Goal: Task Accomplishment & Management: Use online tool/utility

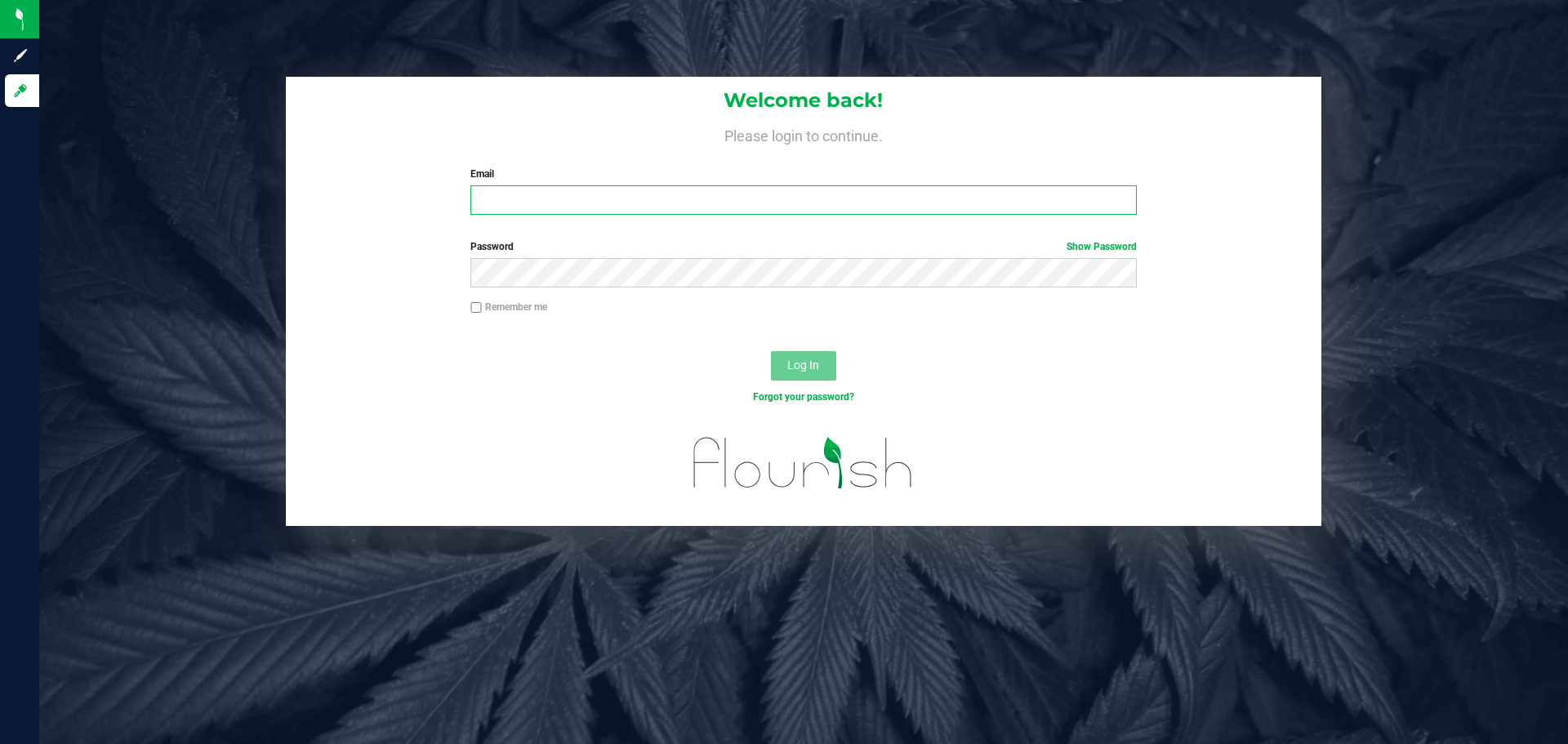
click at [586, 198] on input "Email" at bounding box center [804, 199] width 666 height 29
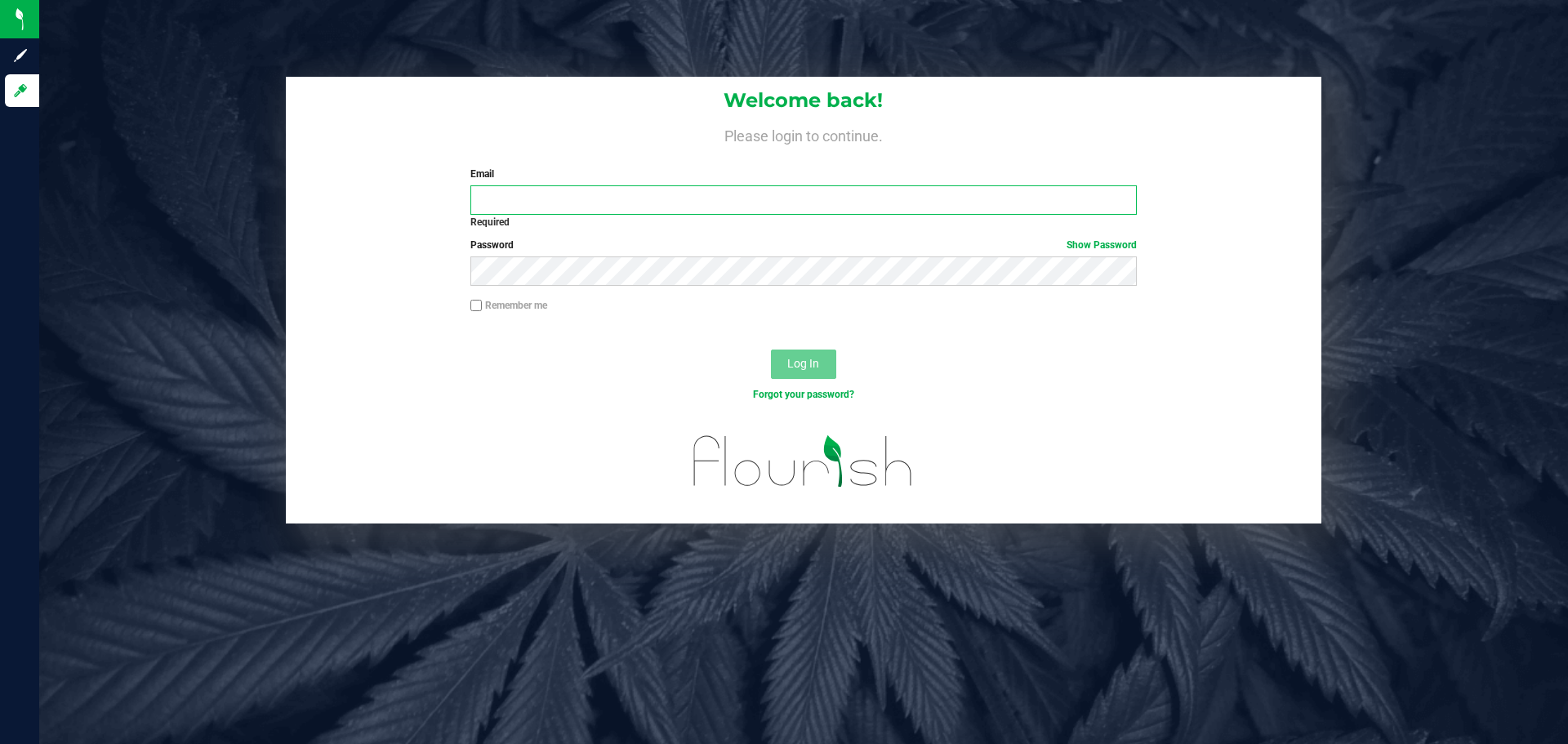
type input "[EMAIL_ADDRESS][DOMAIN_NAME]"
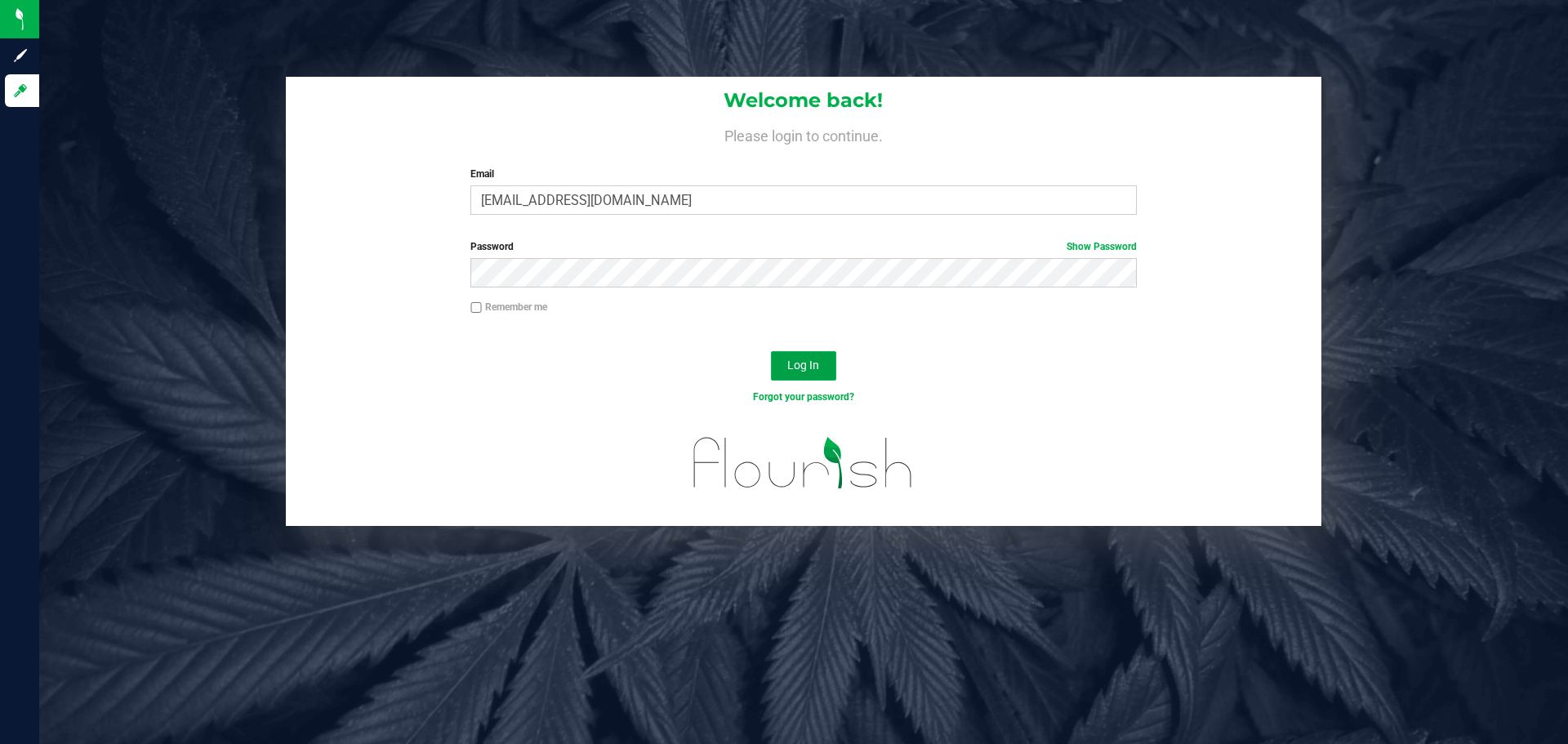
click at [776, 364] on button "Log In" at bounding box center [804, 365] width 65 height 29
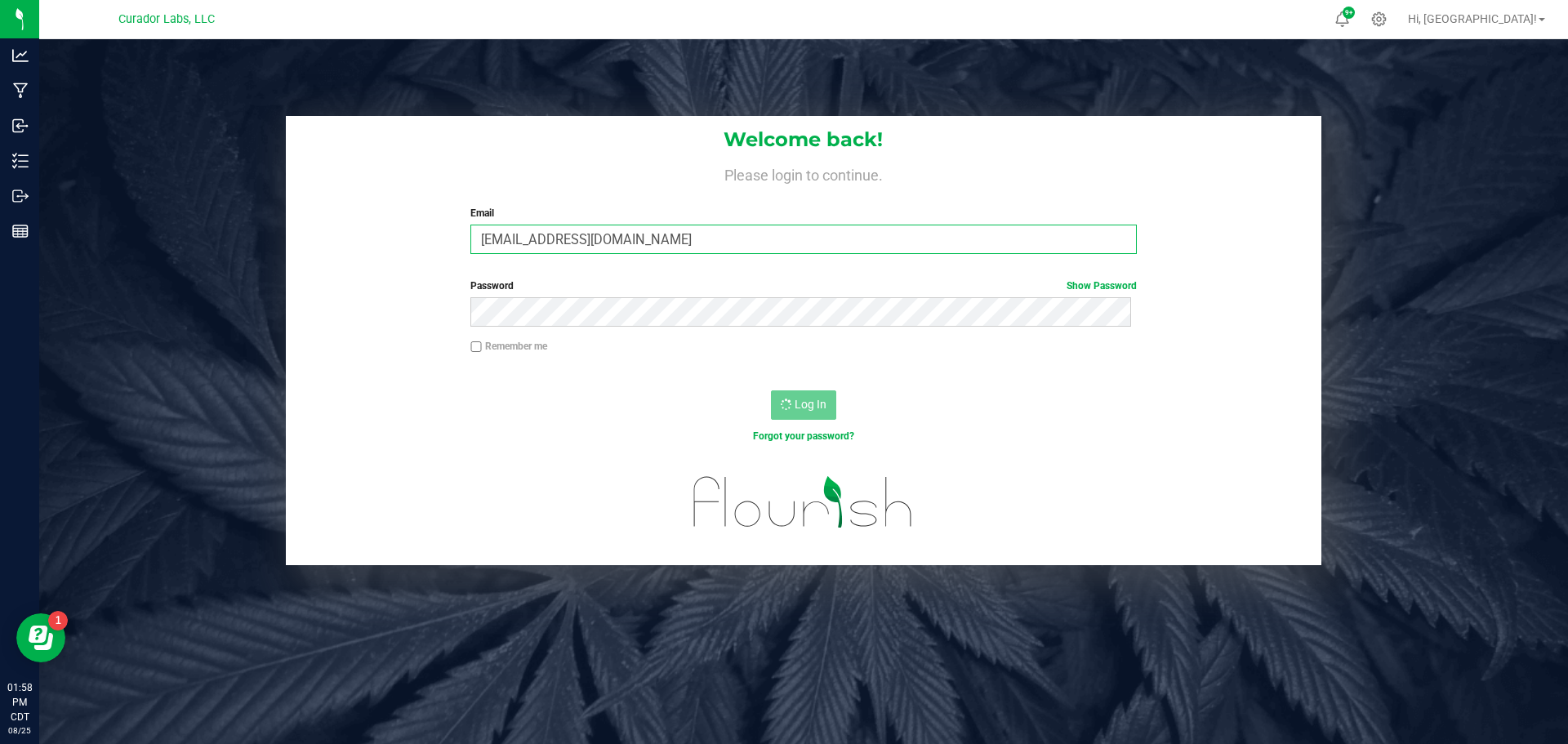
click at [703, 231] on input "[EMAIL_ADDRESS][DOMAIN_NAME]" at bounding box center [804, 239] width 666 height 29
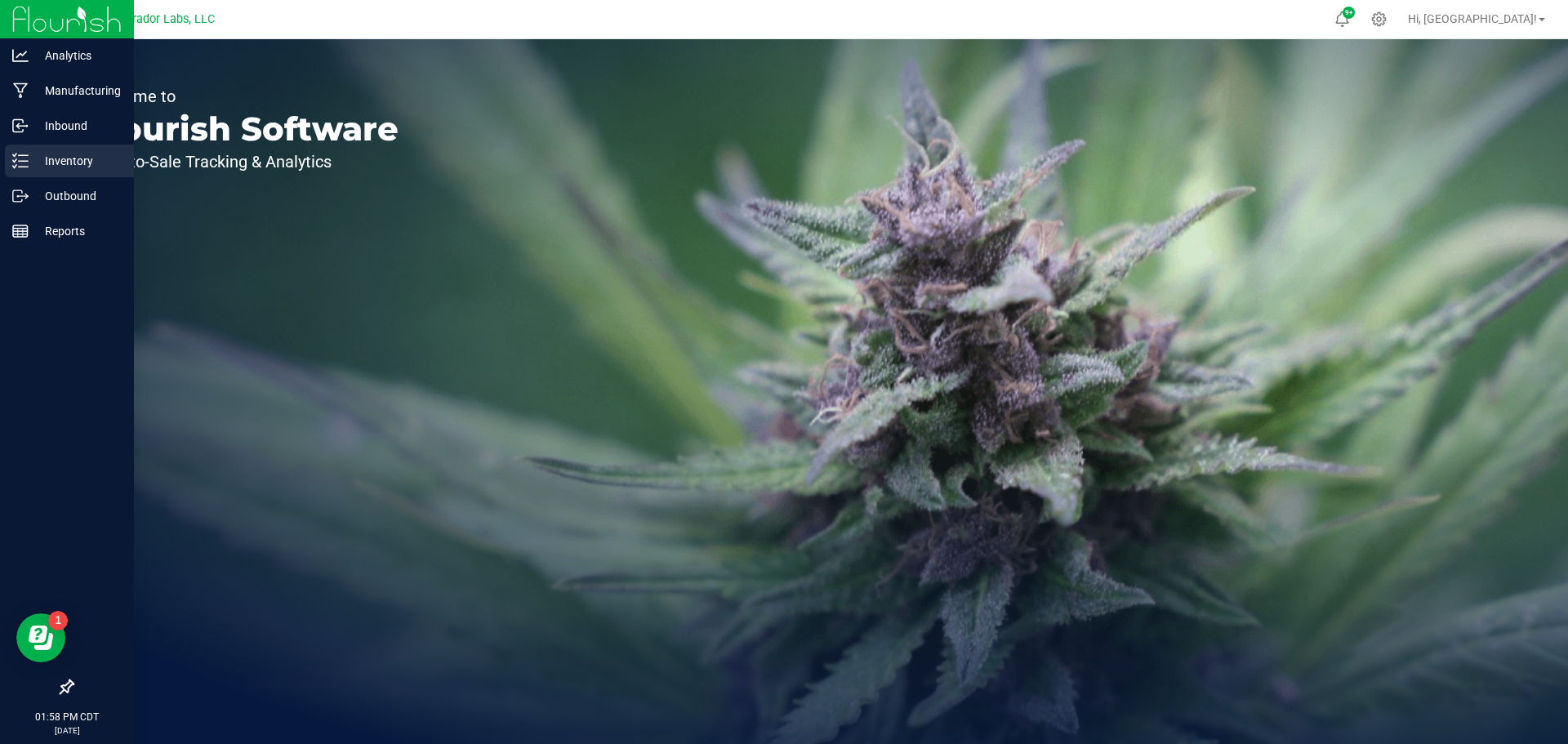
click at [59, 162] on p "Inventory" at bounding box center [77, 160] width 98 height 19
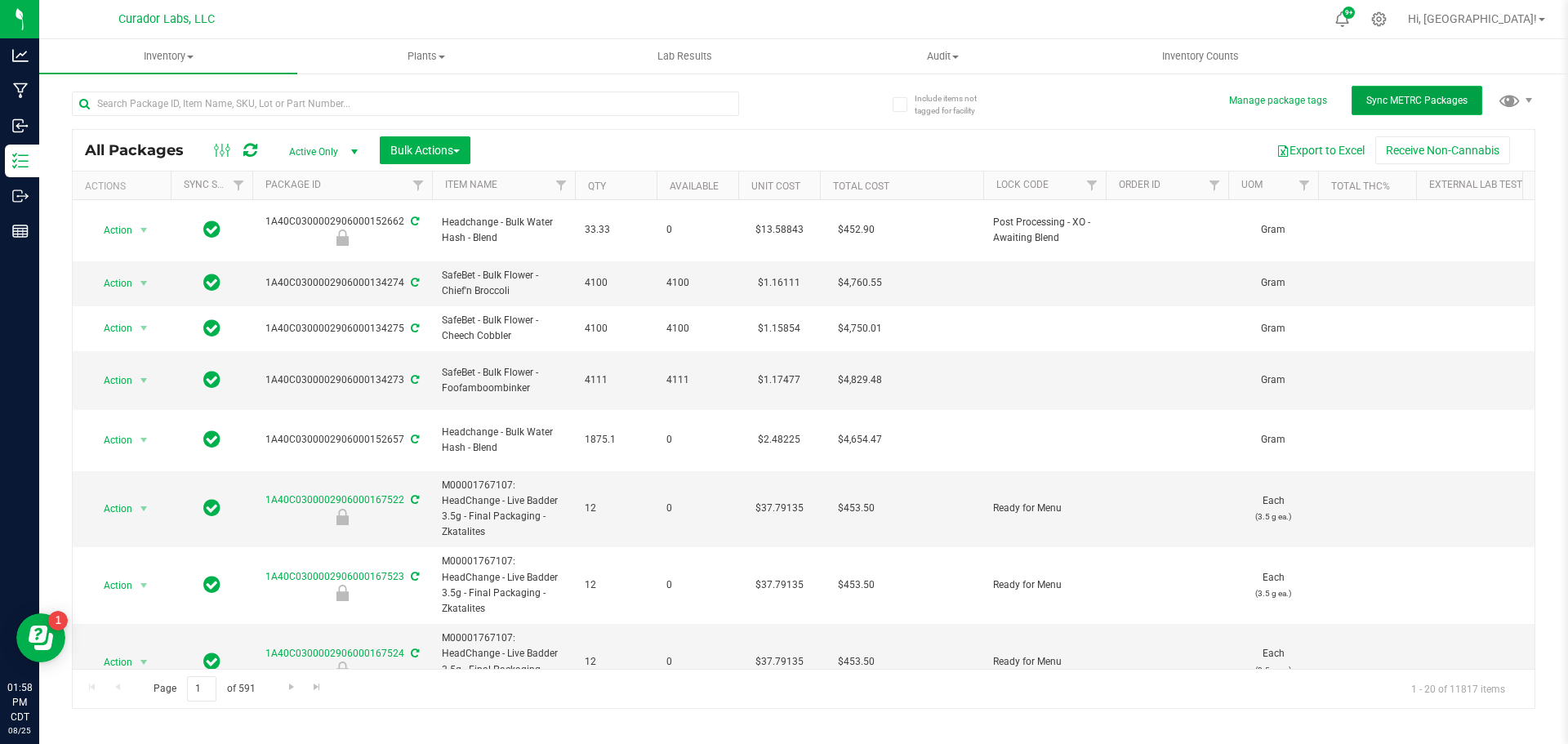
click at [1401, 111] on button "Sync METRC Packages" at bounding box center [1417, 100] width 131 height 29
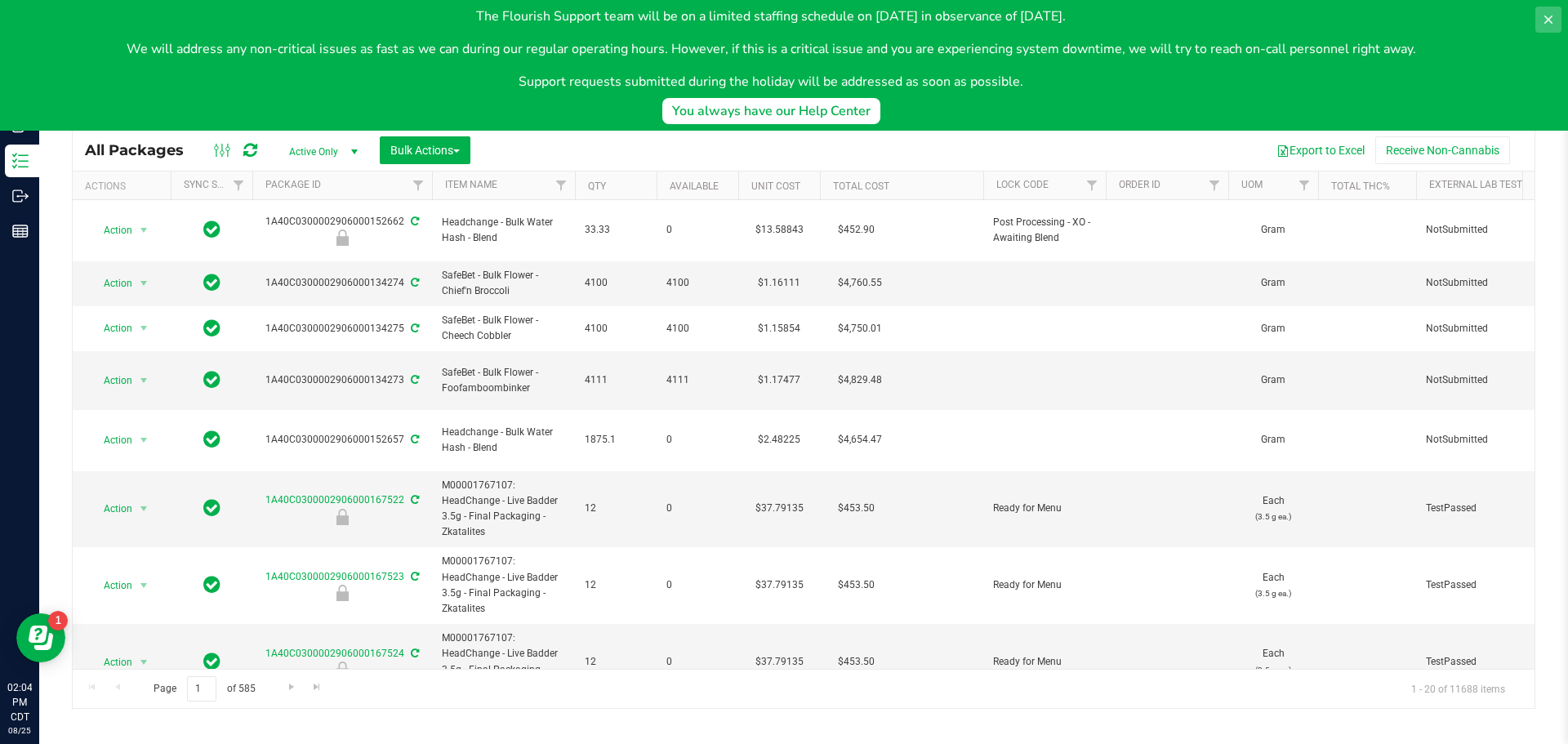
click at [1545, 20] on icon at bounding box center [1549, 20] width 13 height 13
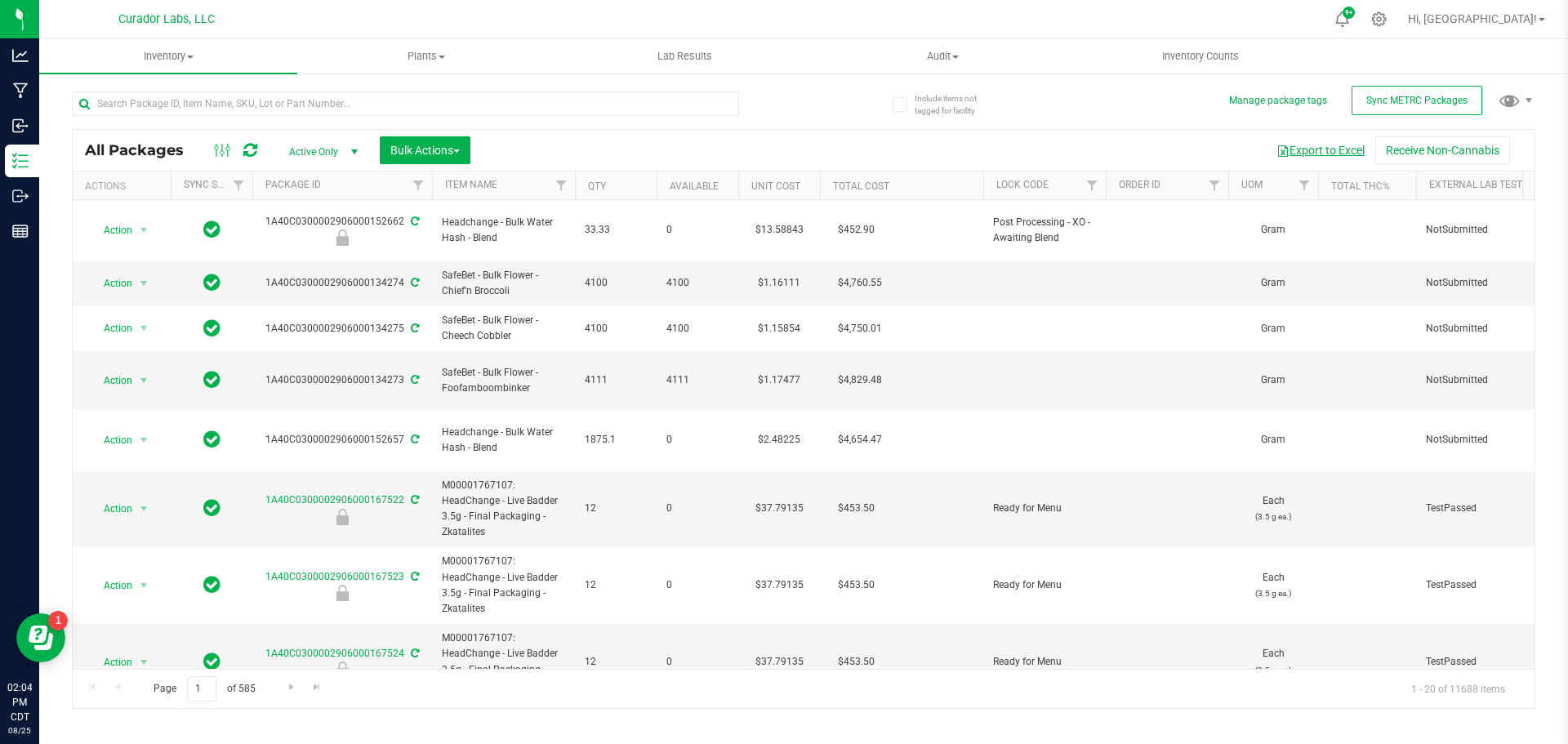
click at [1318, 148] on button "Export to Excel" at bounding box center [1320, 149] width 109 height 28
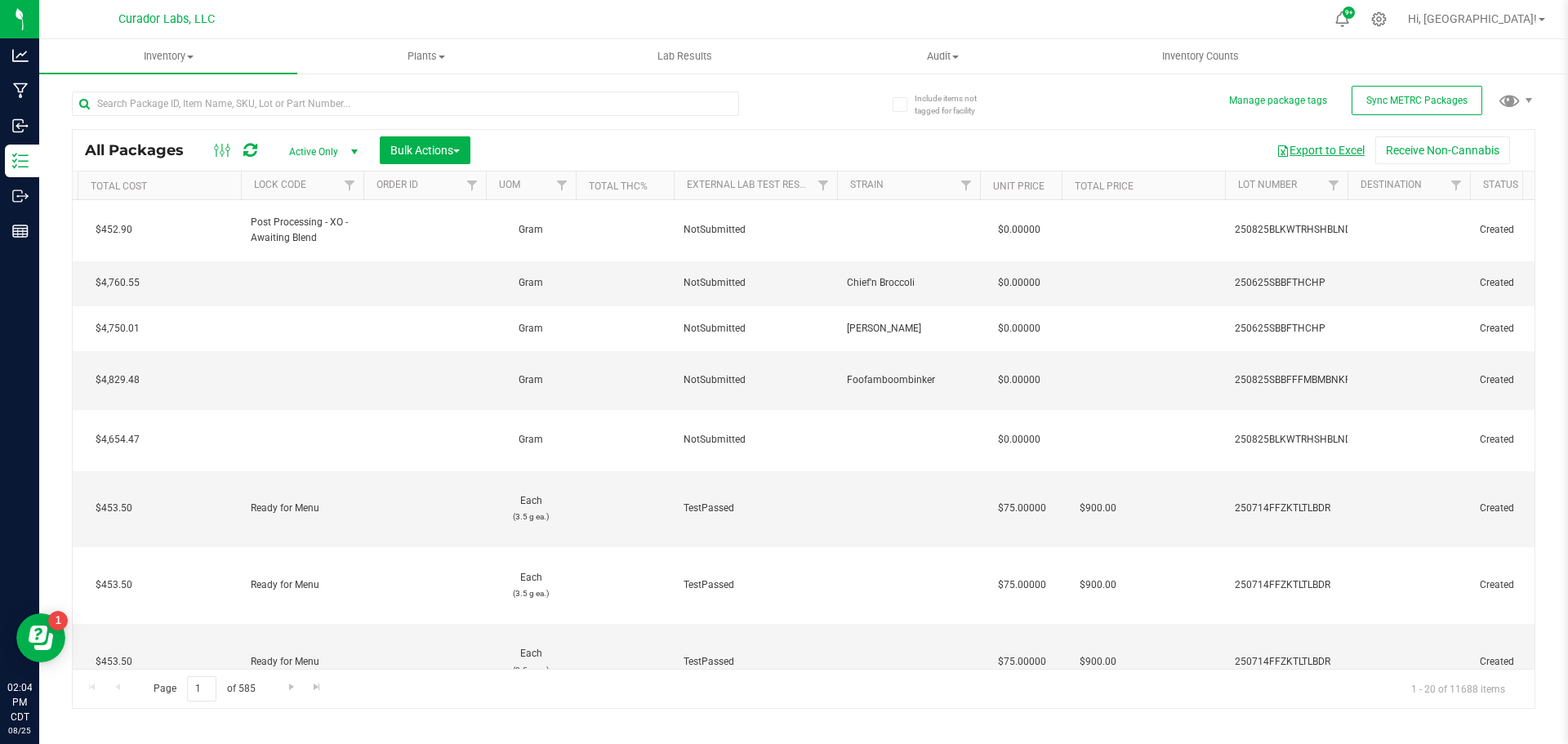
scroll to position [0, 1056]
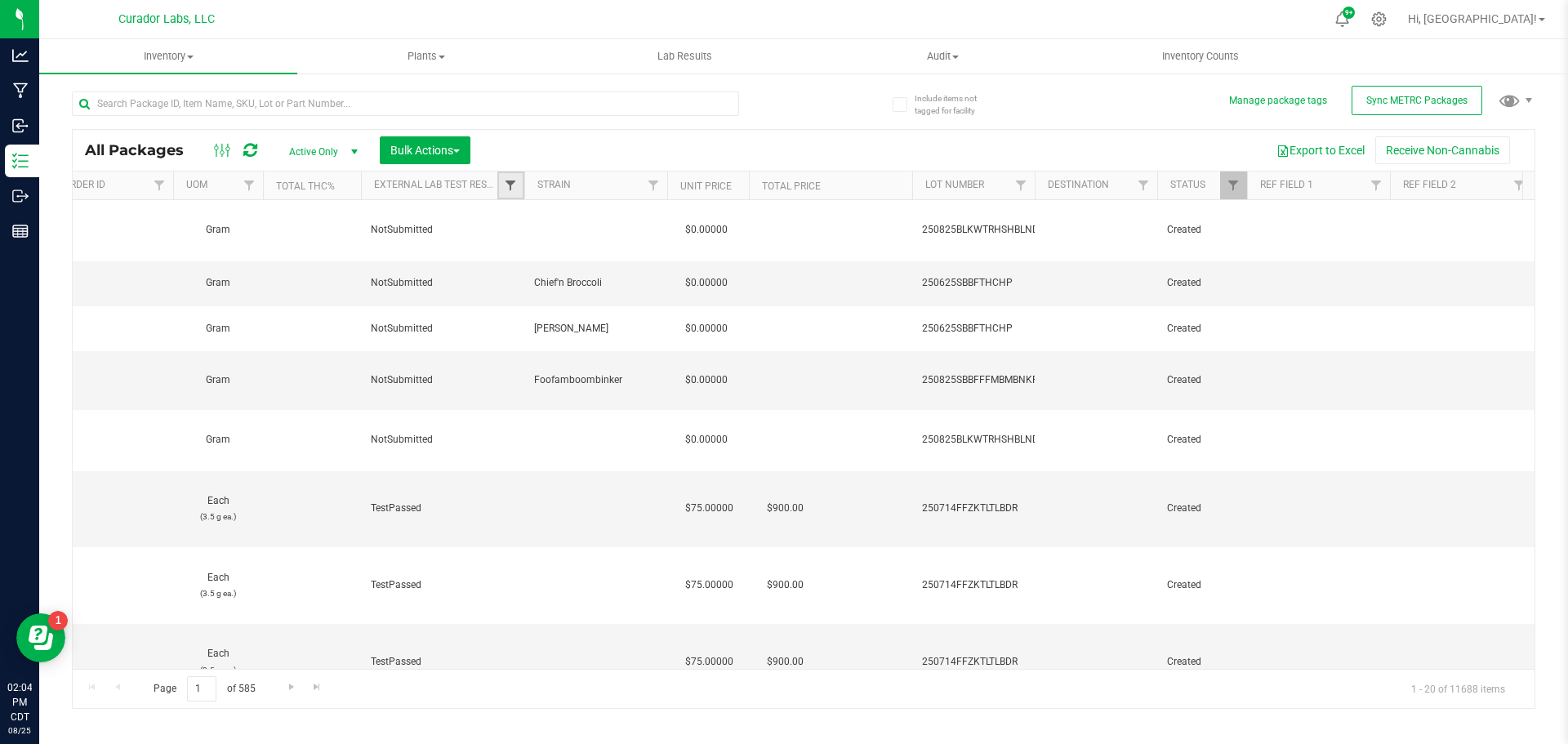
click at [509, 189] on span "Filter" at bounding box center [511, 185] width 13 height 13
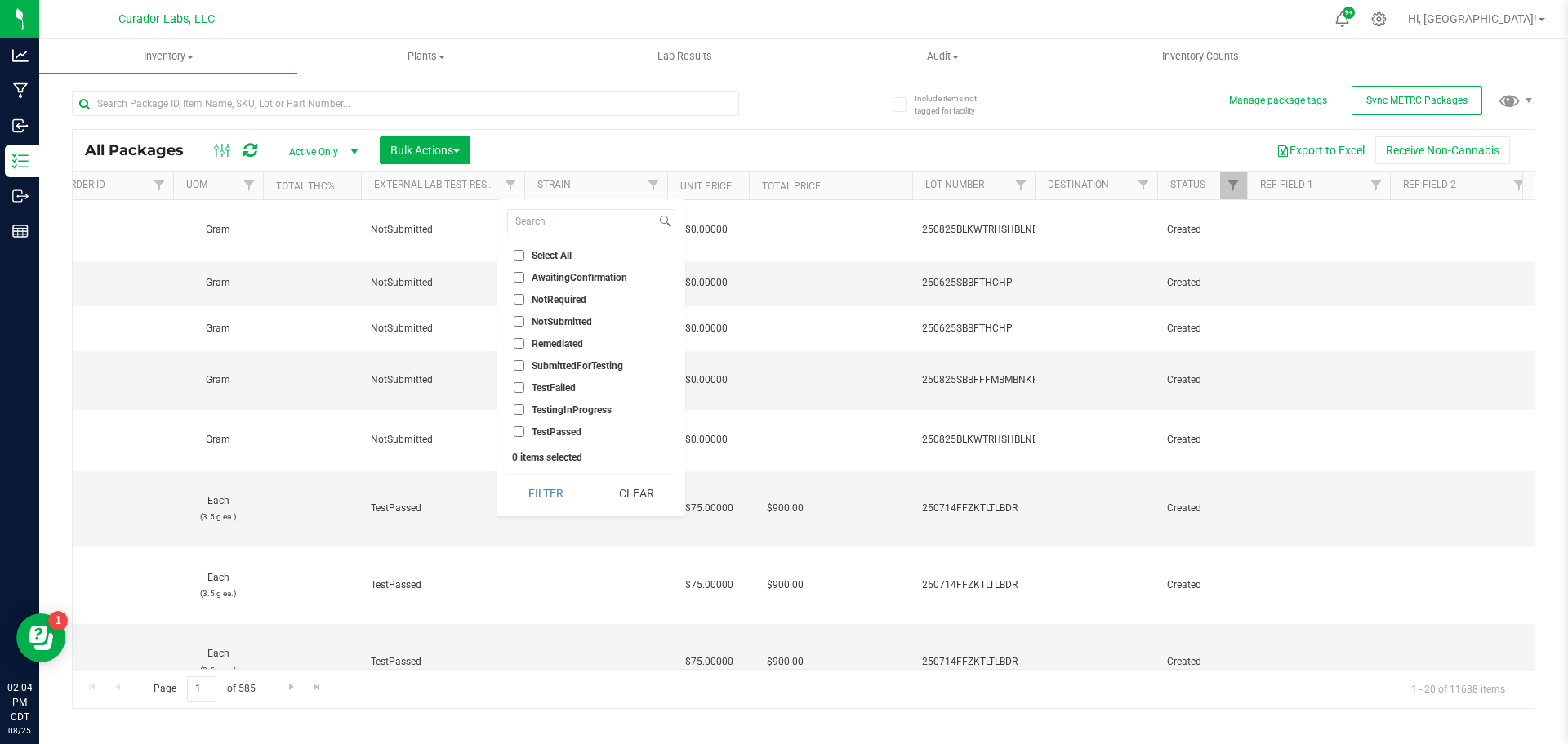
click at [821, 124] on div "All Packages Active Only Active Only Lab Samples Locked All External Internal B…" at bounding box center [804, 392] width 1464 height 633
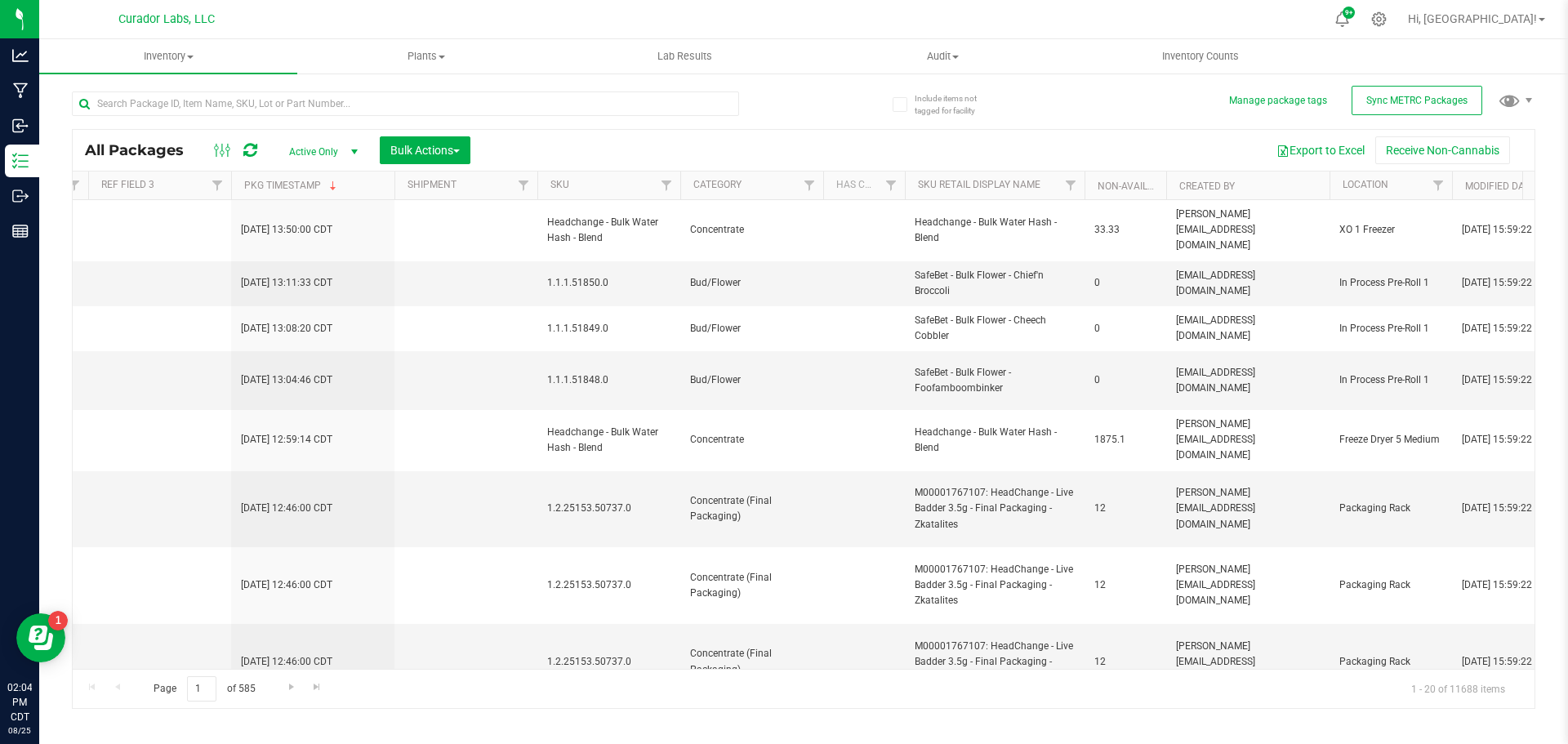
scroll to position [0, 0]
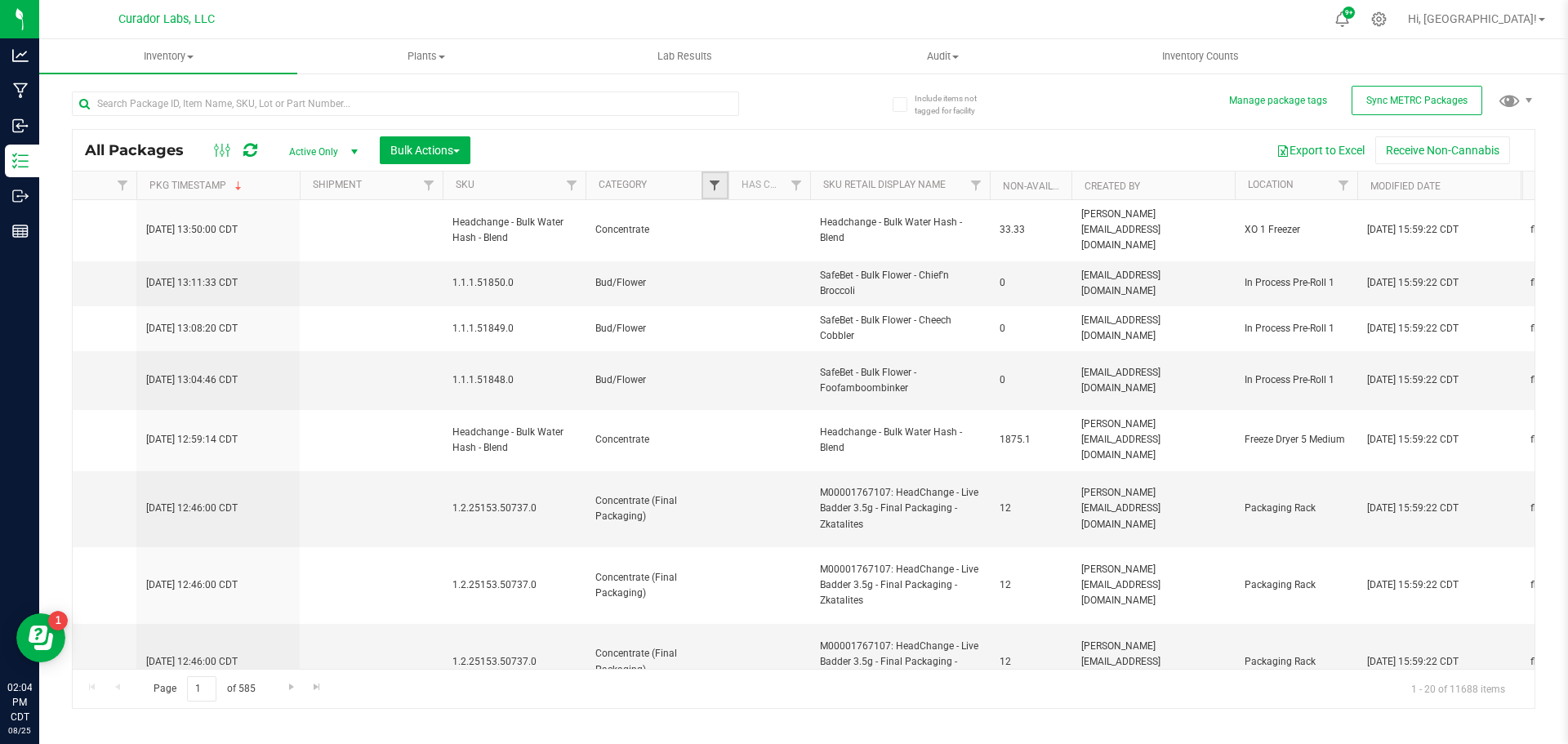
click at [717, 185] on span "Filter" at bounding box center [715, 185] width 13 height 13
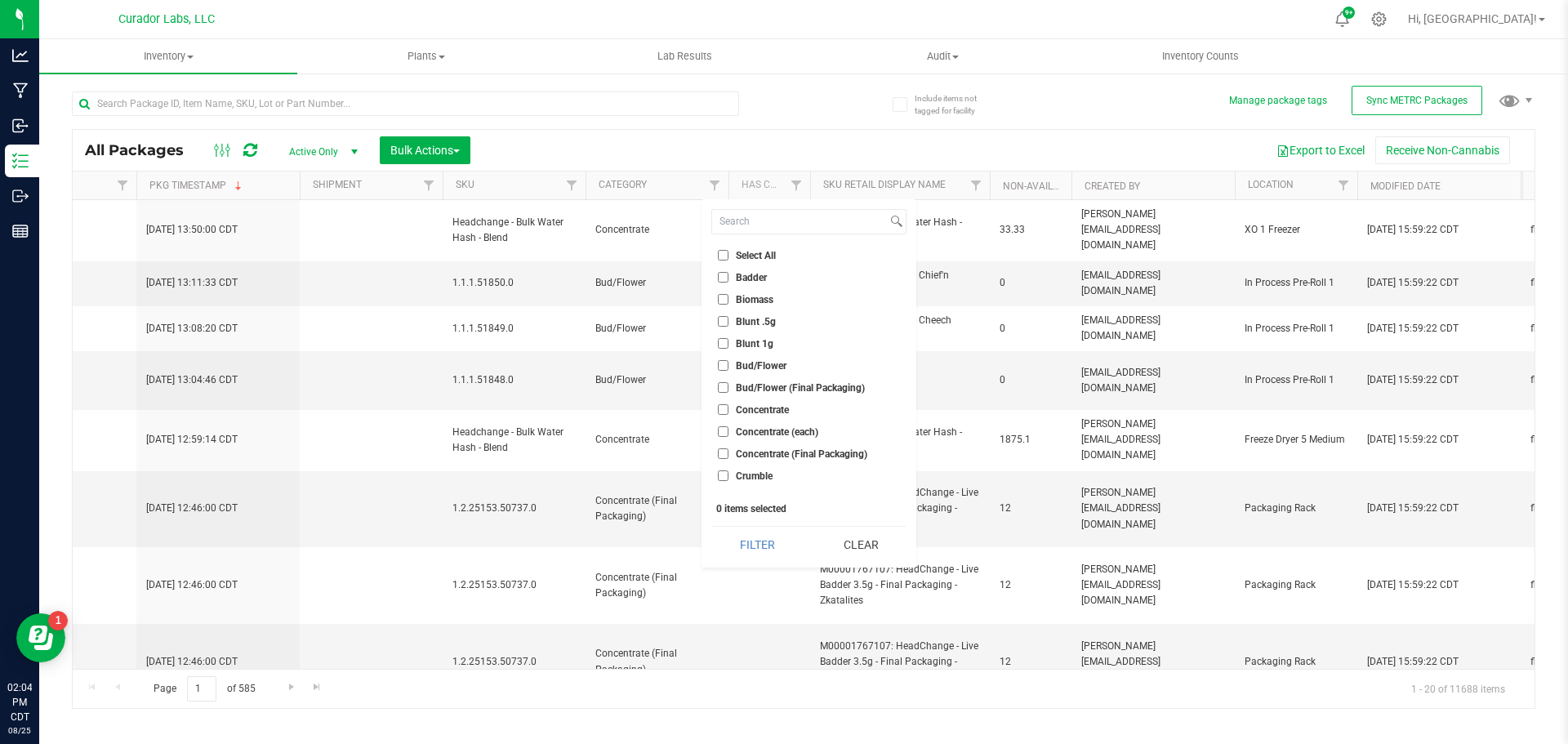
click at [731, 259] on label "Select All" at bounding box center [747, 255] width 58 height 11
click at [729, 259] on input "Select All" at bounding box center [723, 255] width 11 height 11
checkbox input "true"
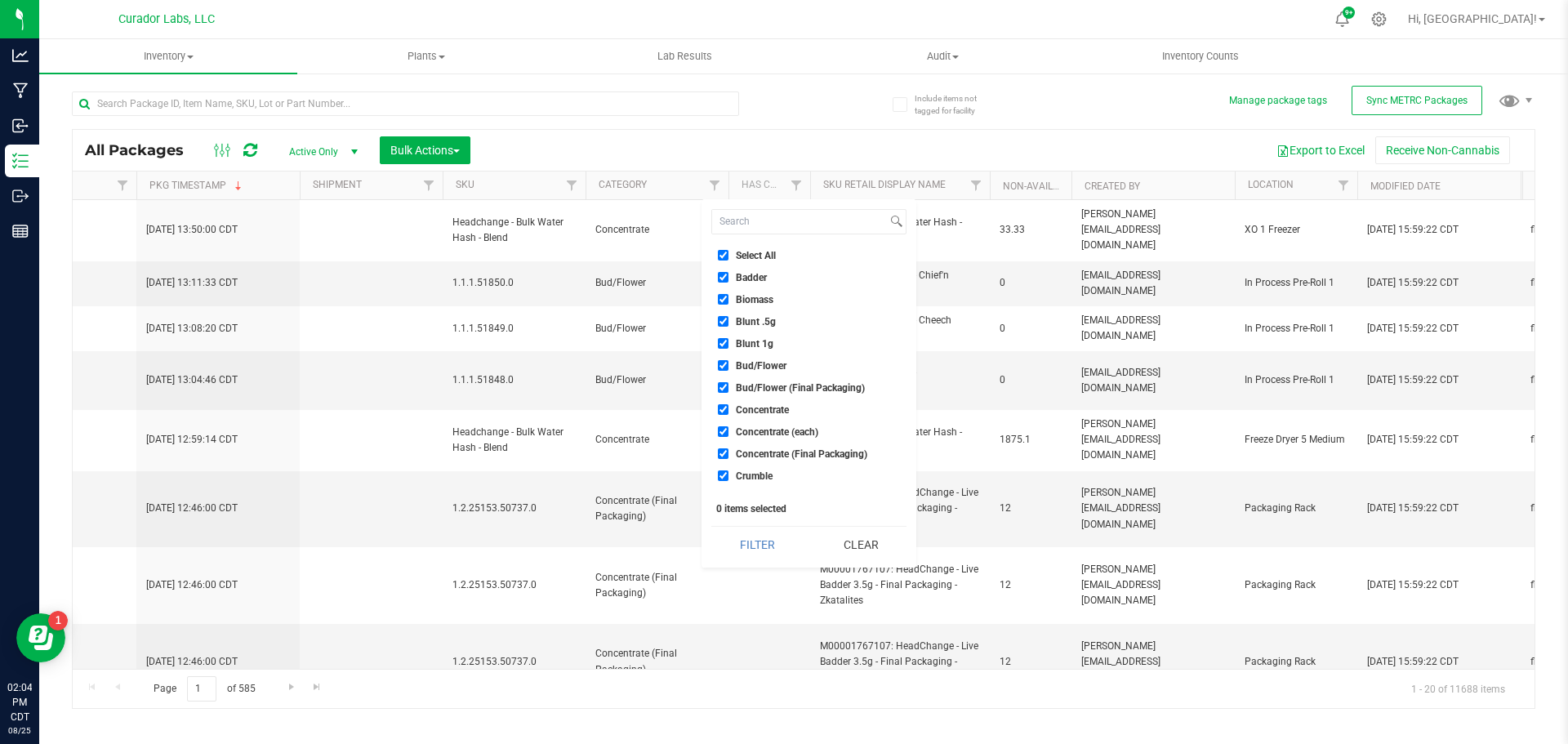
checkbox input "true"
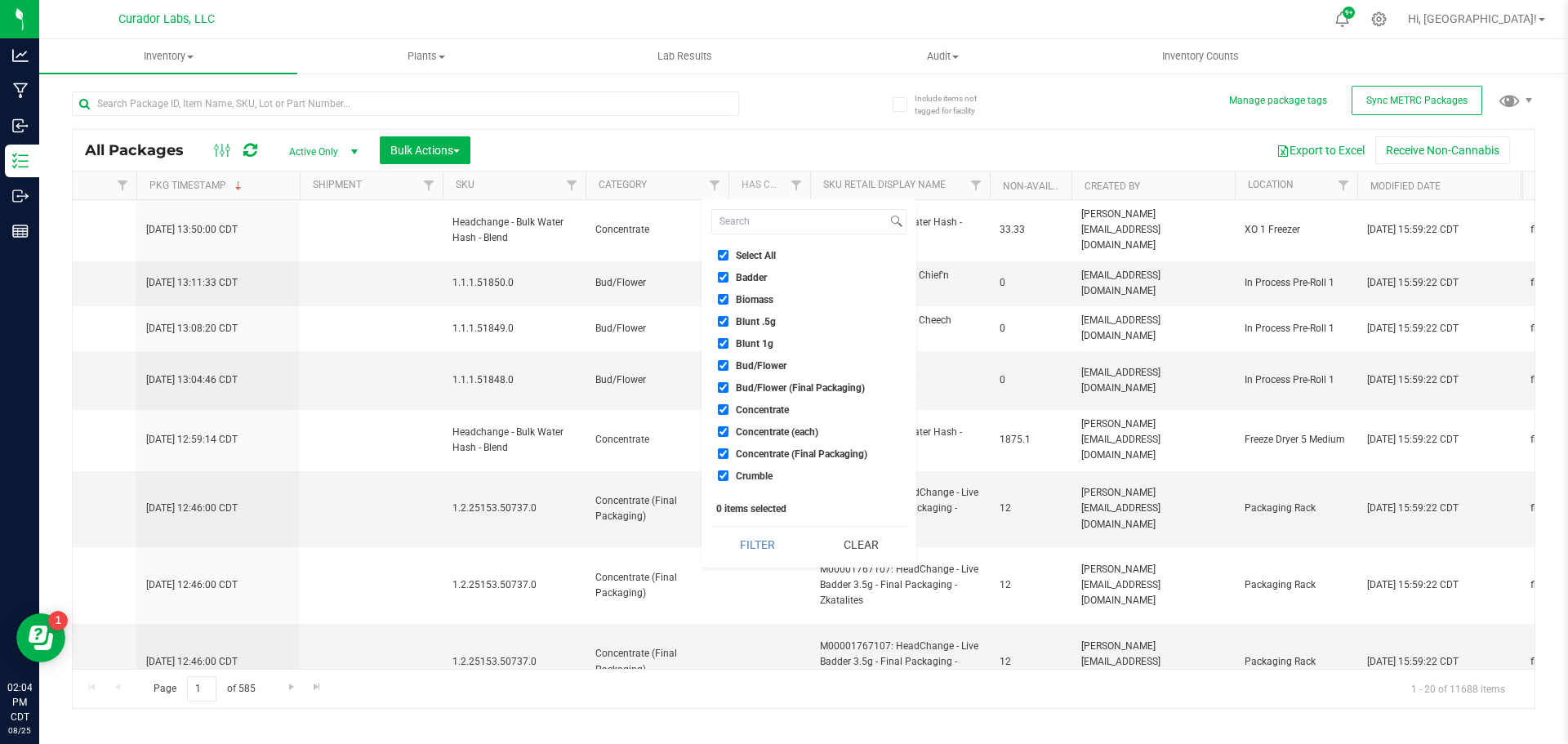
checkbox input "true"
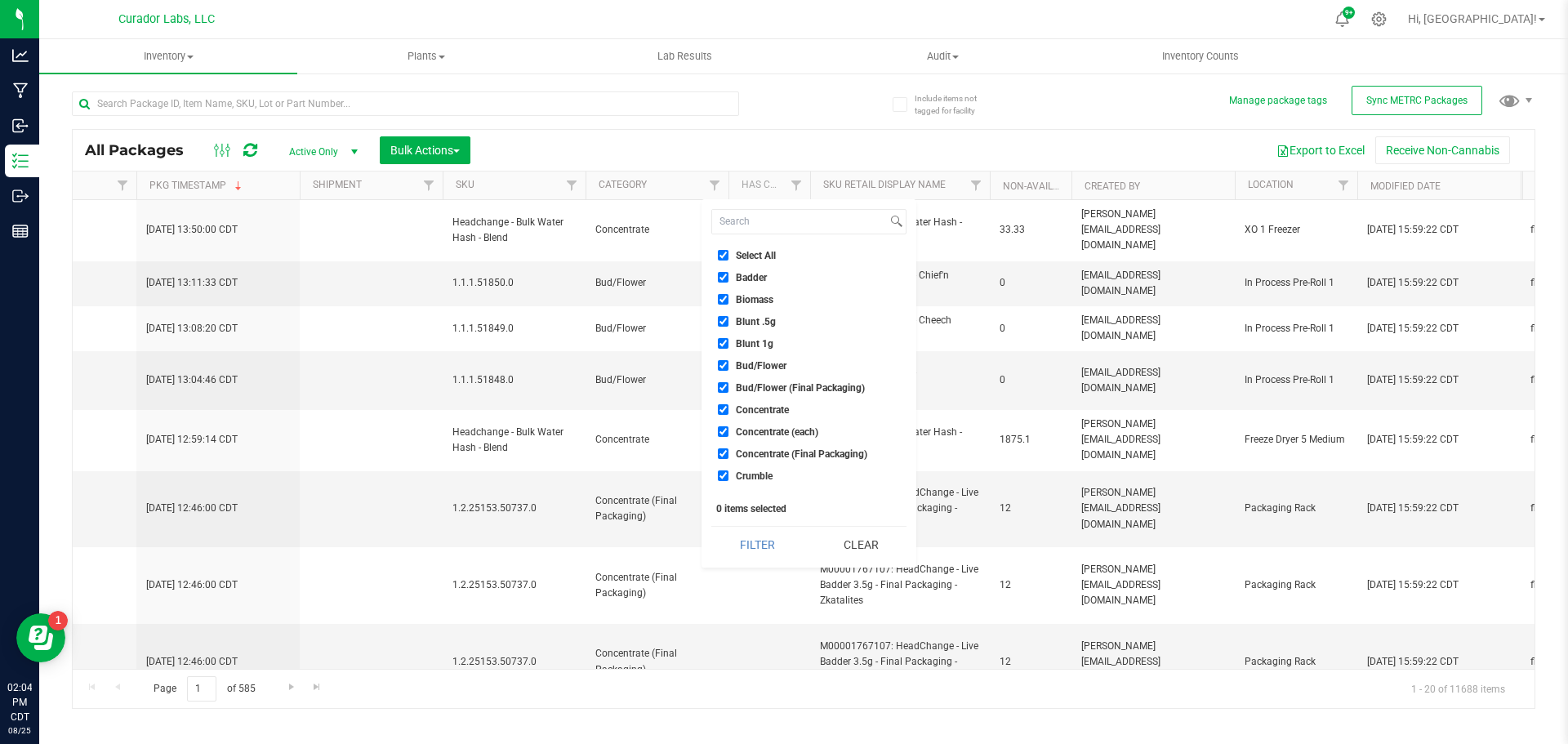
checkbox input "true"
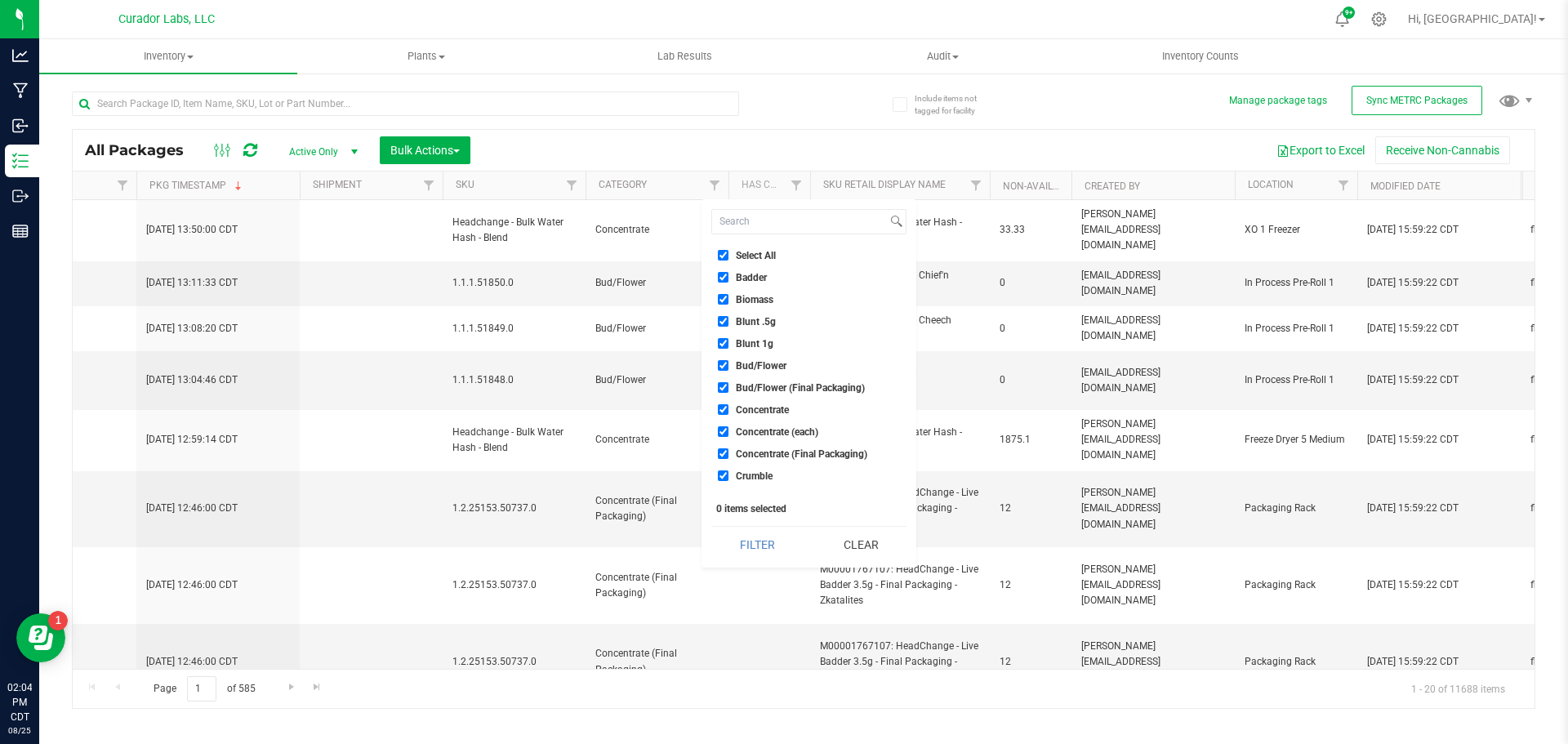
checkbox input "true"
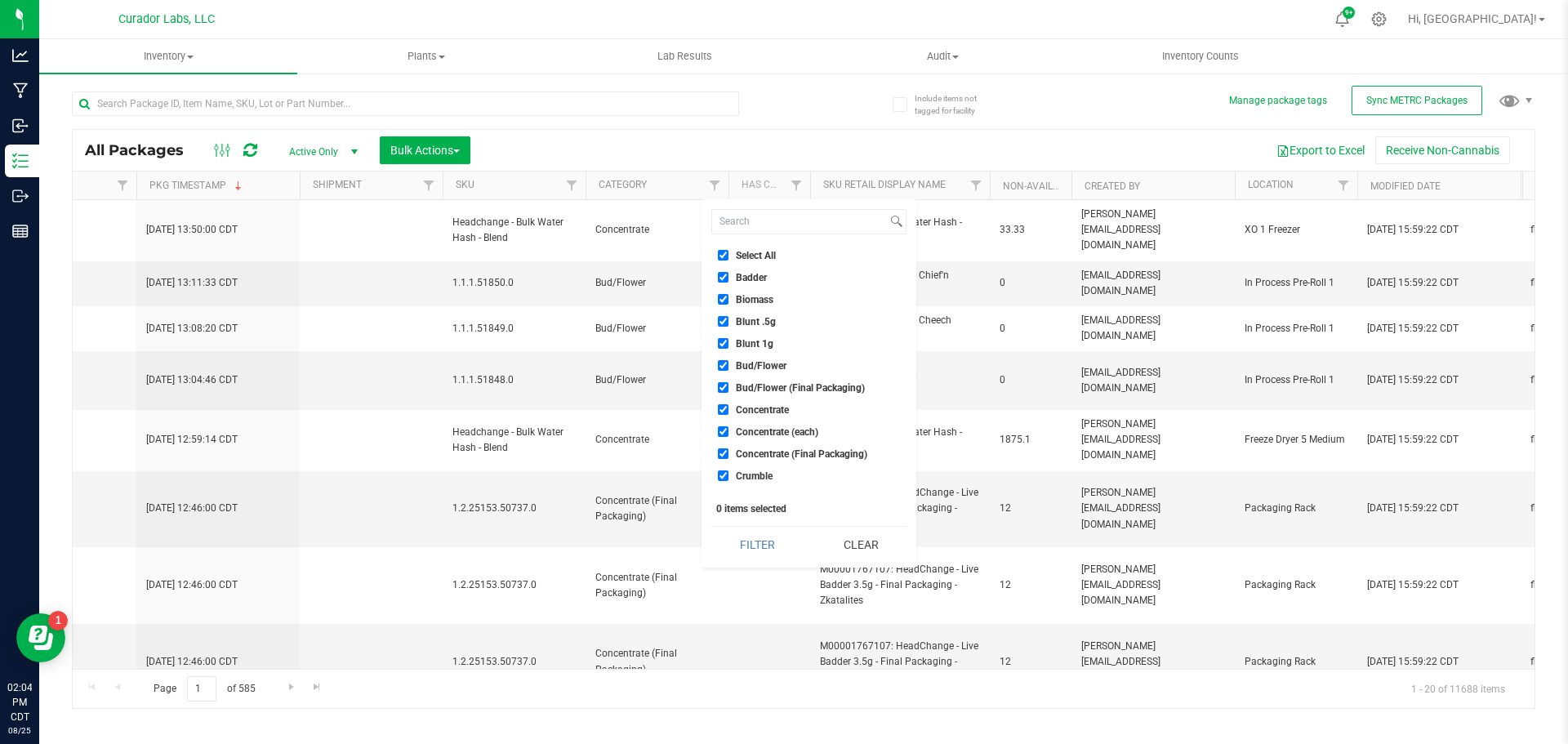
checkbox input "true"
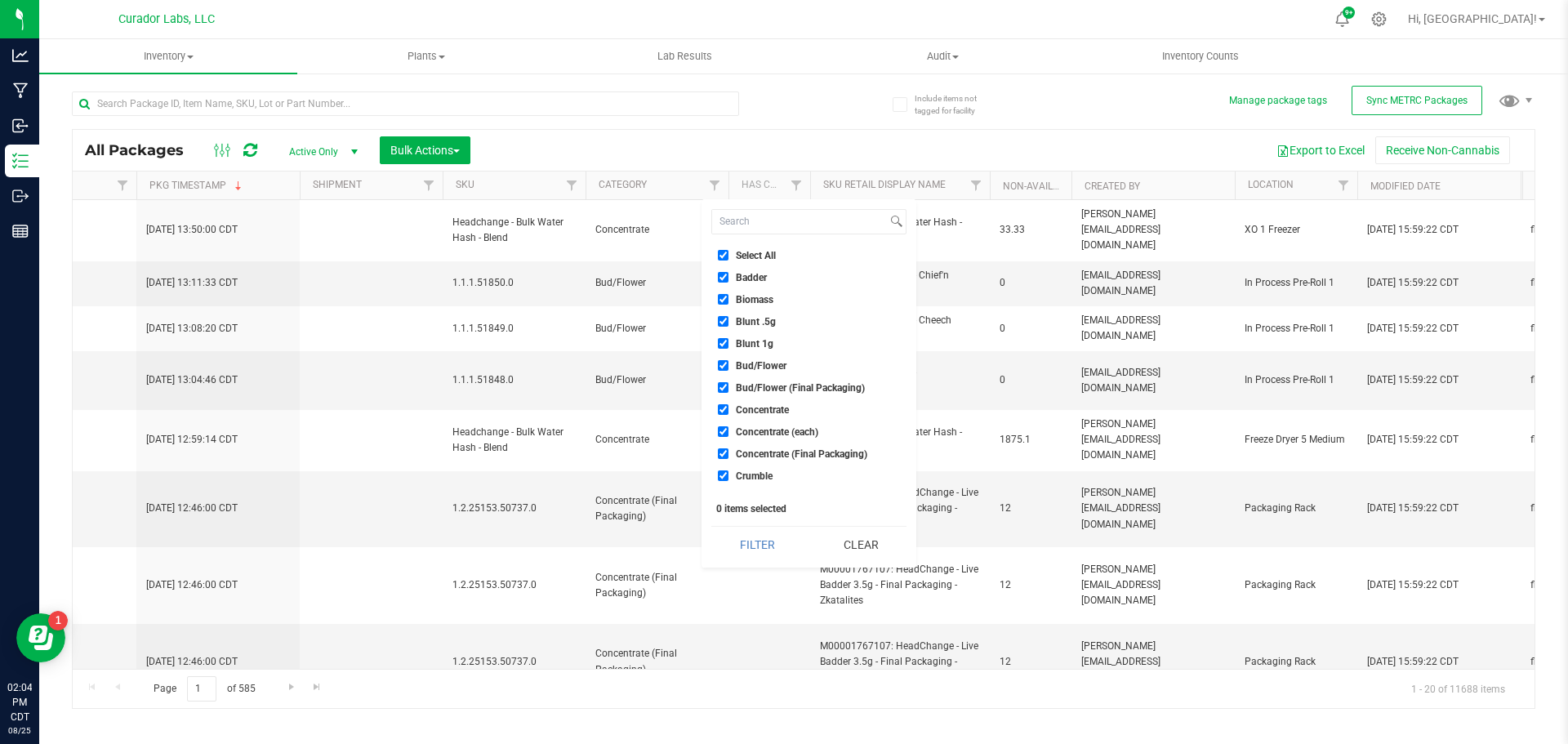
checkbox input "true"
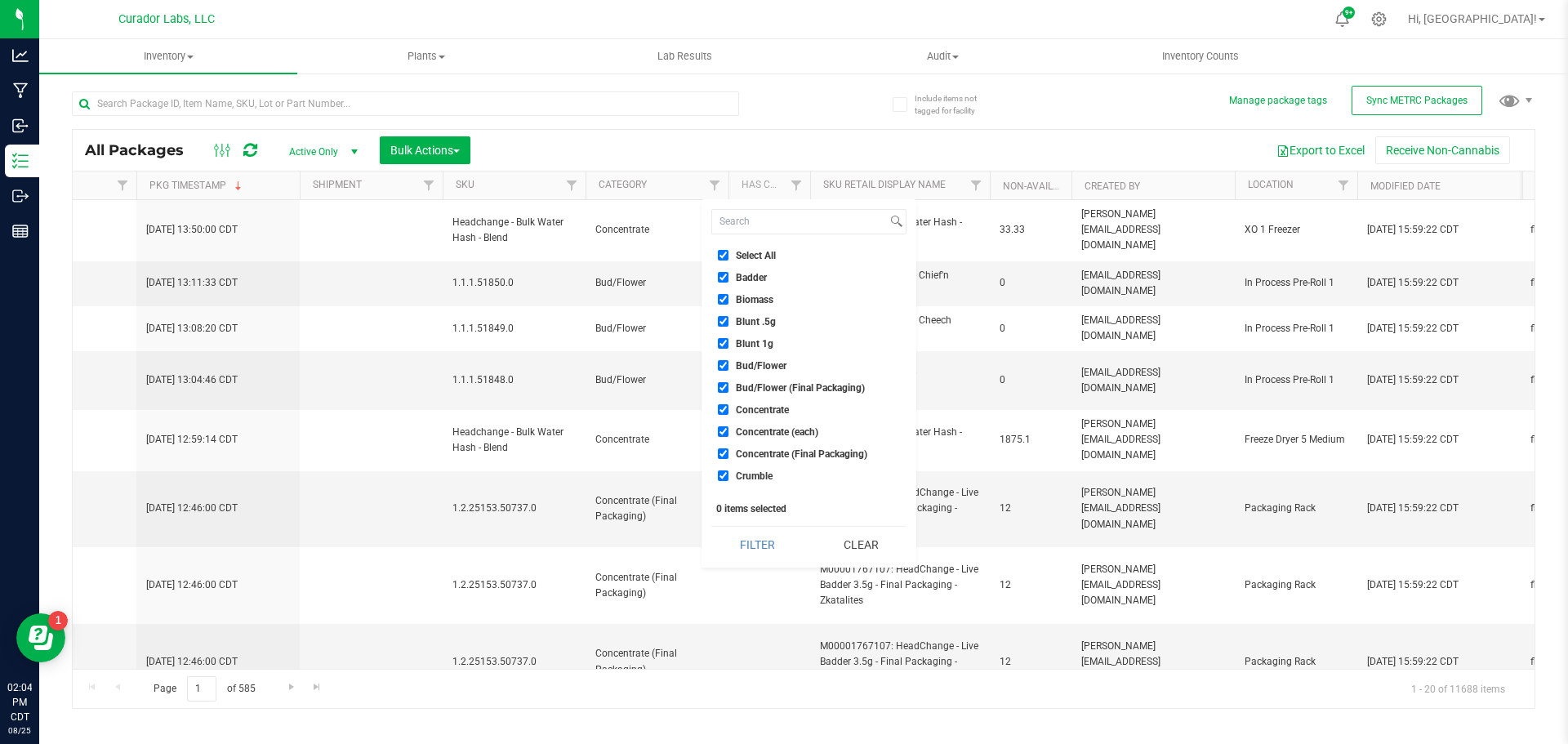
checkbox input "true"
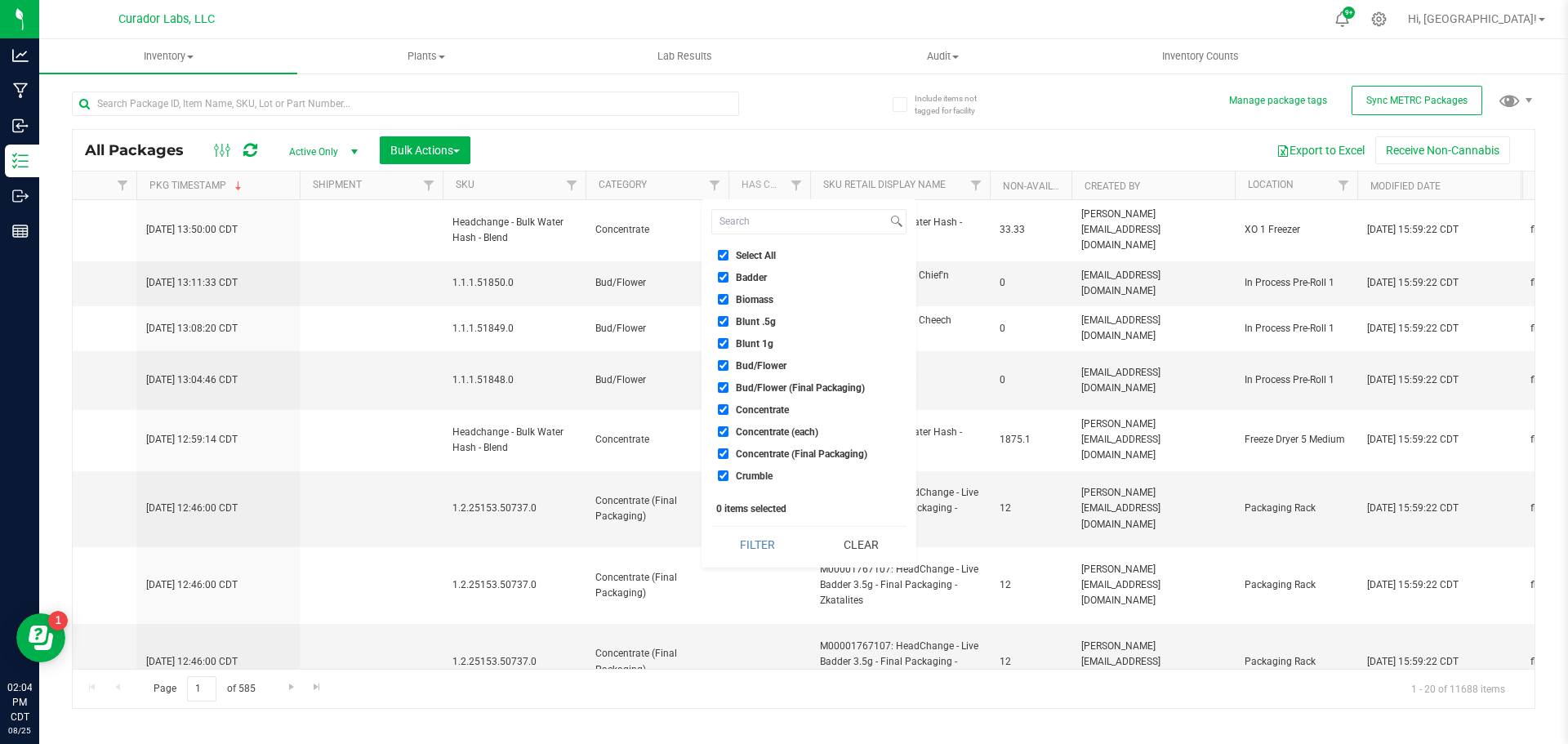
checkbox input "true"
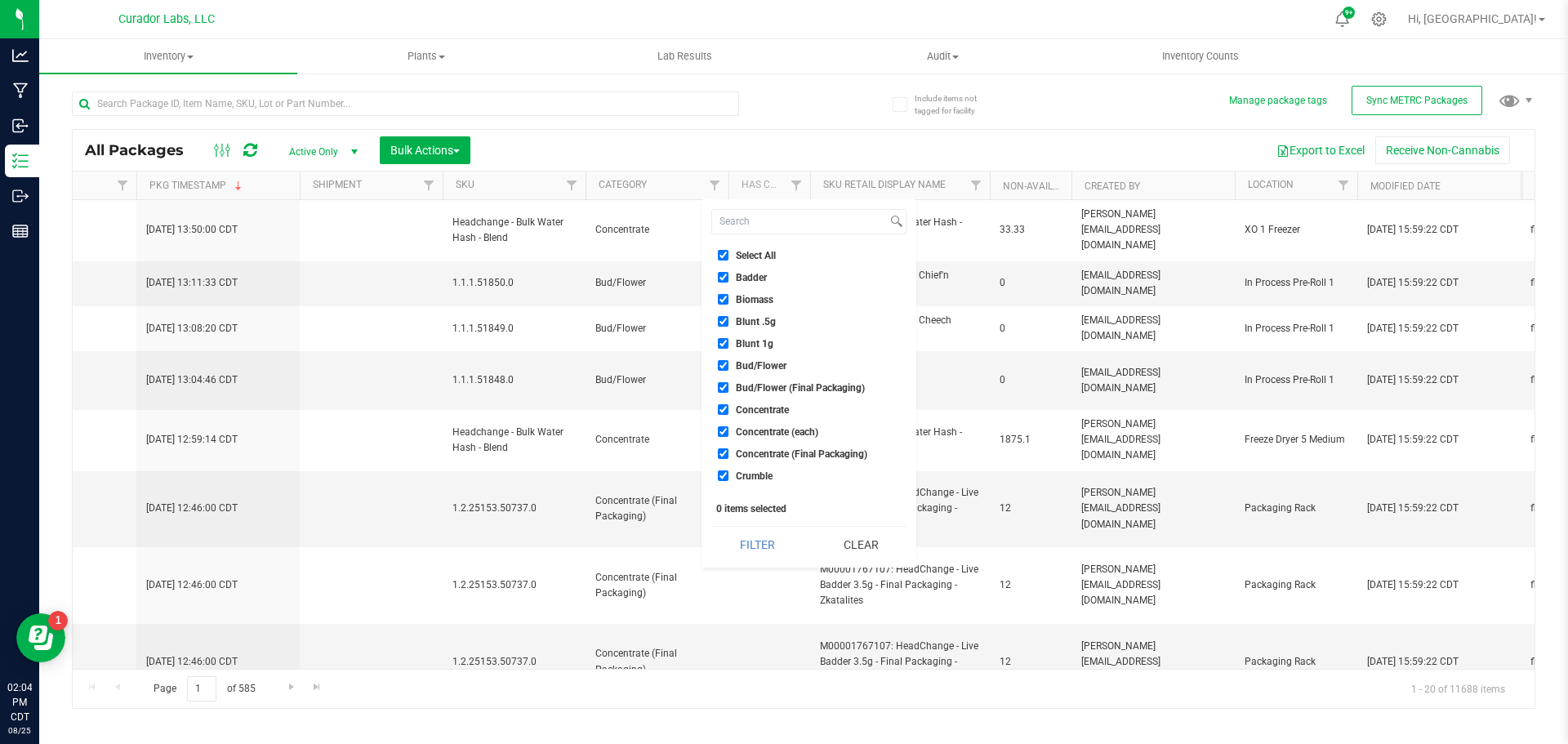
checkbox input "true"
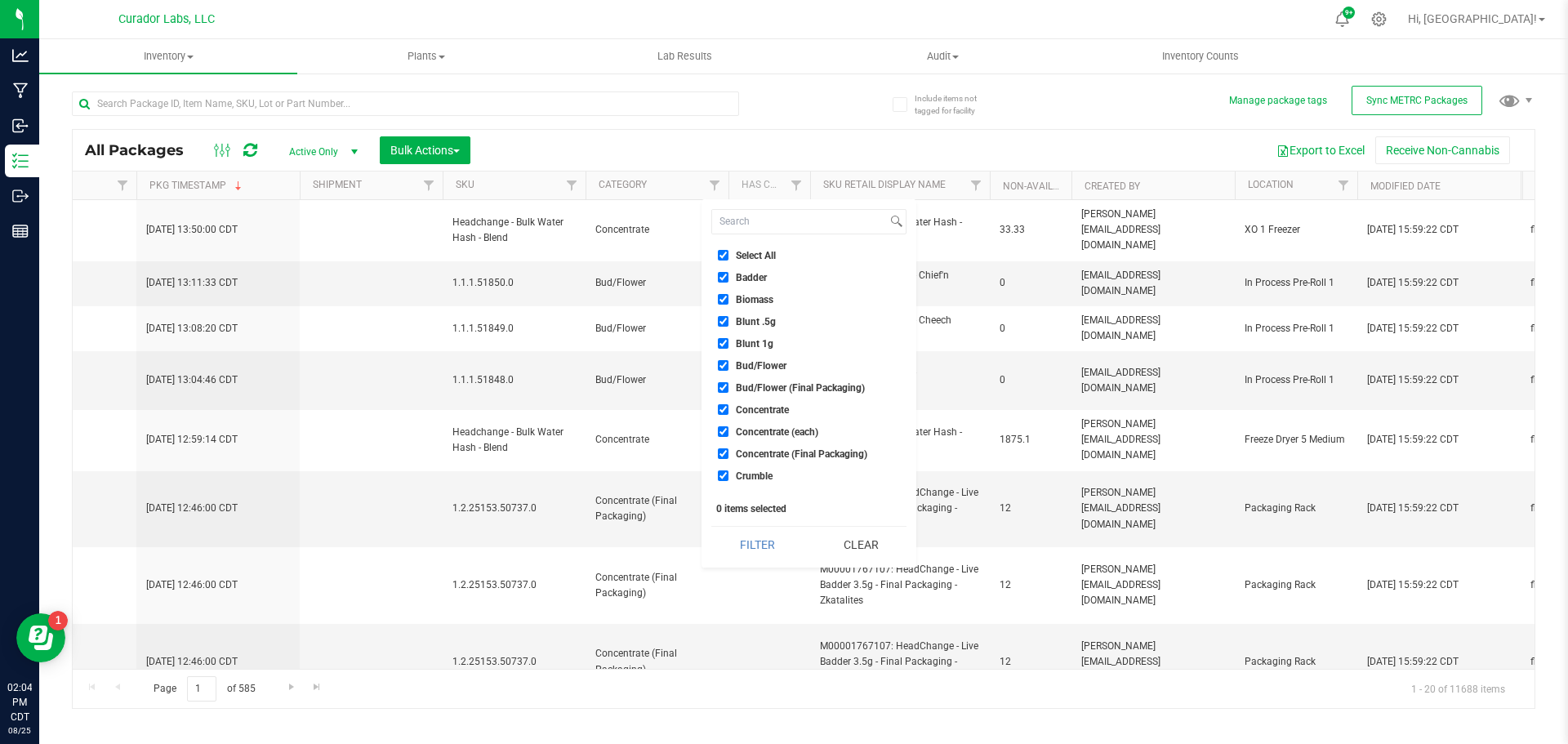
checkbox input "true"
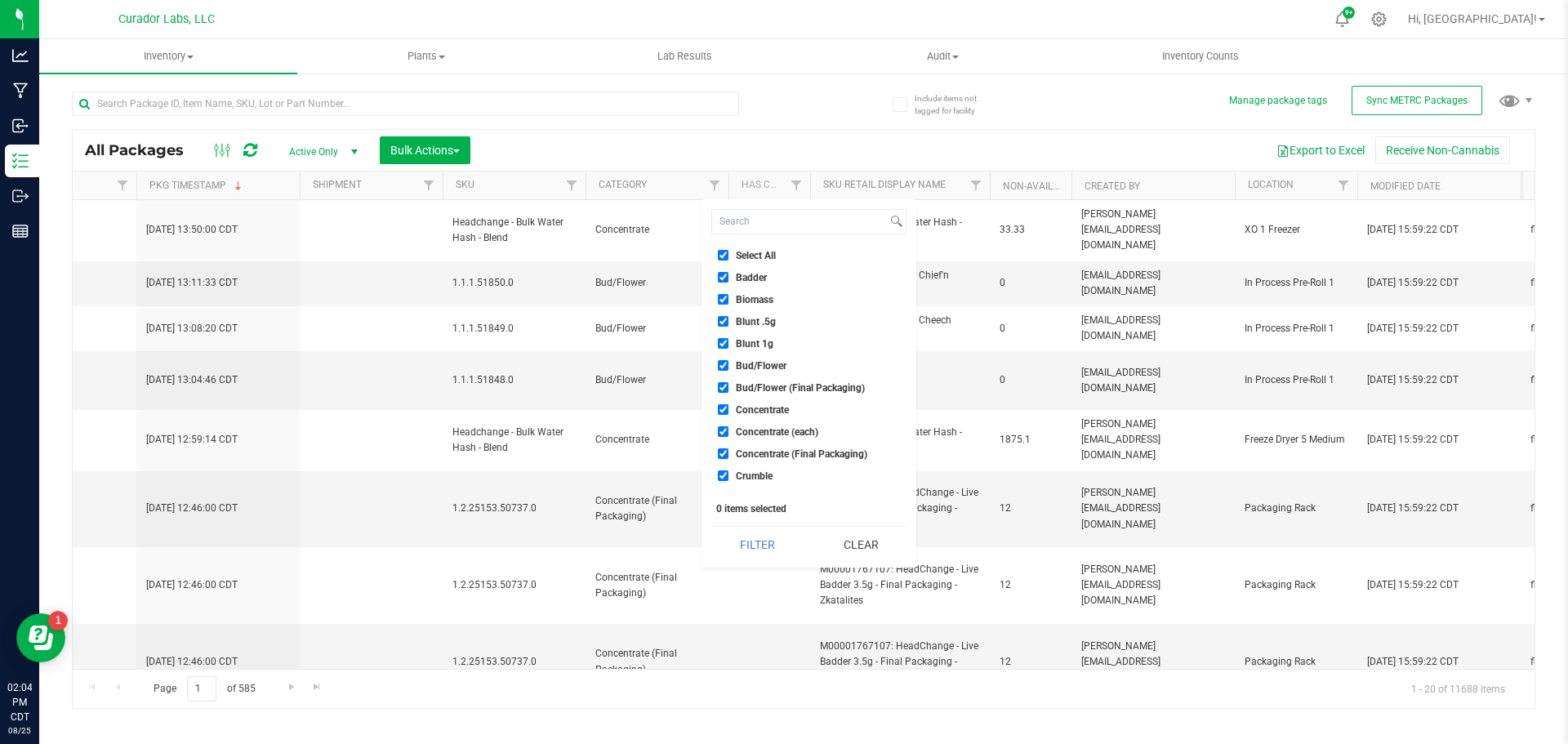
checkbox input "true"
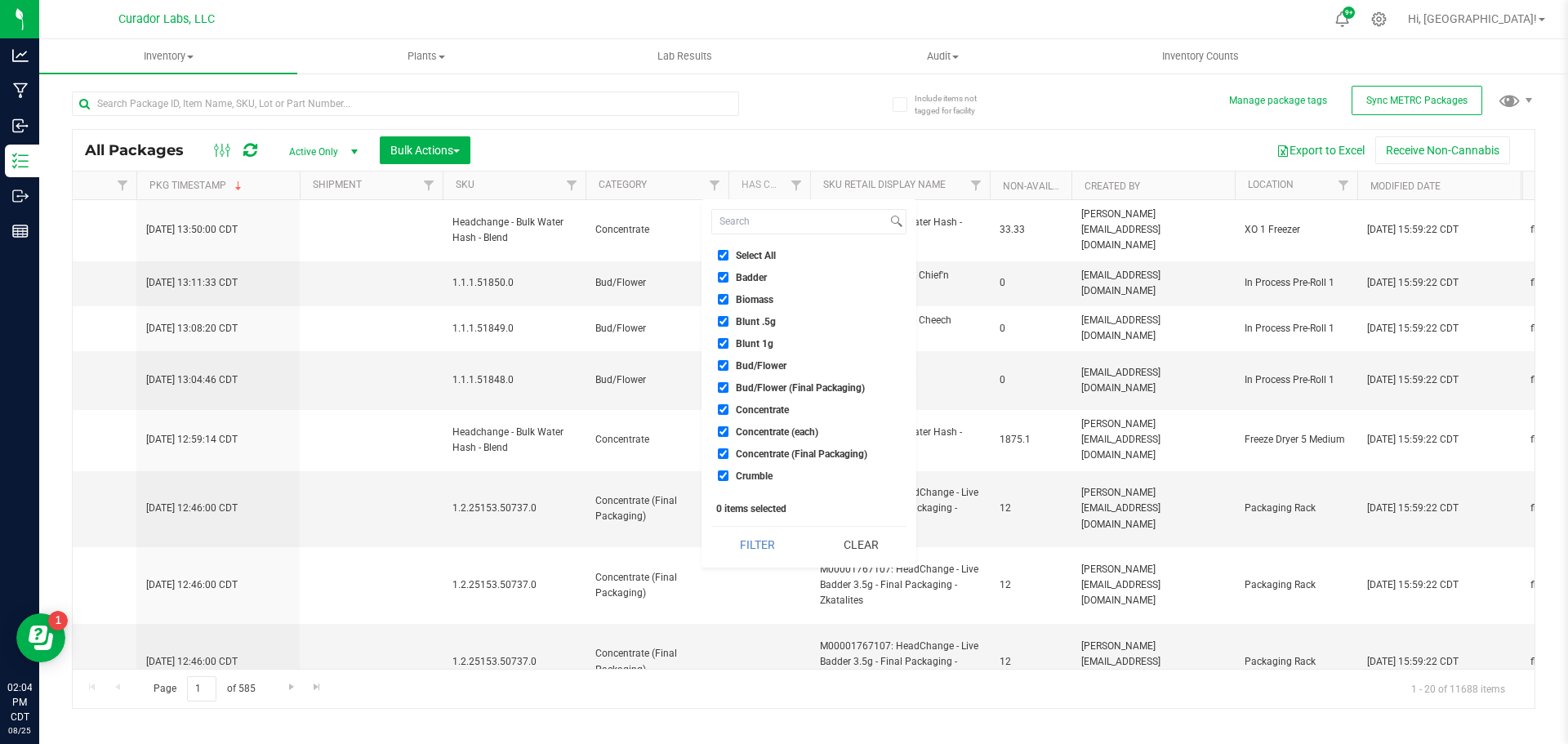
checkbox input "true"
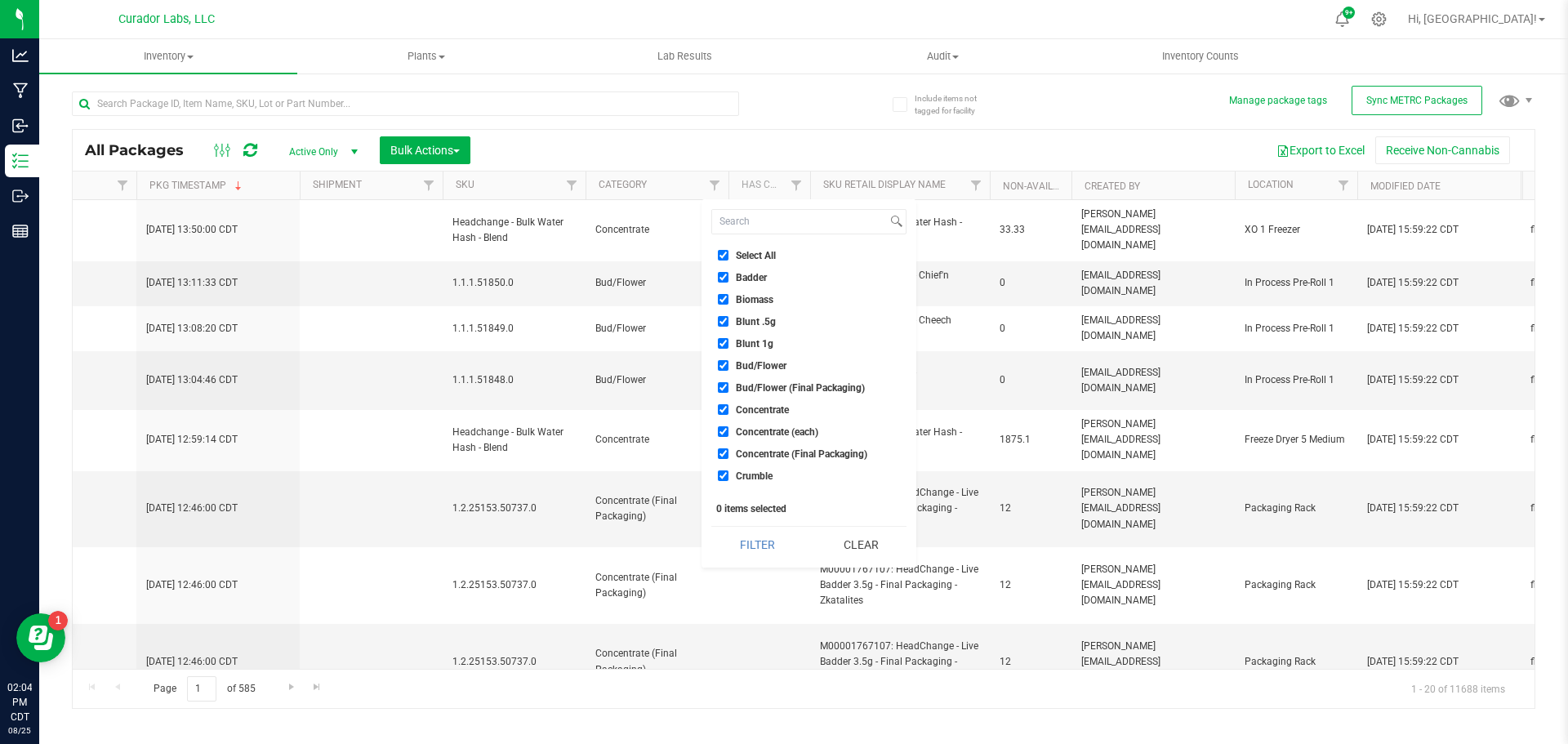
checkbox input "true"
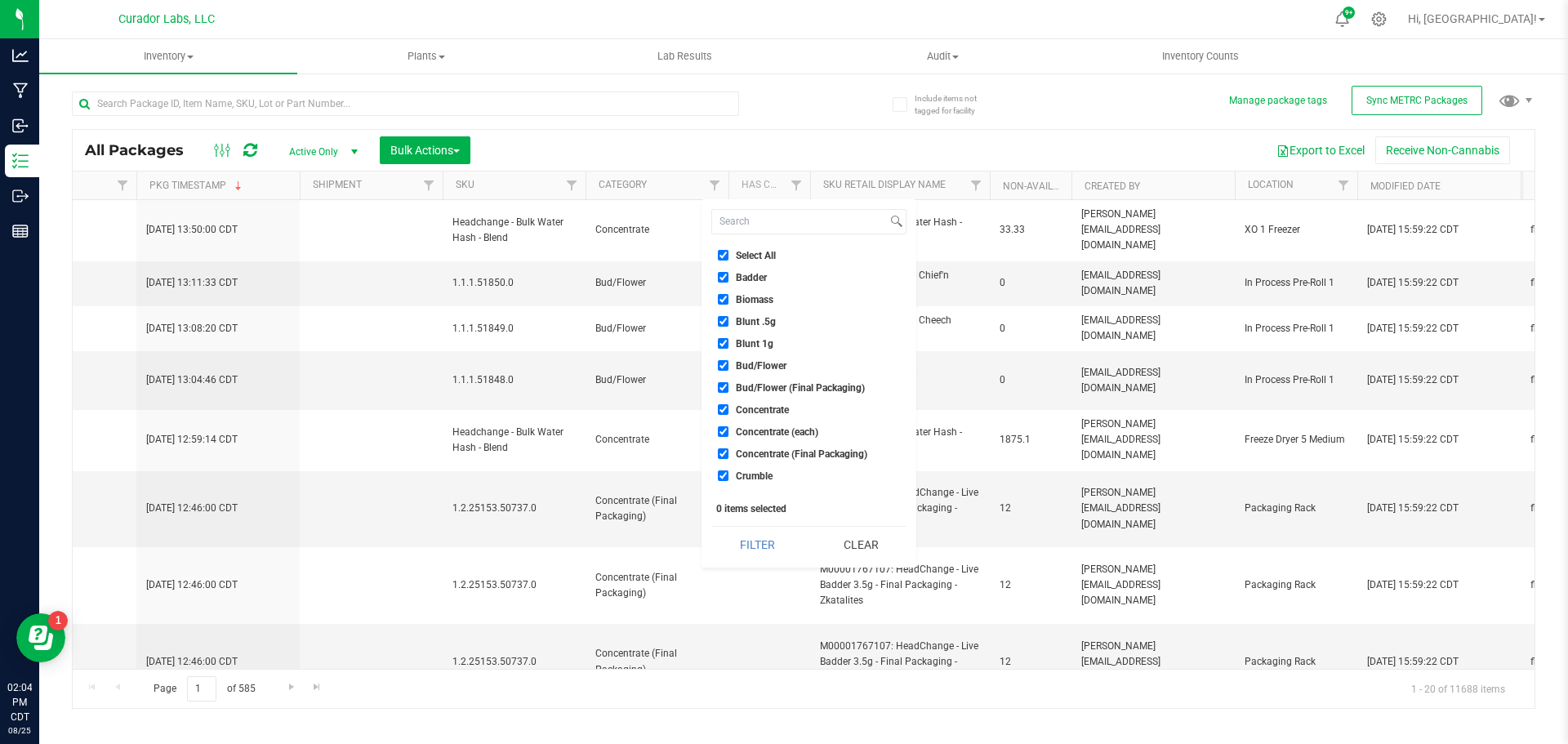
checkbox input "true"
click at [759, 410] on span "Concentrate" at bounding box center [763, 410] width 53 height 10
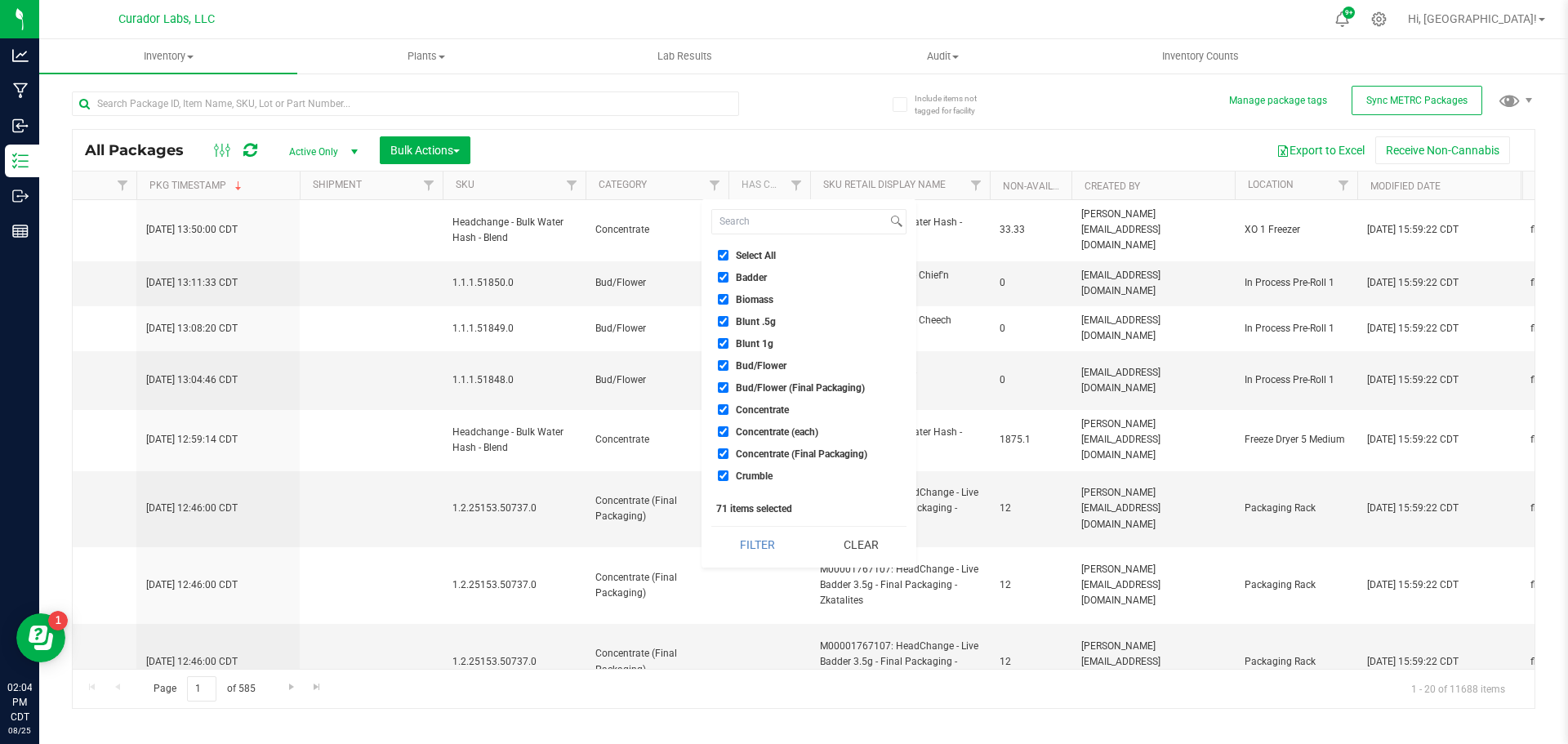
click at [729, 410] on input "Concentrate" at bounding box center [723, 410] width 11 height 11
checkbox input "false"
click at [763, 431] on span "Concentrate (each)" at bounding box center [777, 432] width 83 height 10
click at [729, 431] on input "Concentrate (each)" at bounding box center [723, 431] width 11 height 11
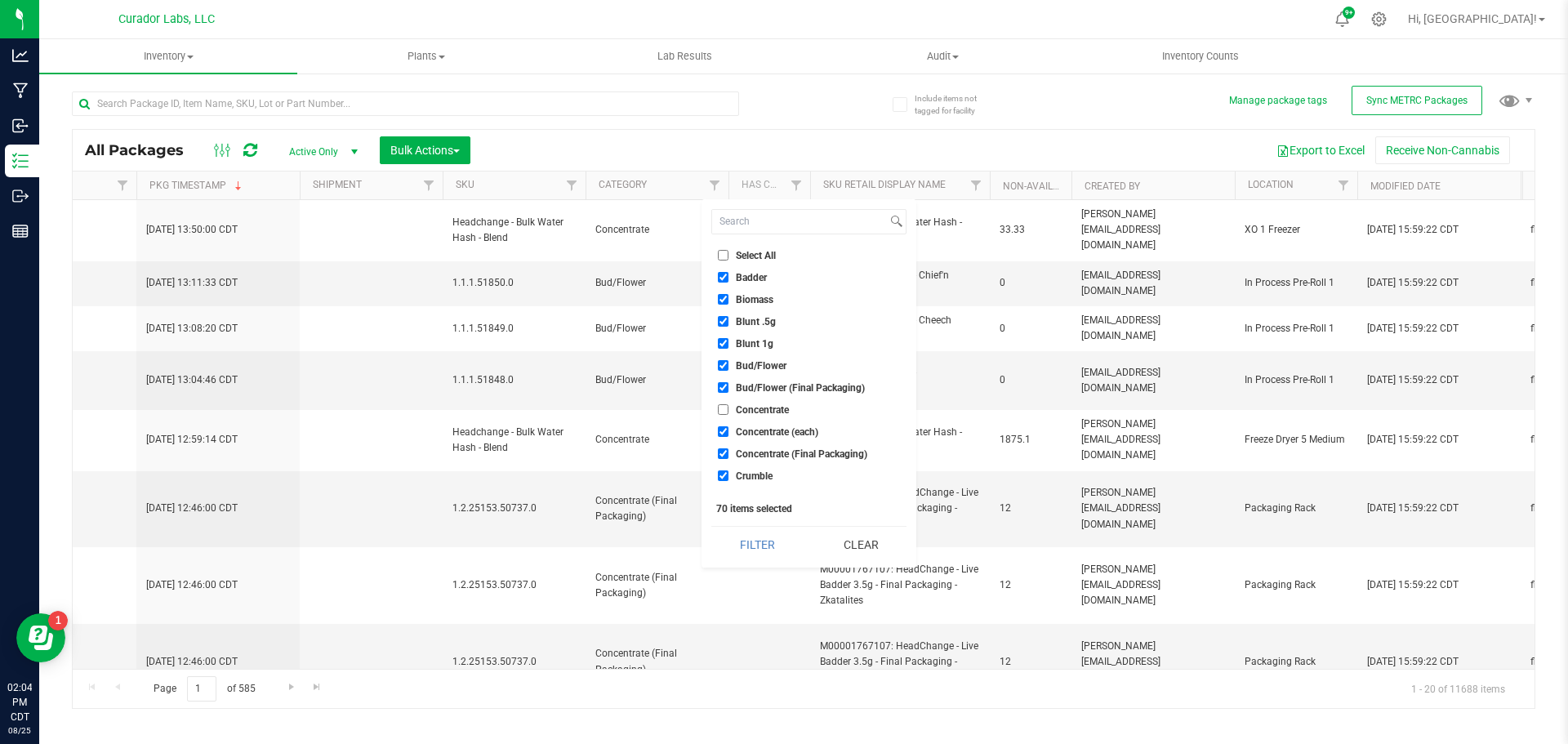
checkbox input "false"
click at [767, 449] on span "Concentrate (Final Packaging)" at bounding box center [802, 454] width 132 height 10
click at [729, 448] on input "Concentrate (Final Packaging)" at bounding box center [723, 453] width 11 height 11
checkbox input "false"
click at [769, 541] on button "Filter" at bounding box center [758, 544] width 92 height 36
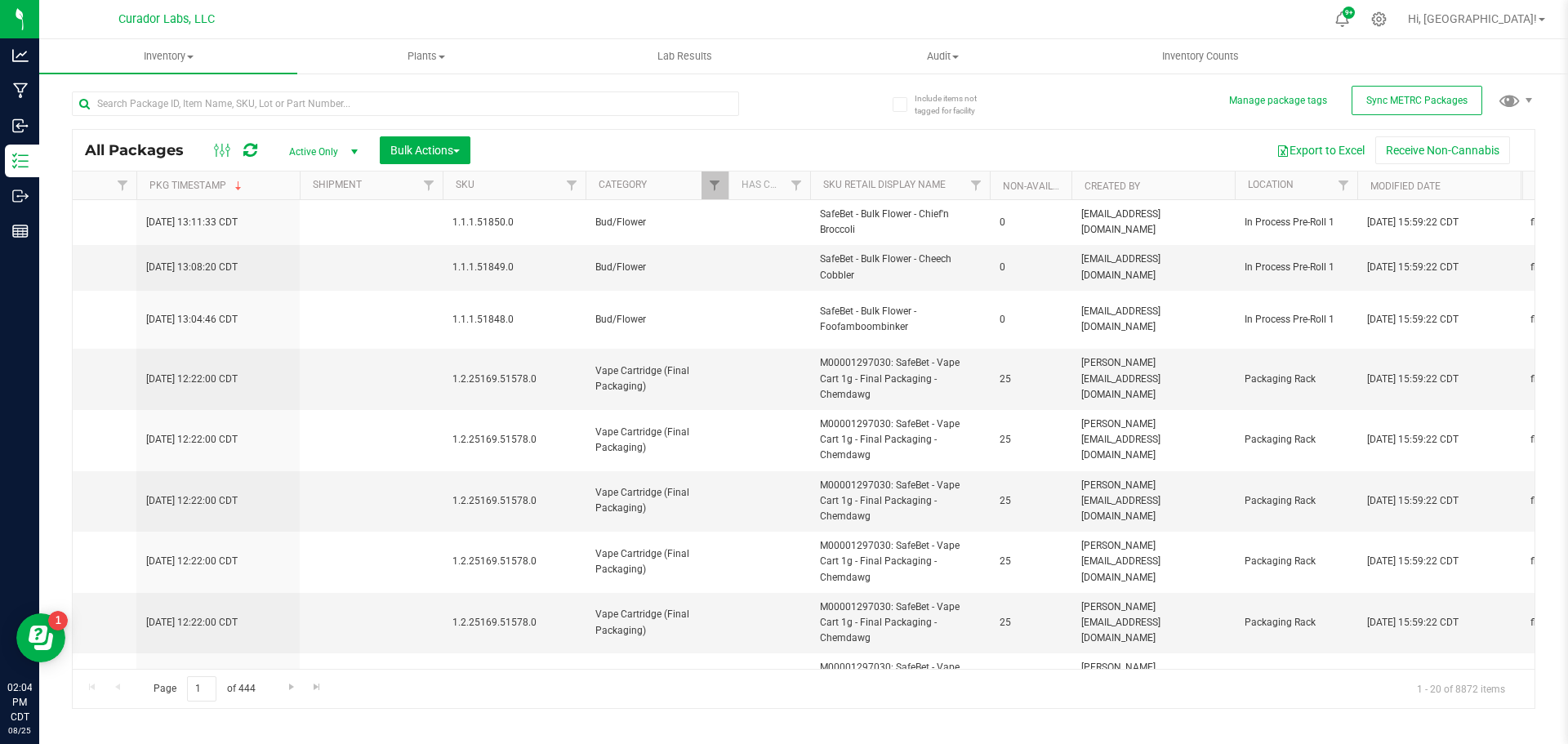
type input "2026-08-19"
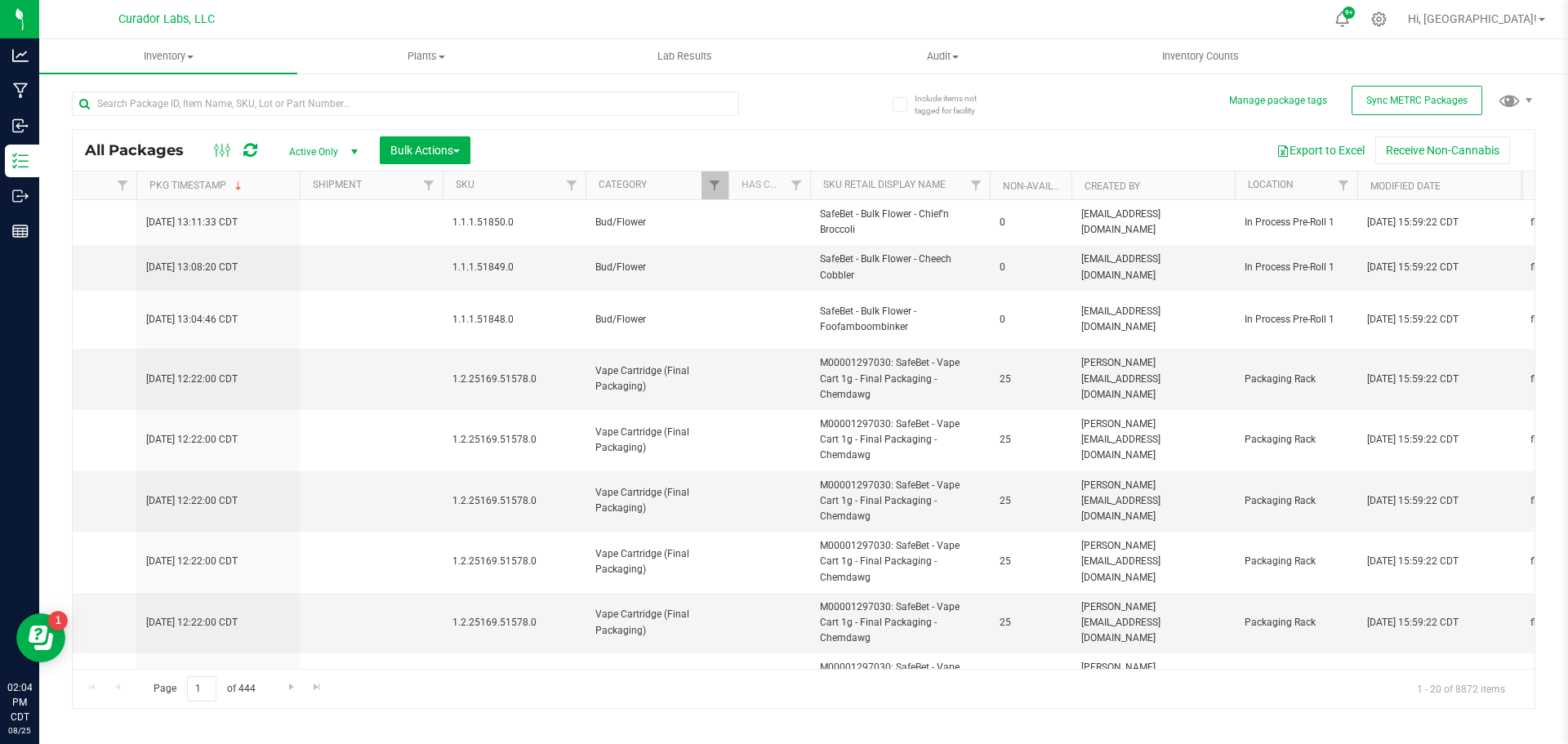
type input "2026-08-19"
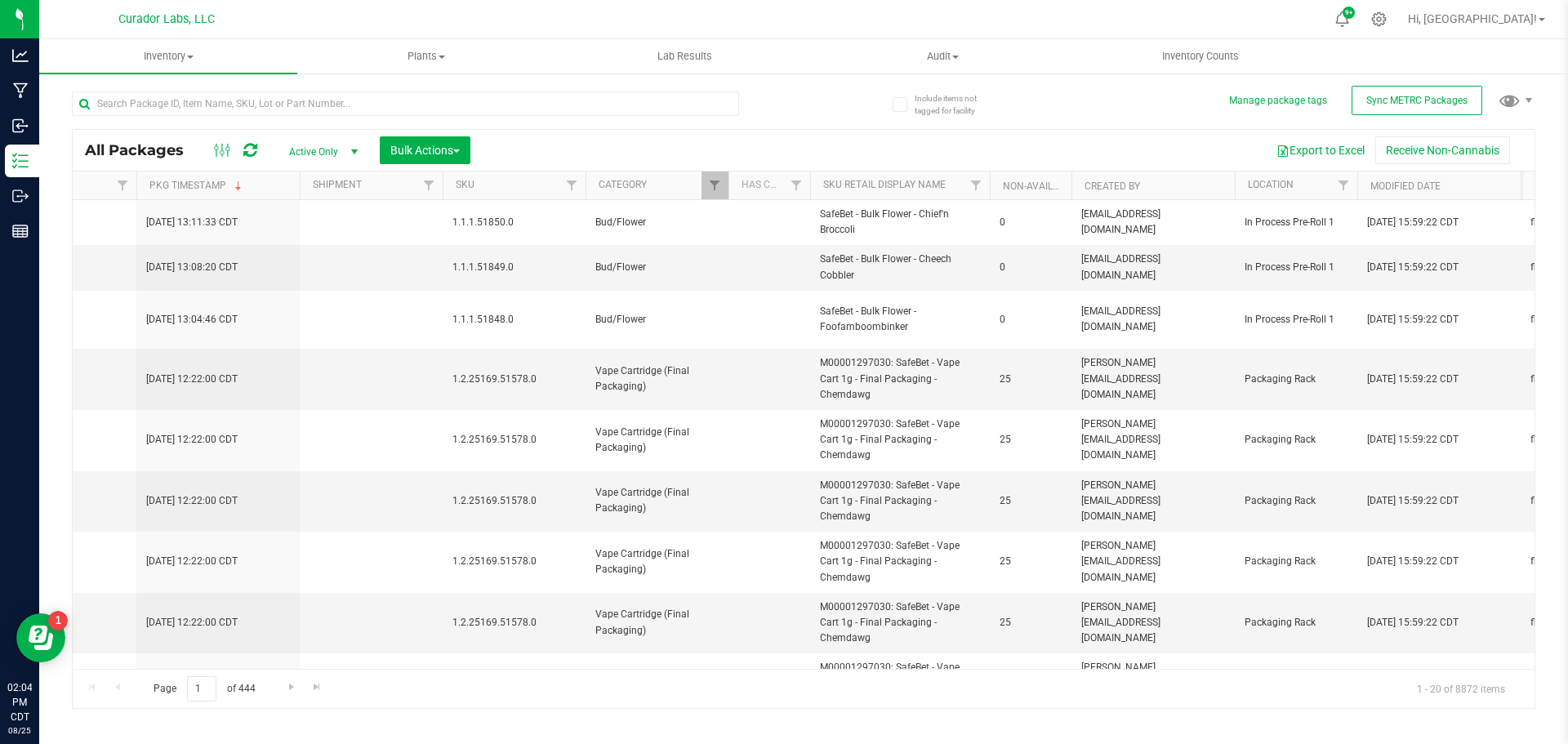
type input "2026-08-19"
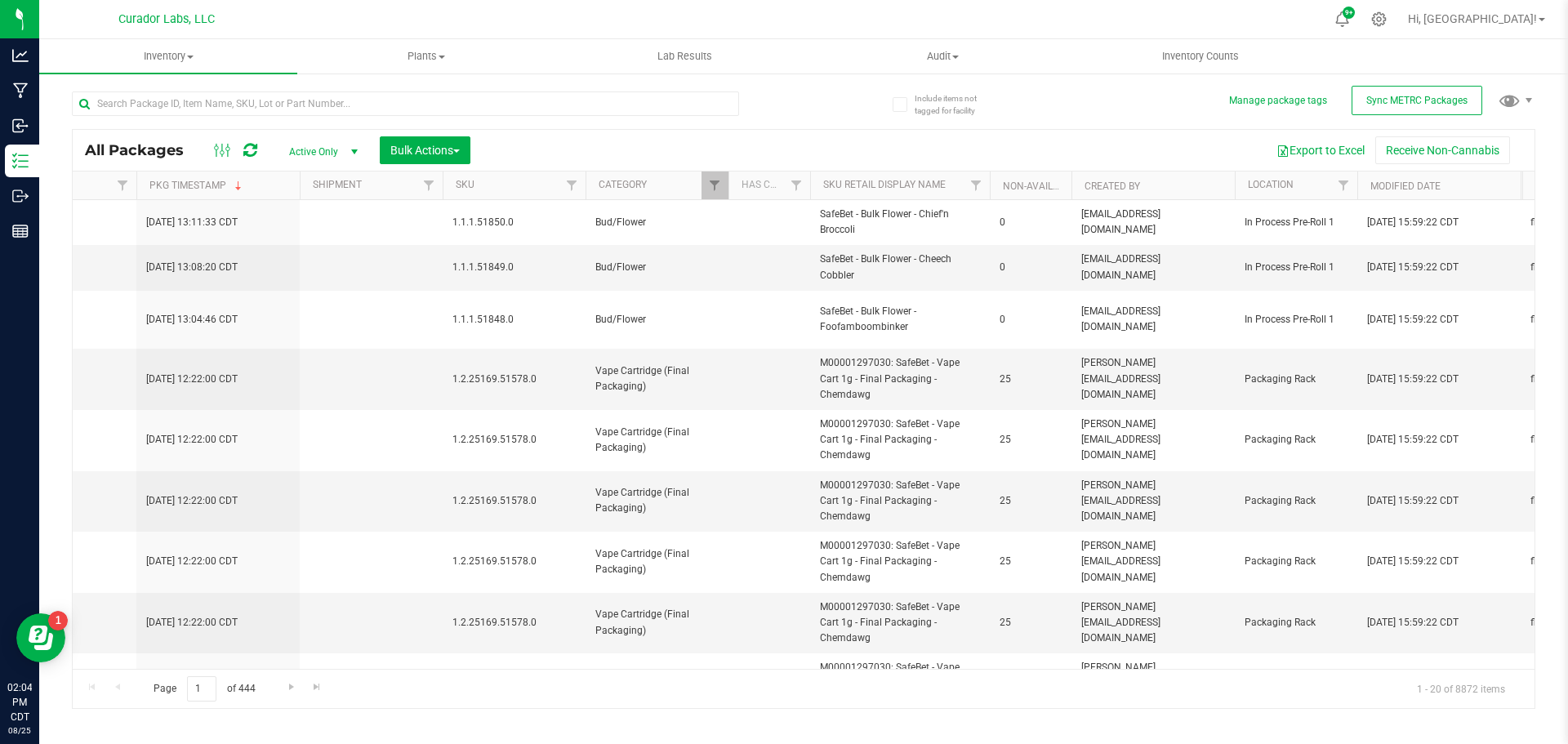
type input "2026-08-19"
click at [714, 184] on span "Filter" at bounding box center [715, 185] width 13 height 13
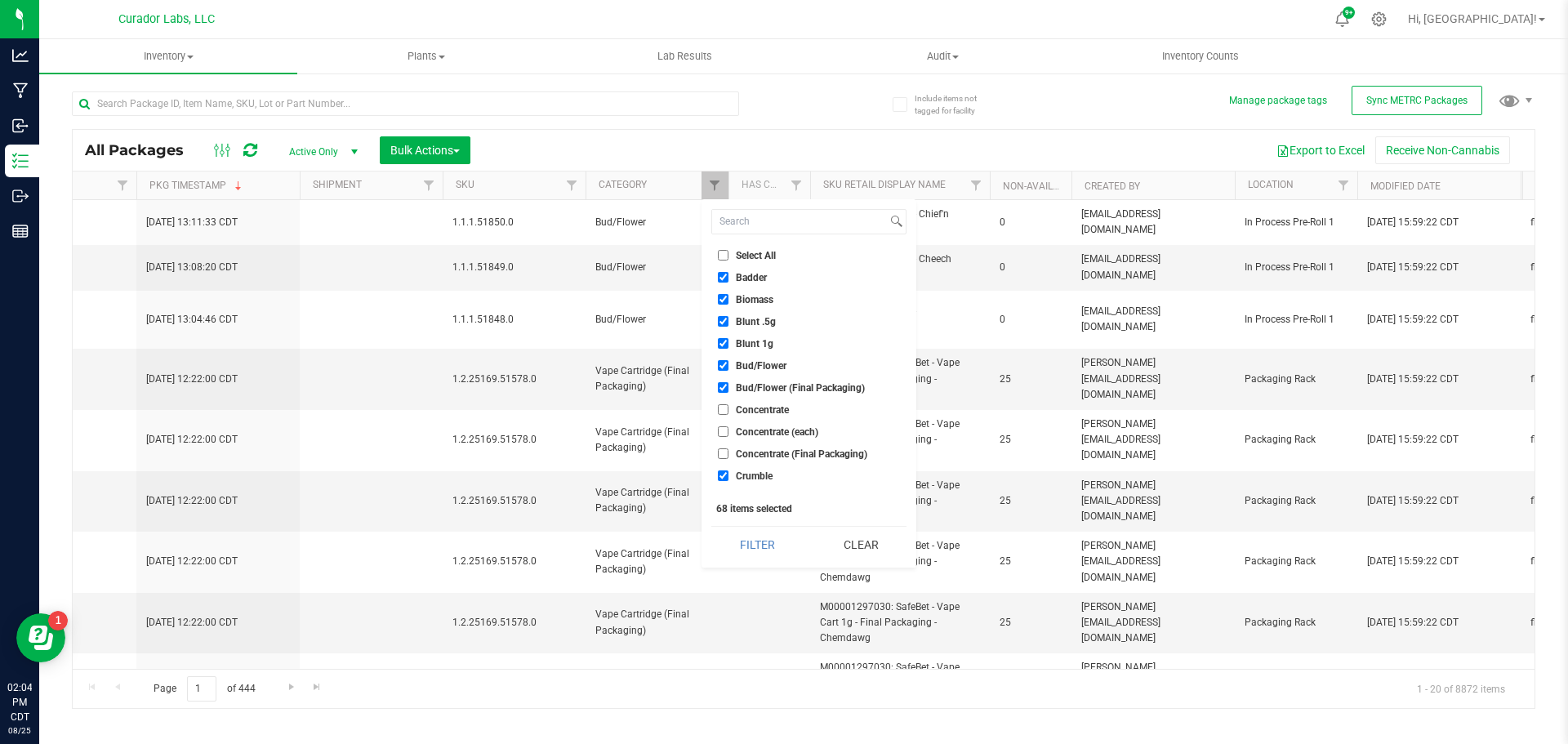
click at [1034, 146] on div "Export to Excel Receive Non-Cannabis" at bounding box center [1003, 149] width 1040 height 28
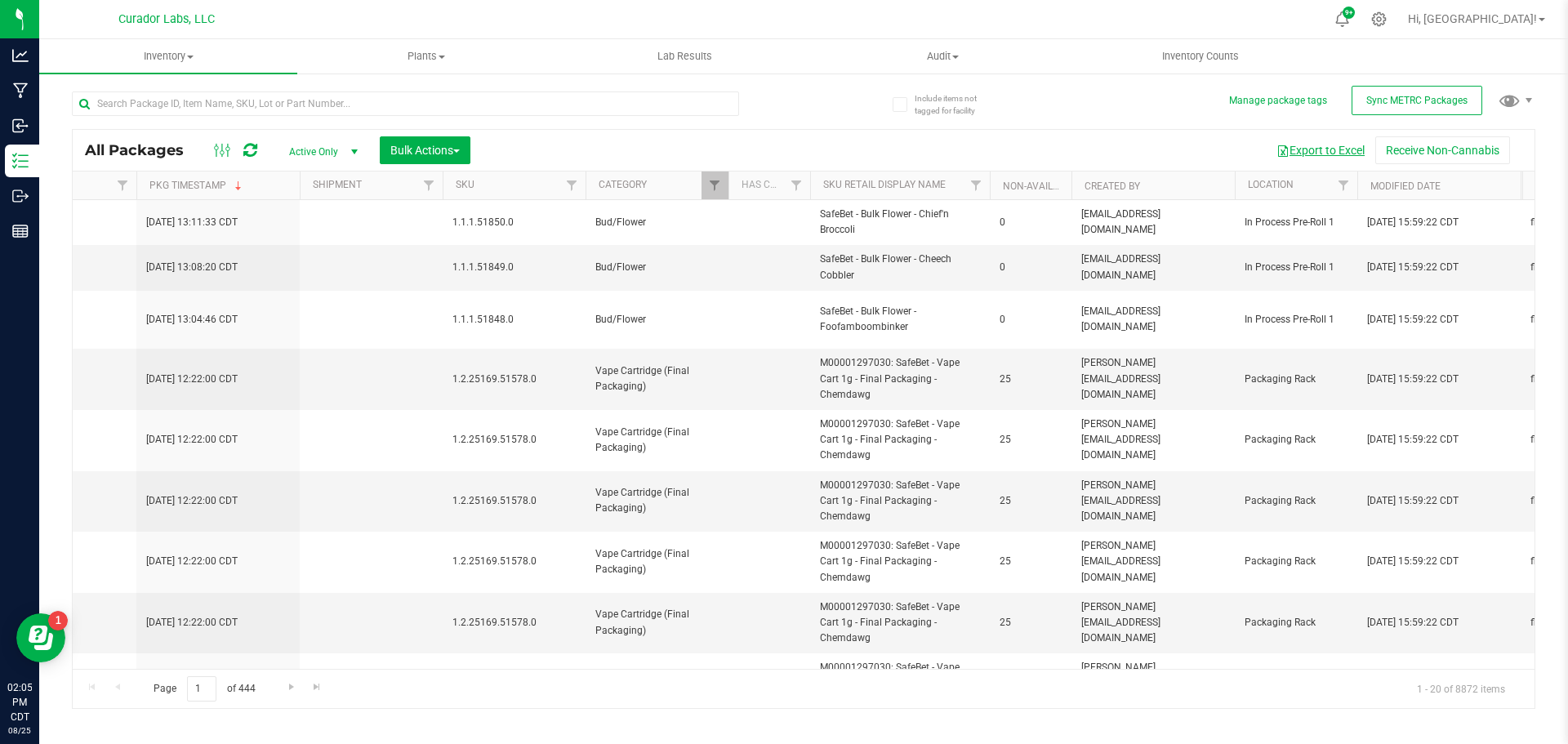
click at [1303, 144] on button "Export to Excel" at bounding box center [1320, 149] width 109 height 28
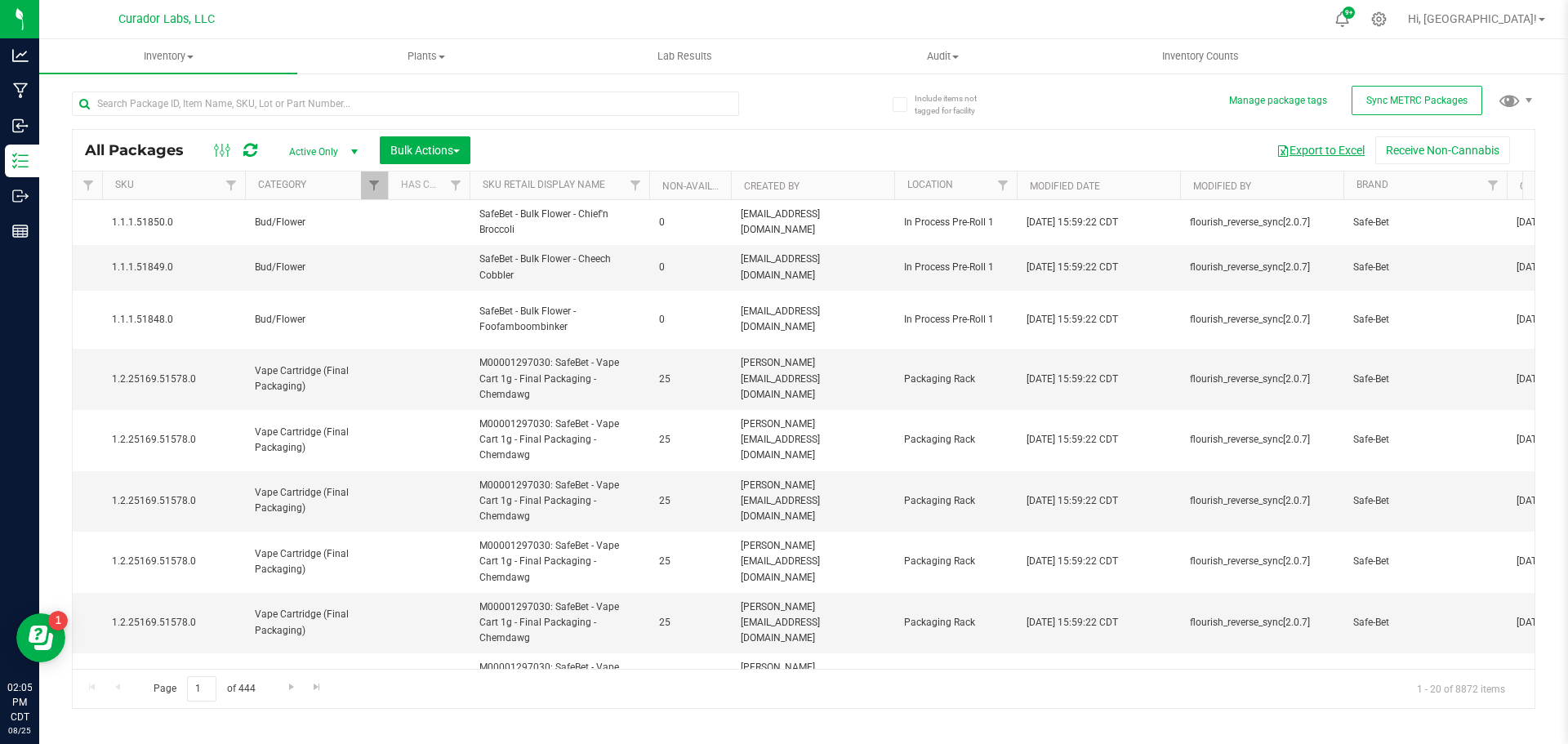
scroll to position [0, 2619]
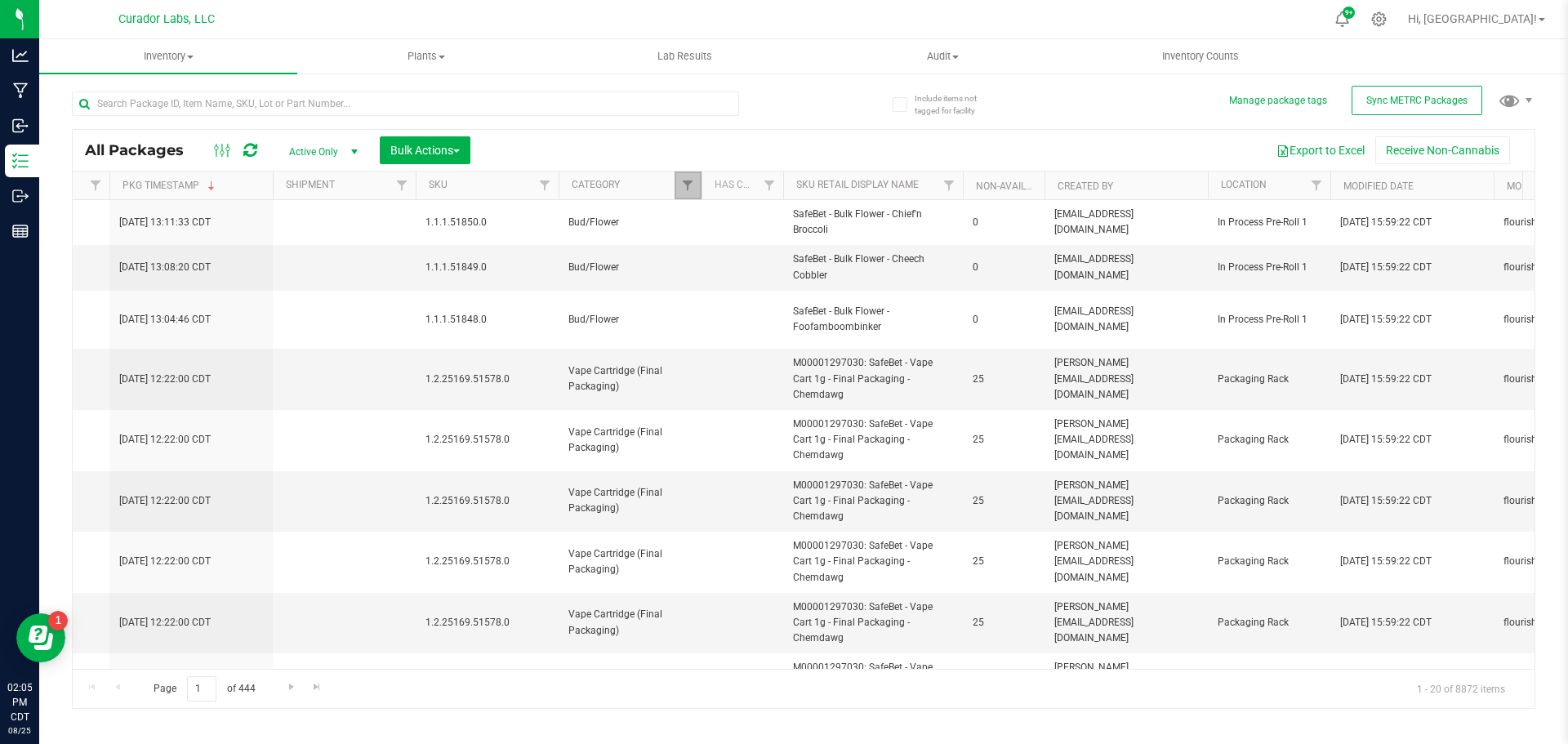
click at [679, 185] on link "Filter" at bounding box center [688, 185] width 27 height 28
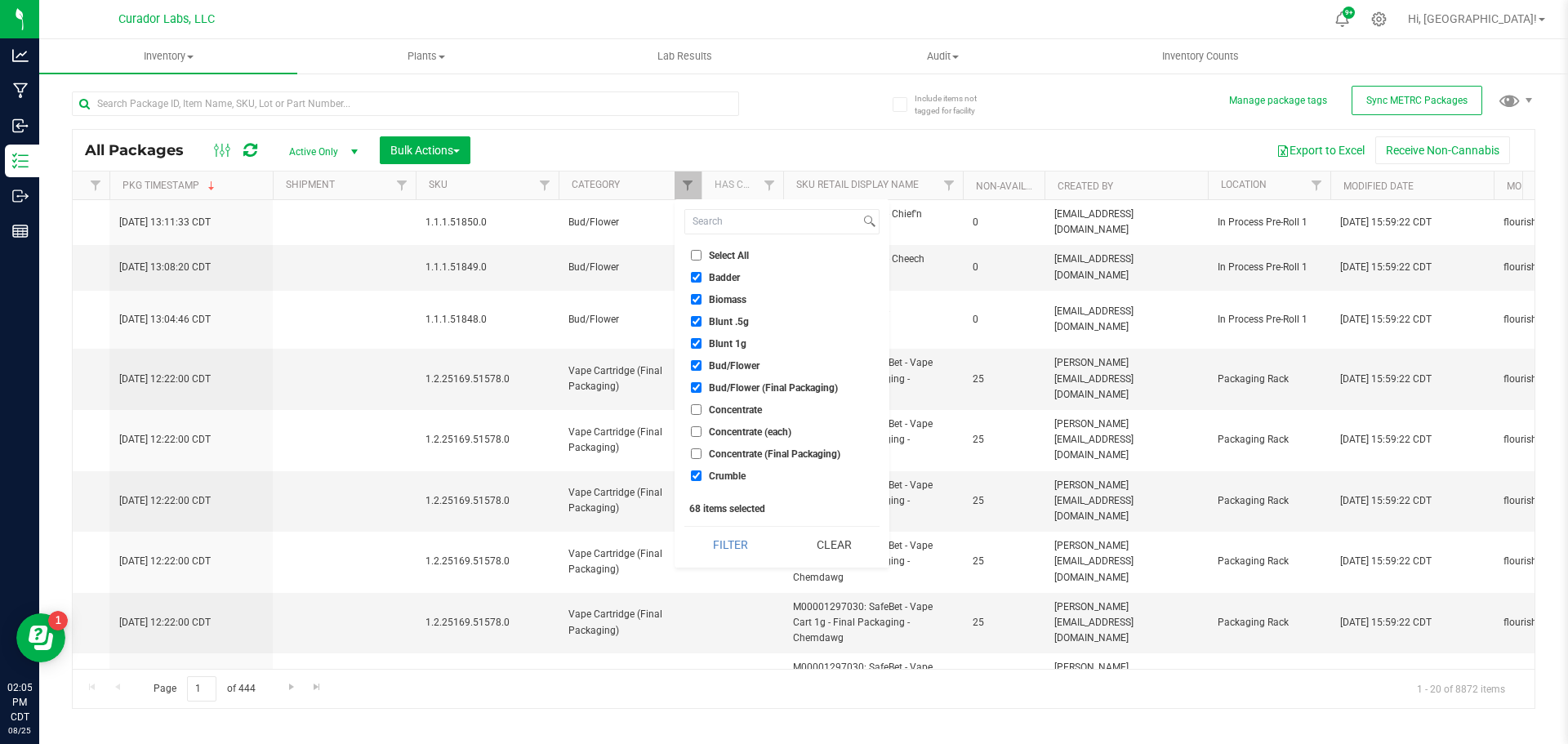
click at [726, 263] on li "Select All" at bounding box center [782, 255] width 195 height 18
click at [726, 261] on li "Select All" at bounding box center [782, 255] width 195 height 18
click at [693, 258] on input "Select All" at bounding box center [696, 255] width 11 height 11
checkbox input "true"
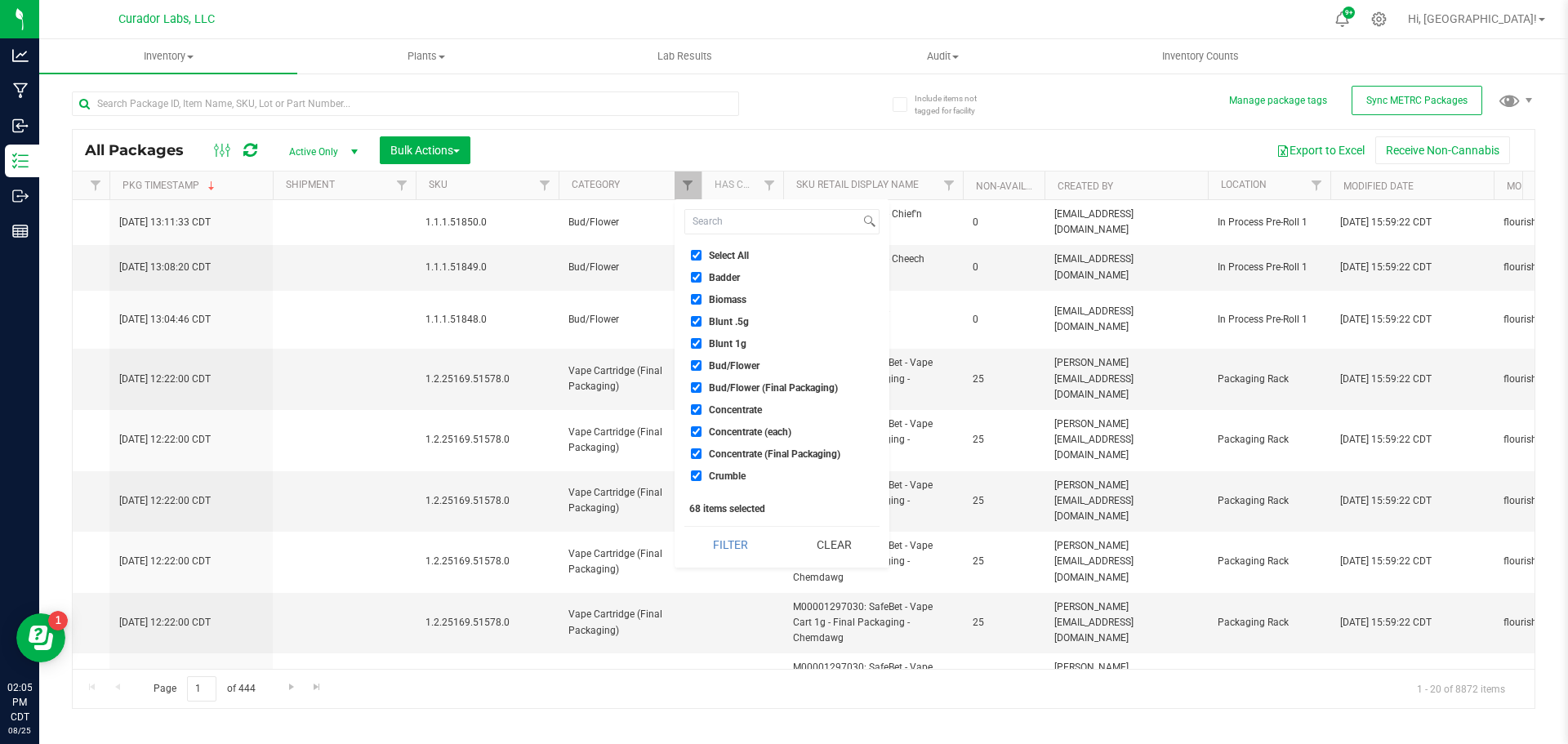
checkbox input "true"
click at [695, 256] on input "Select All" at bounding box center [696, 255] width 11 height 11
checkbox input "false"
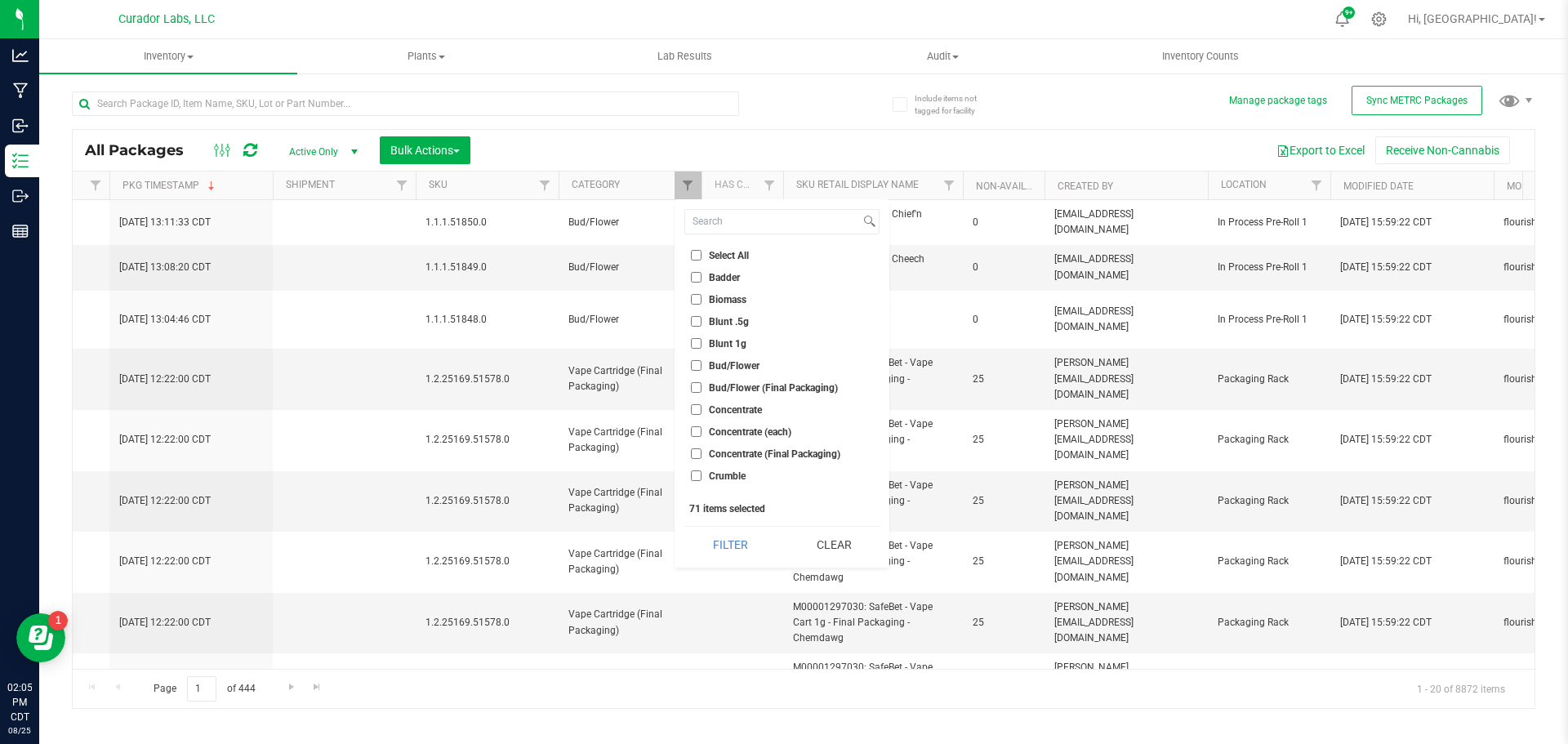
checkbox input "false"
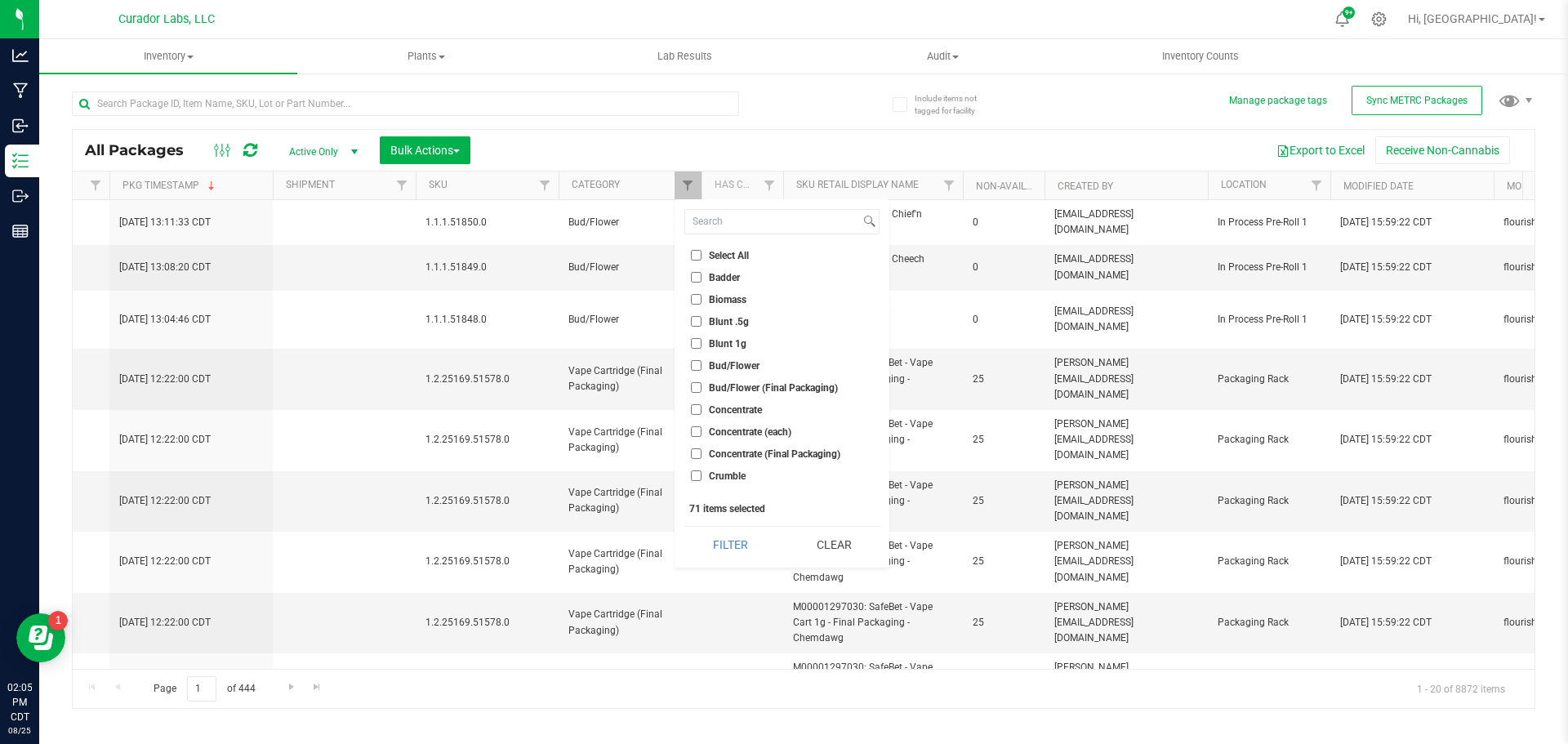
checkbox input "false"
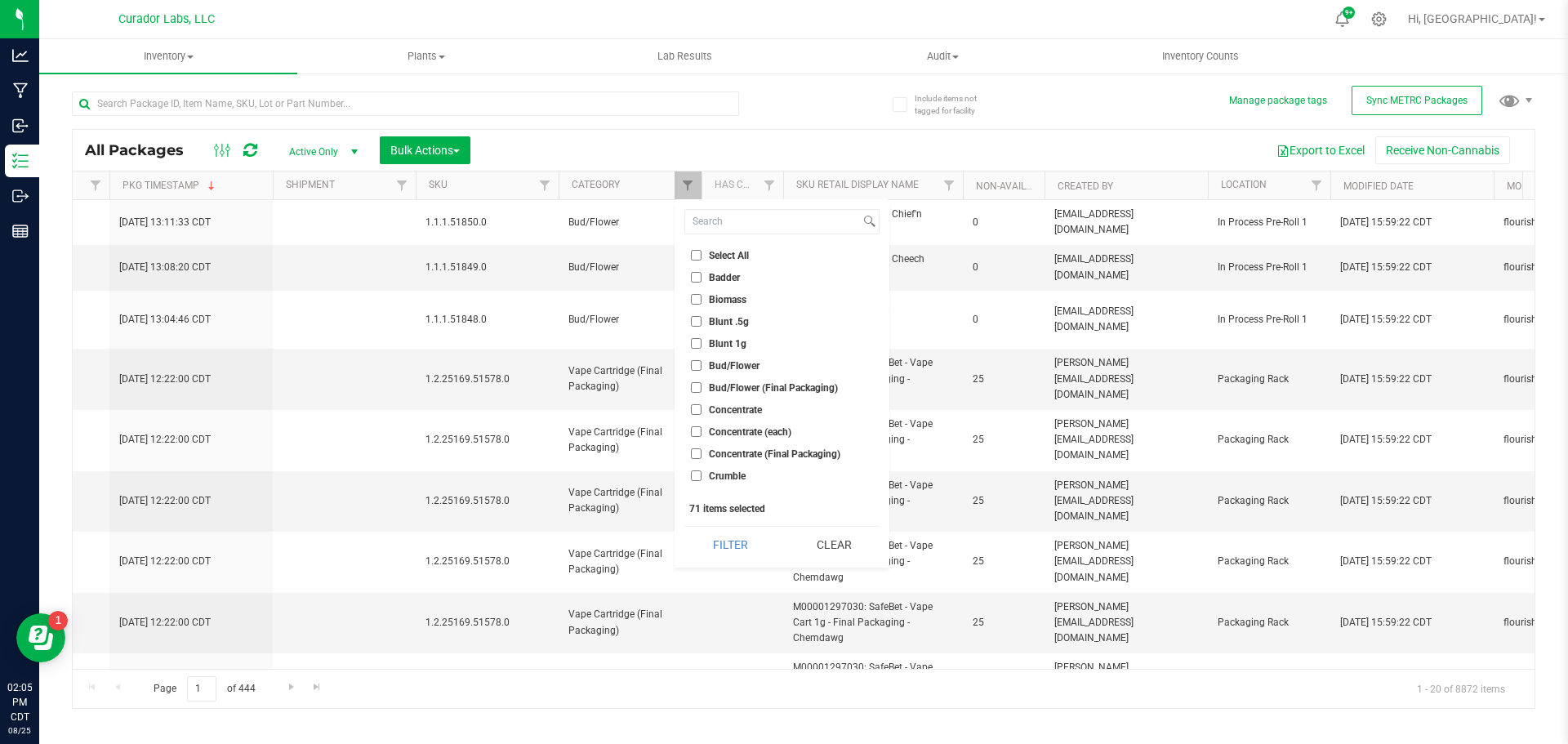
checkbox input "false"
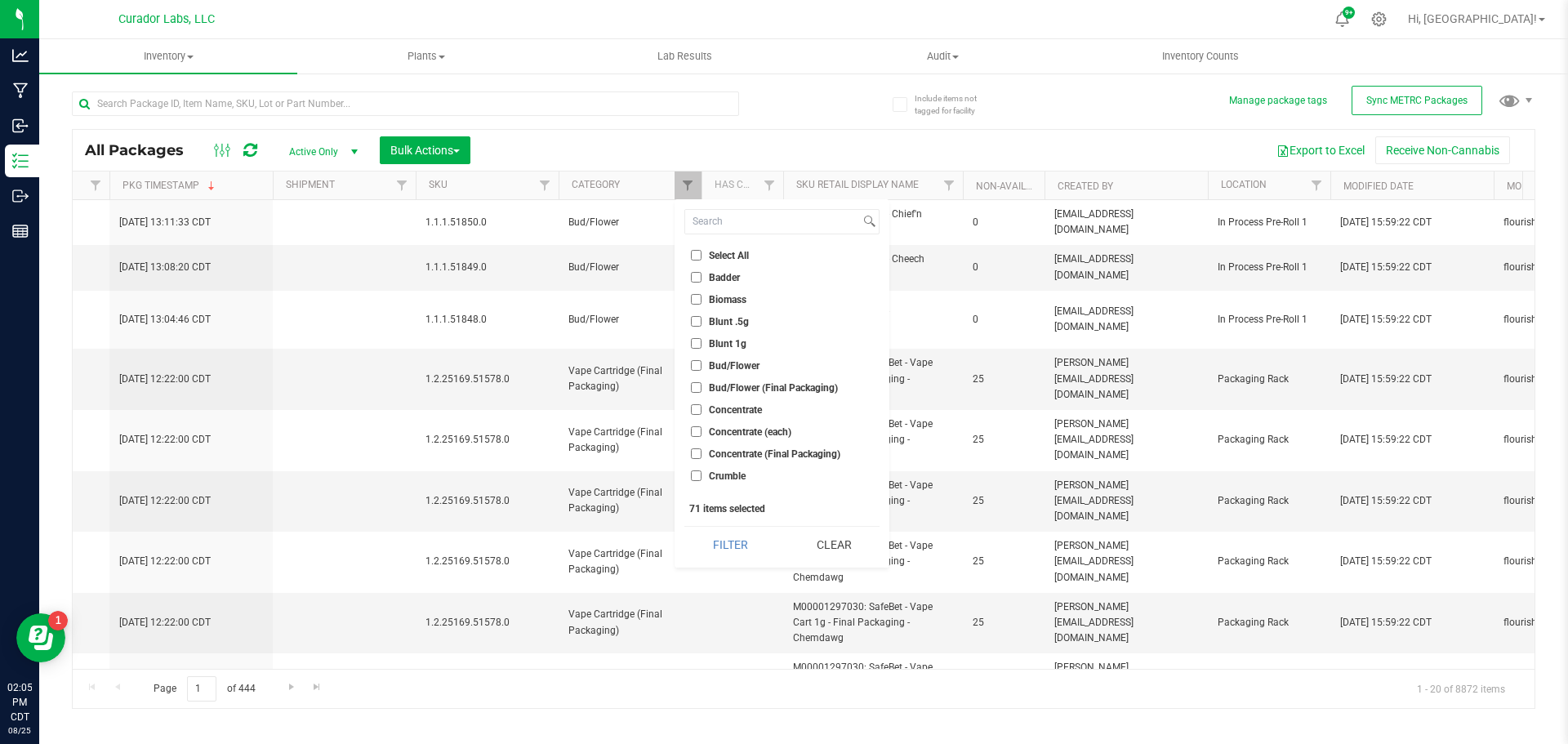
checkbox input "false"
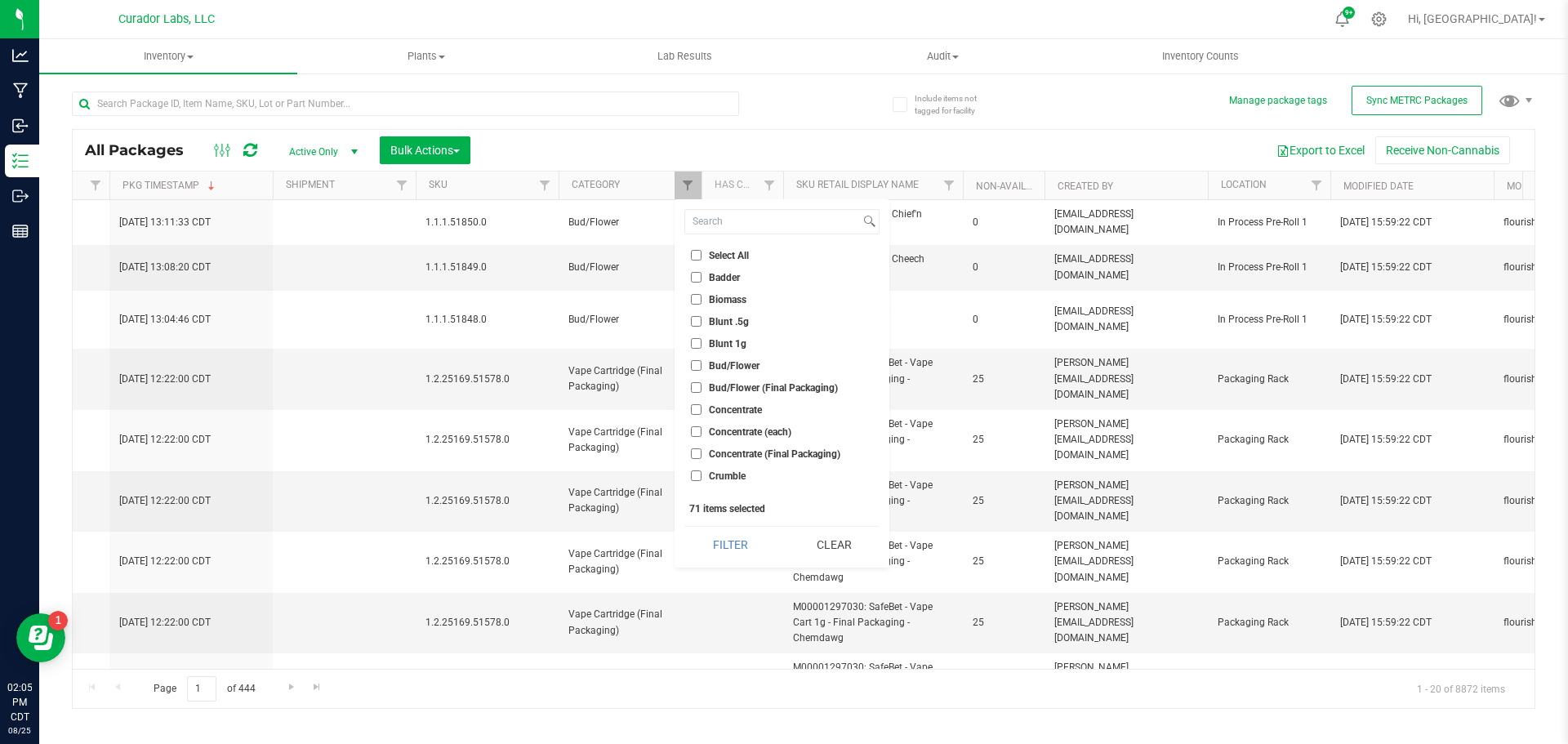
checkbox input "false"
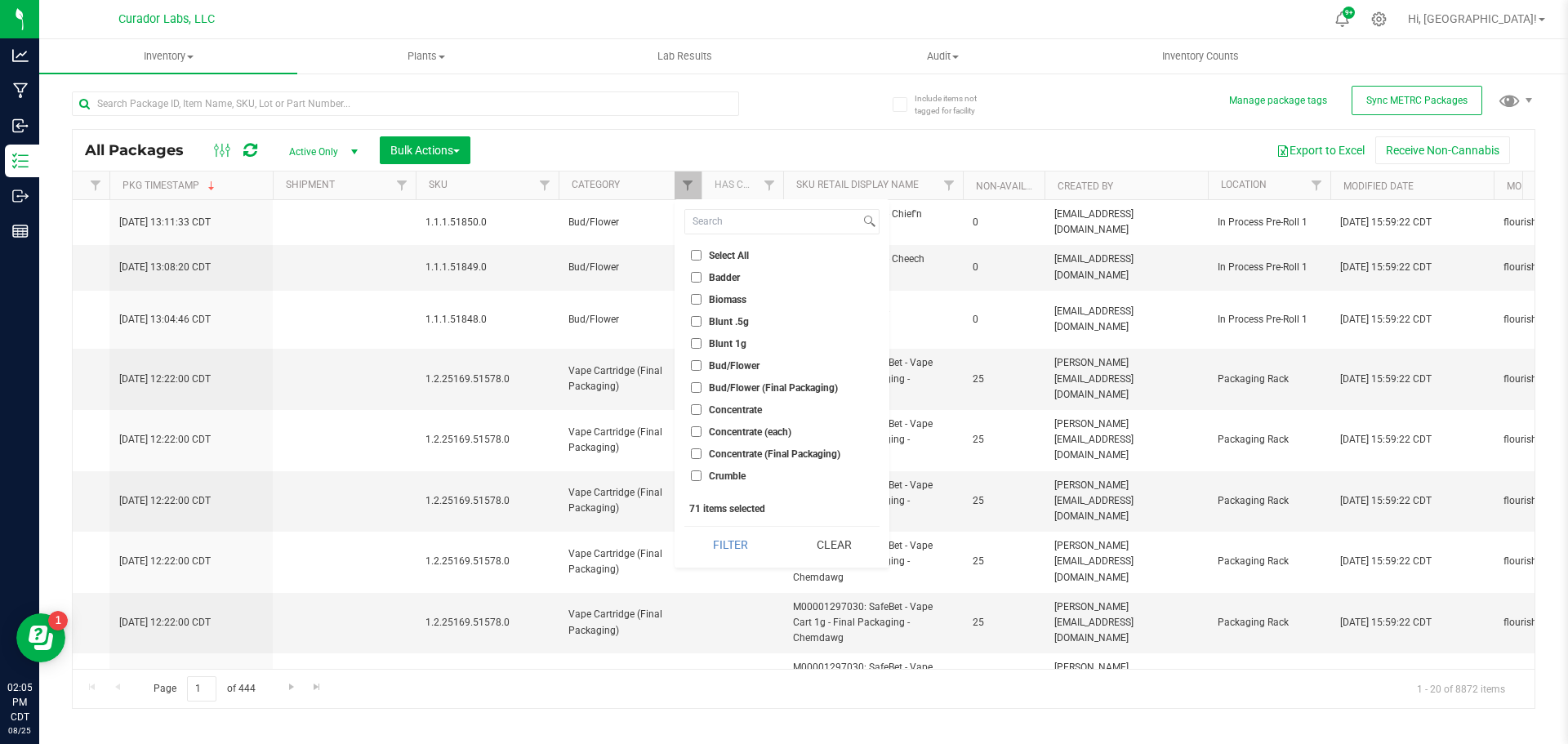
checkbox input "false"
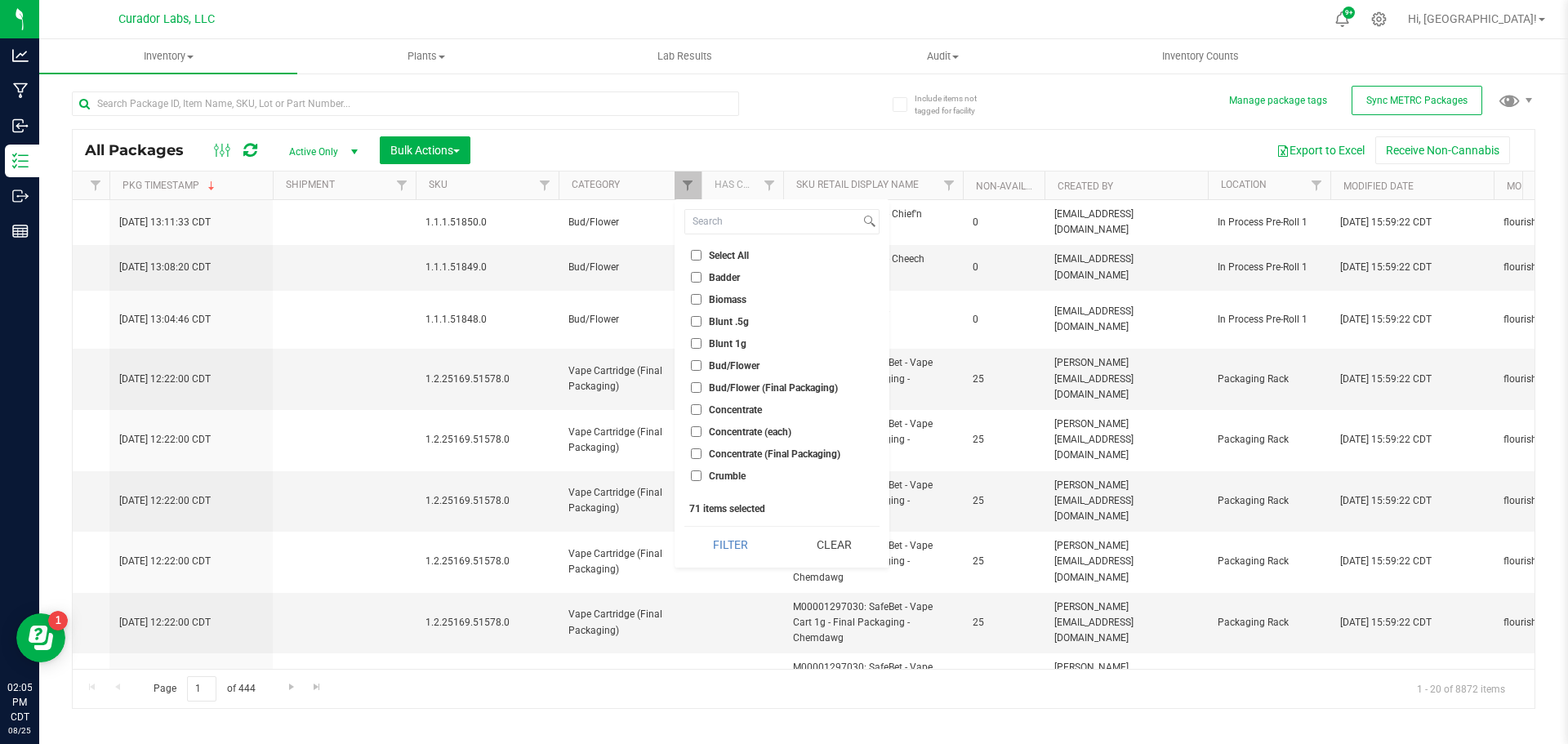
checkbox input "false"
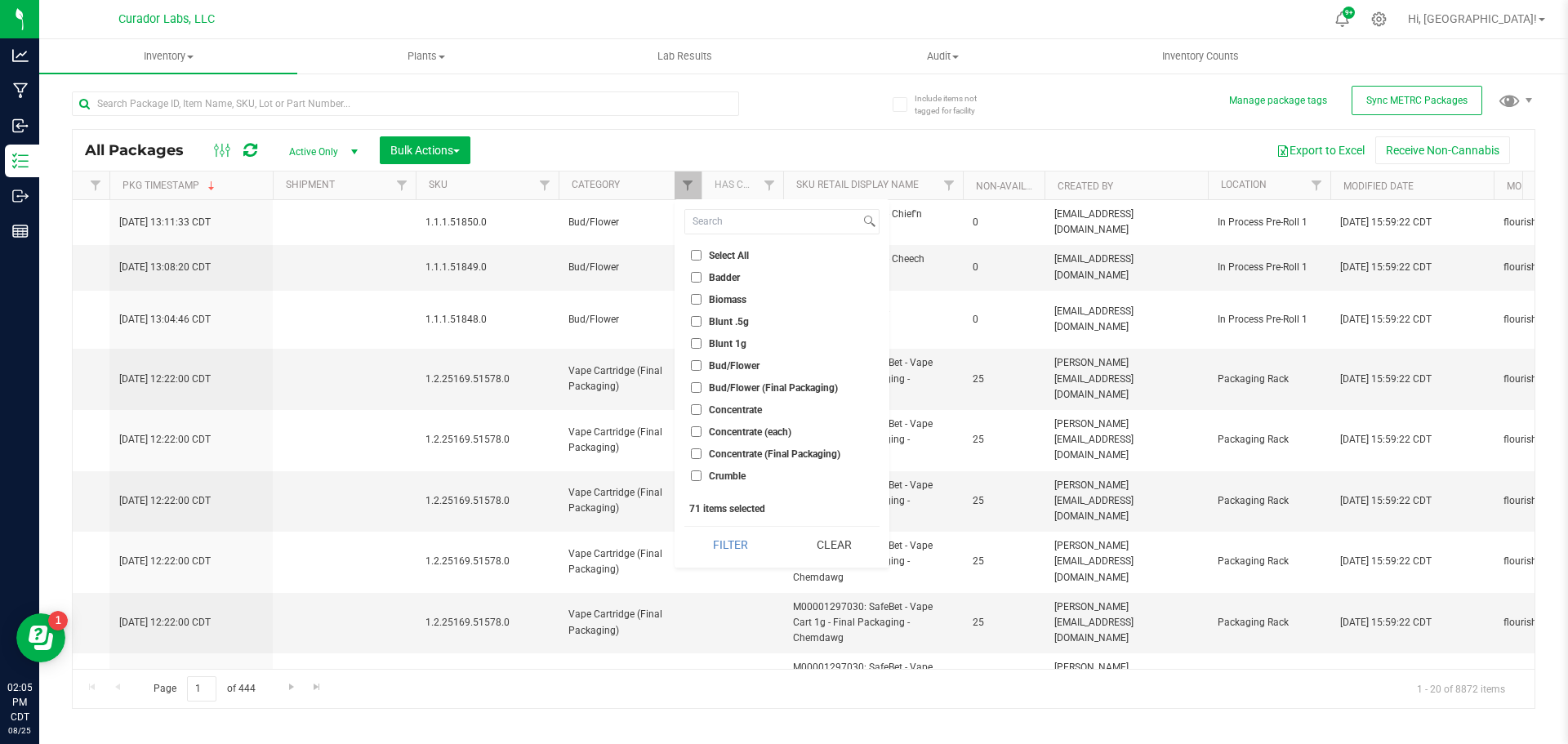
checkbox input "false"
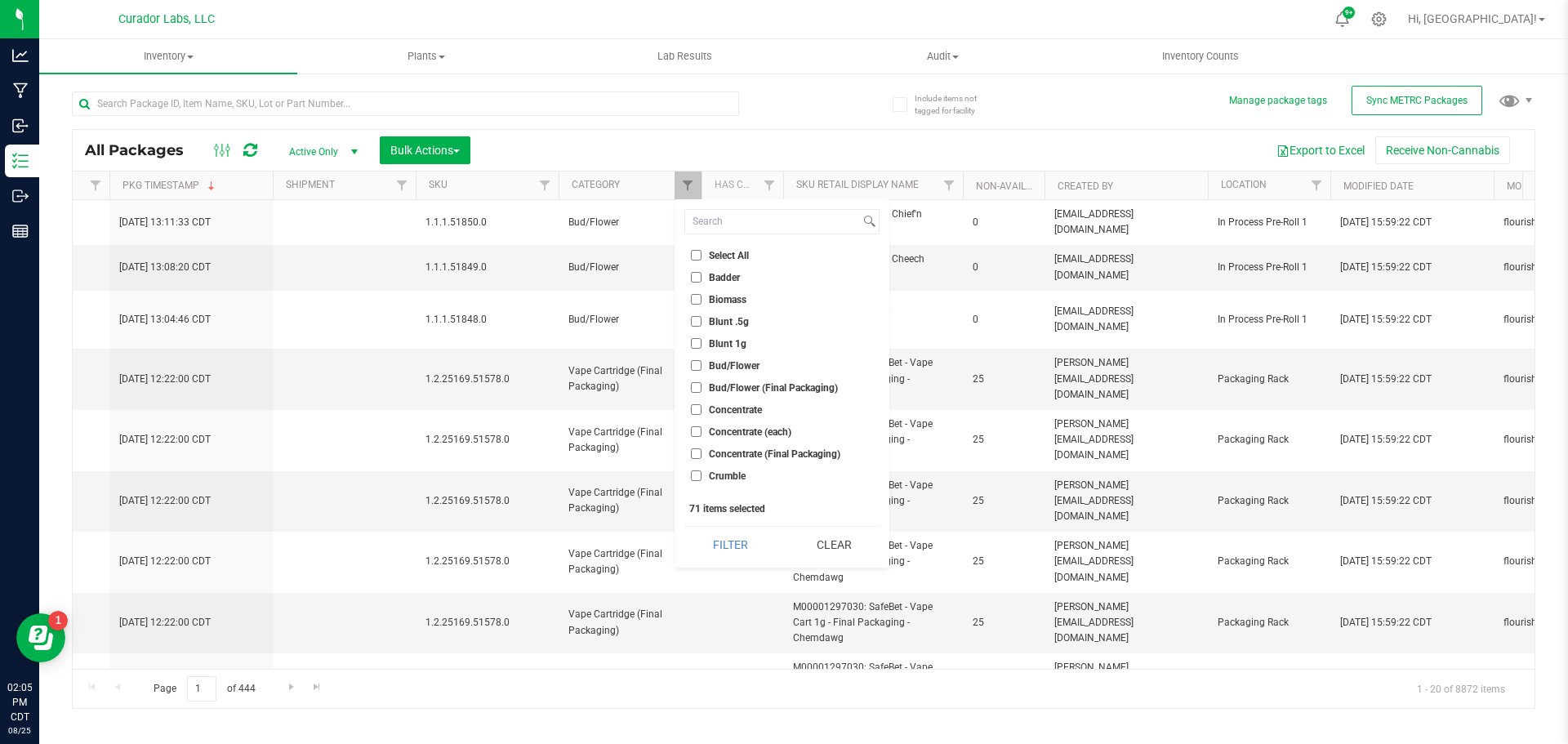
checkbox input "false"
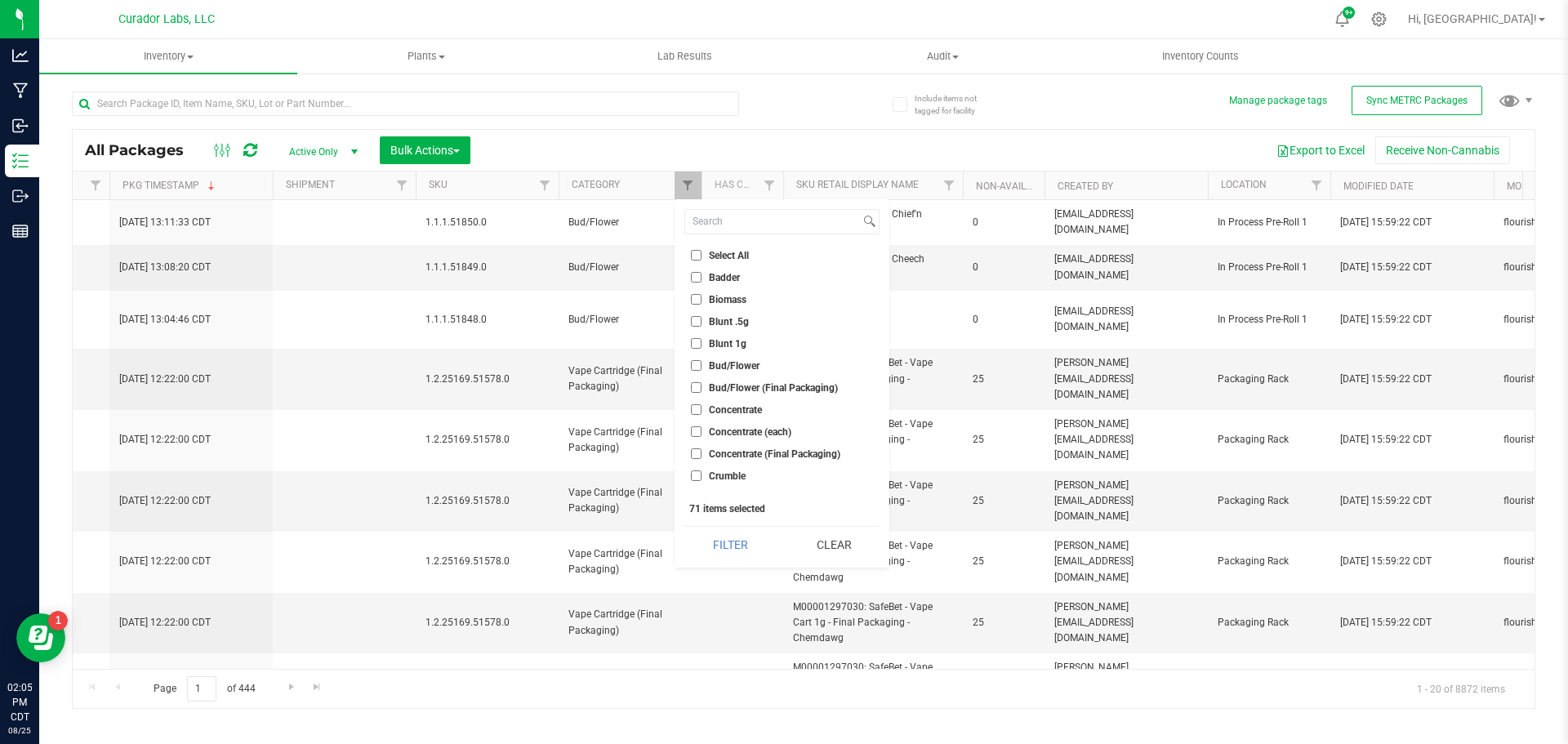
checkbox input "false"
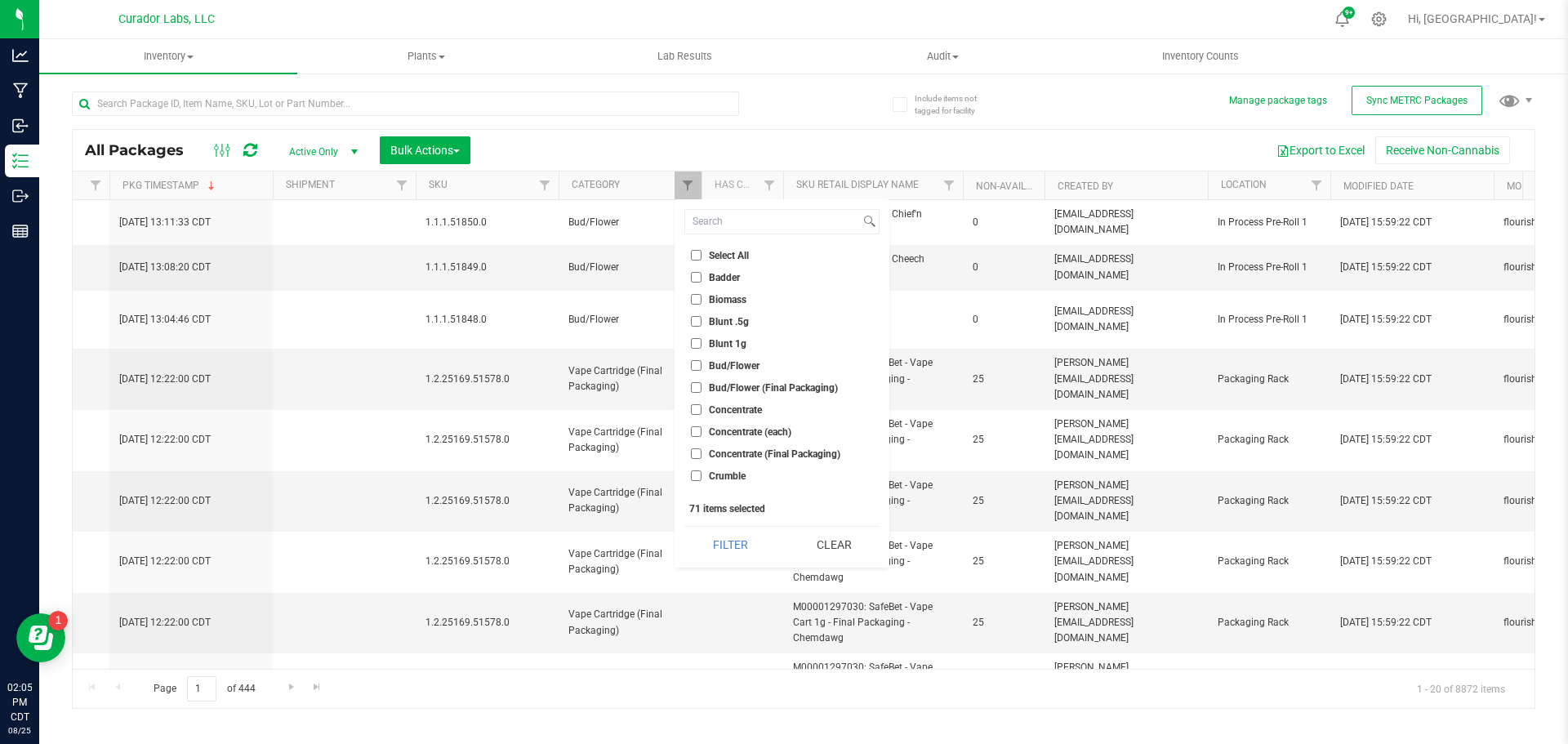
checkbox input "false"
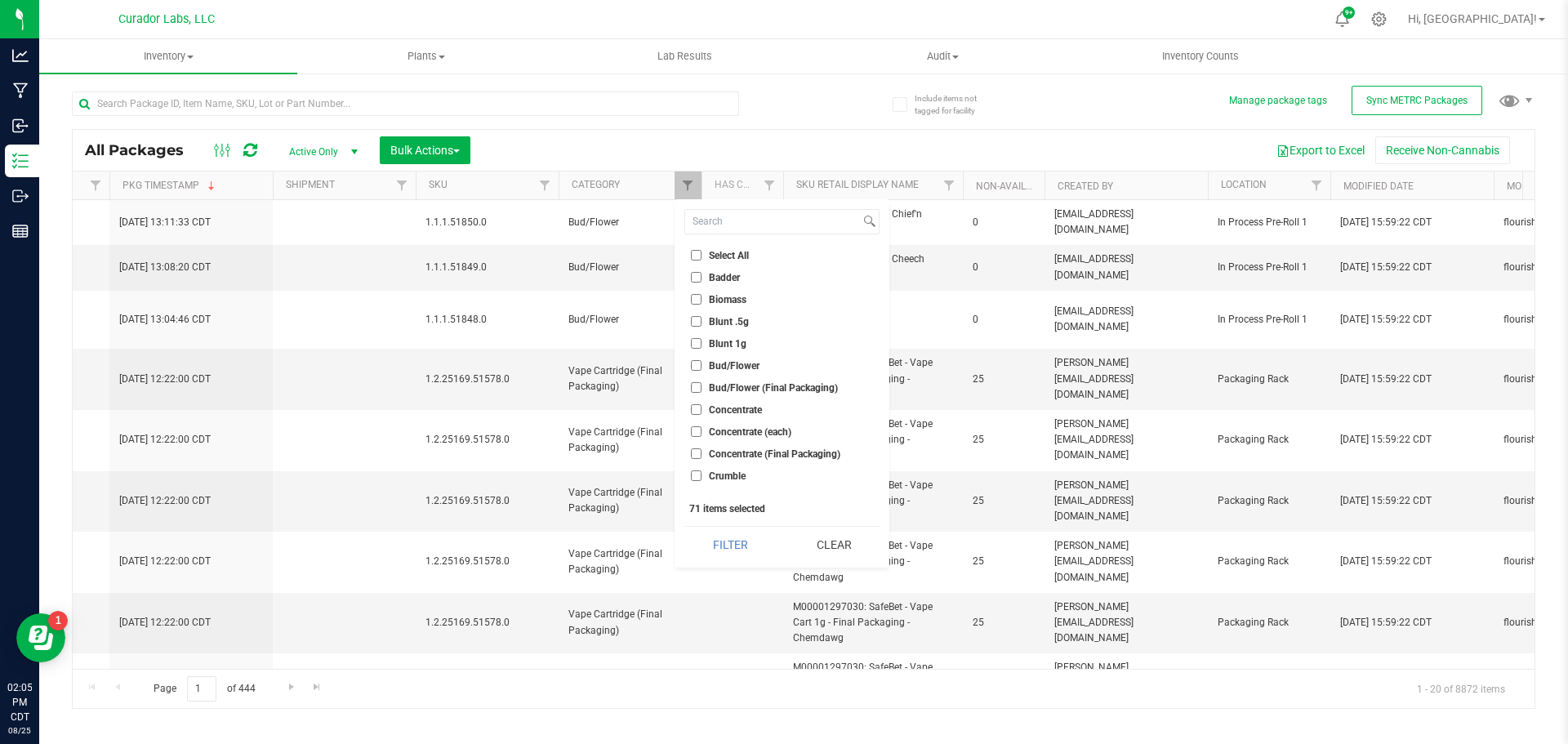
checkbox input "false"
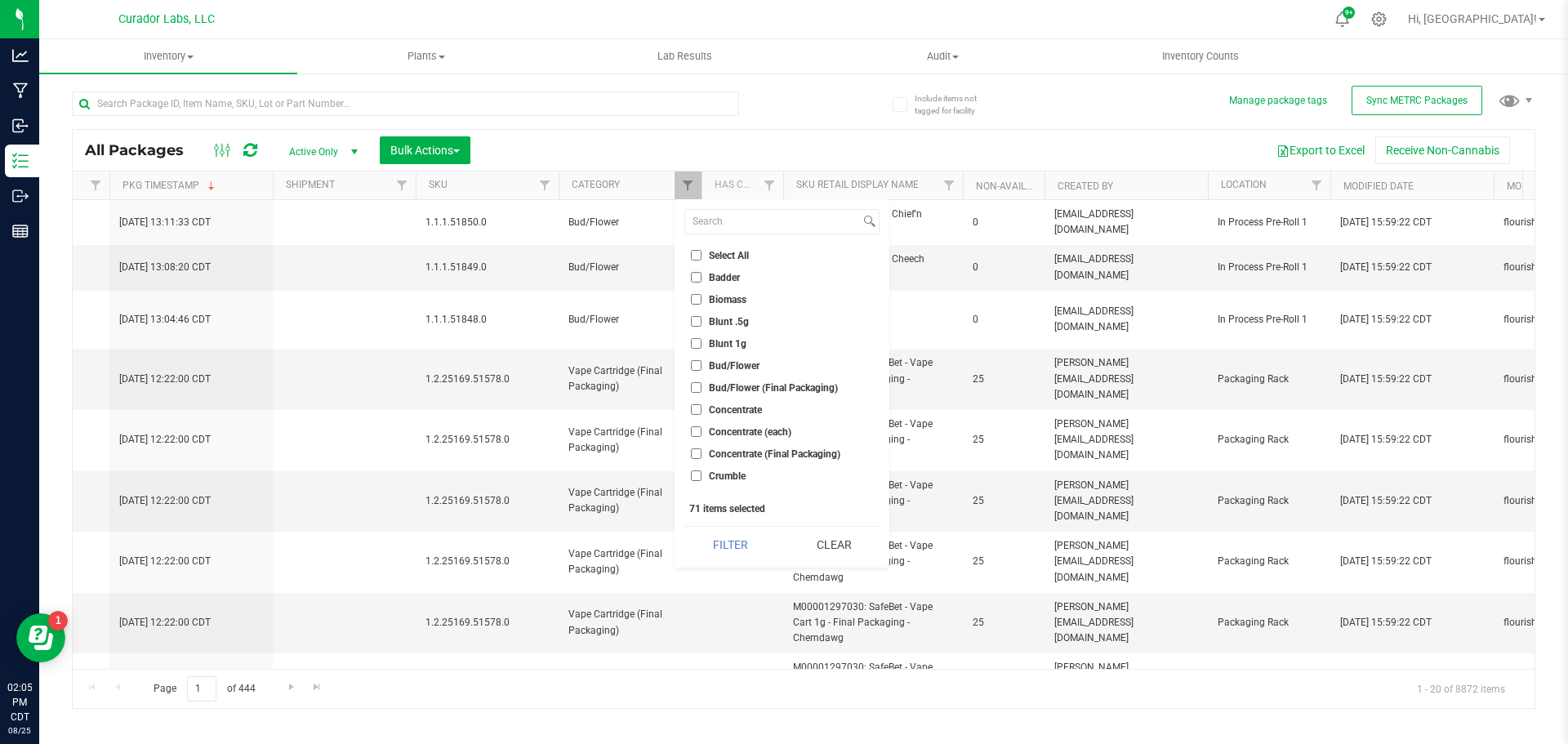
checkbox input "false"
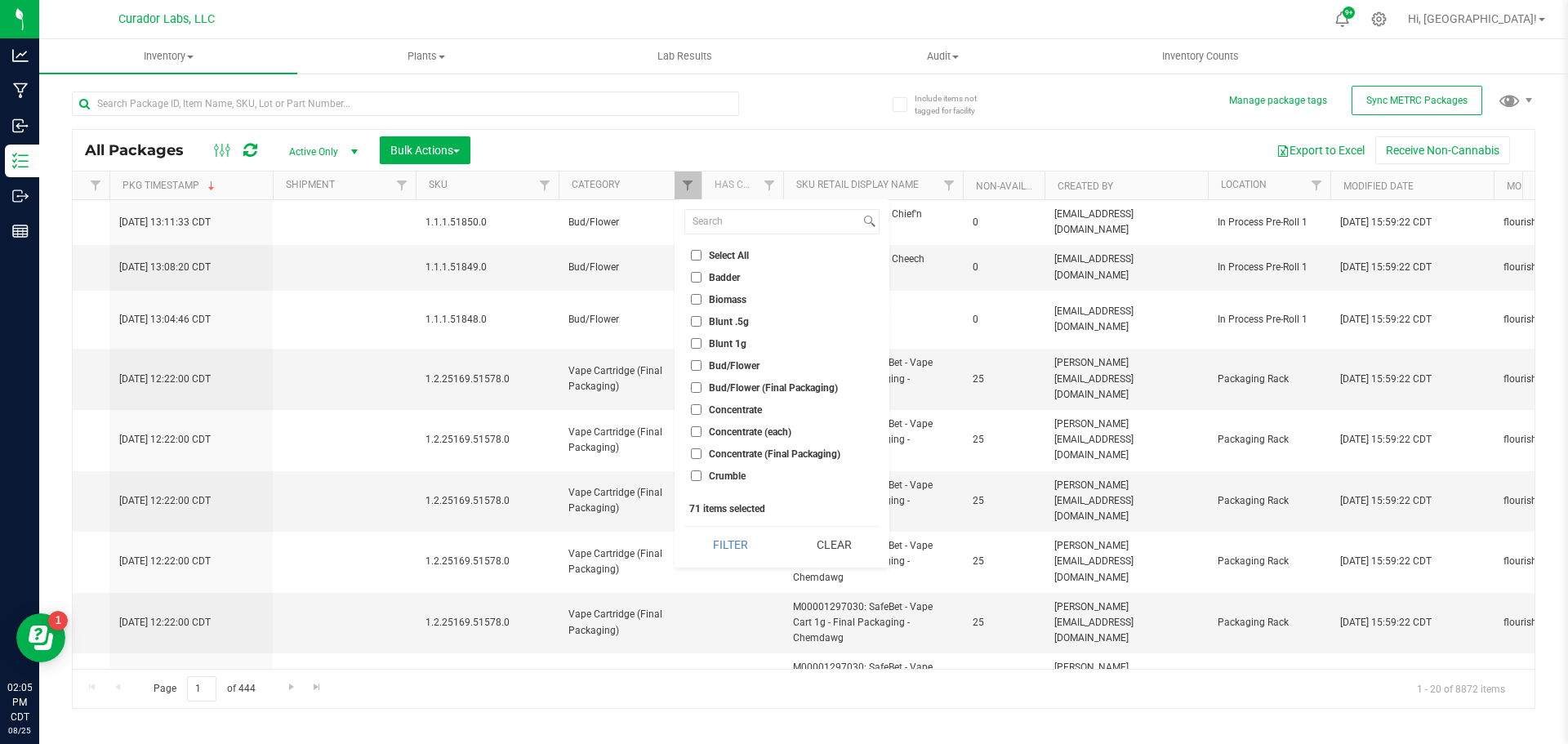
checkbox input "false"
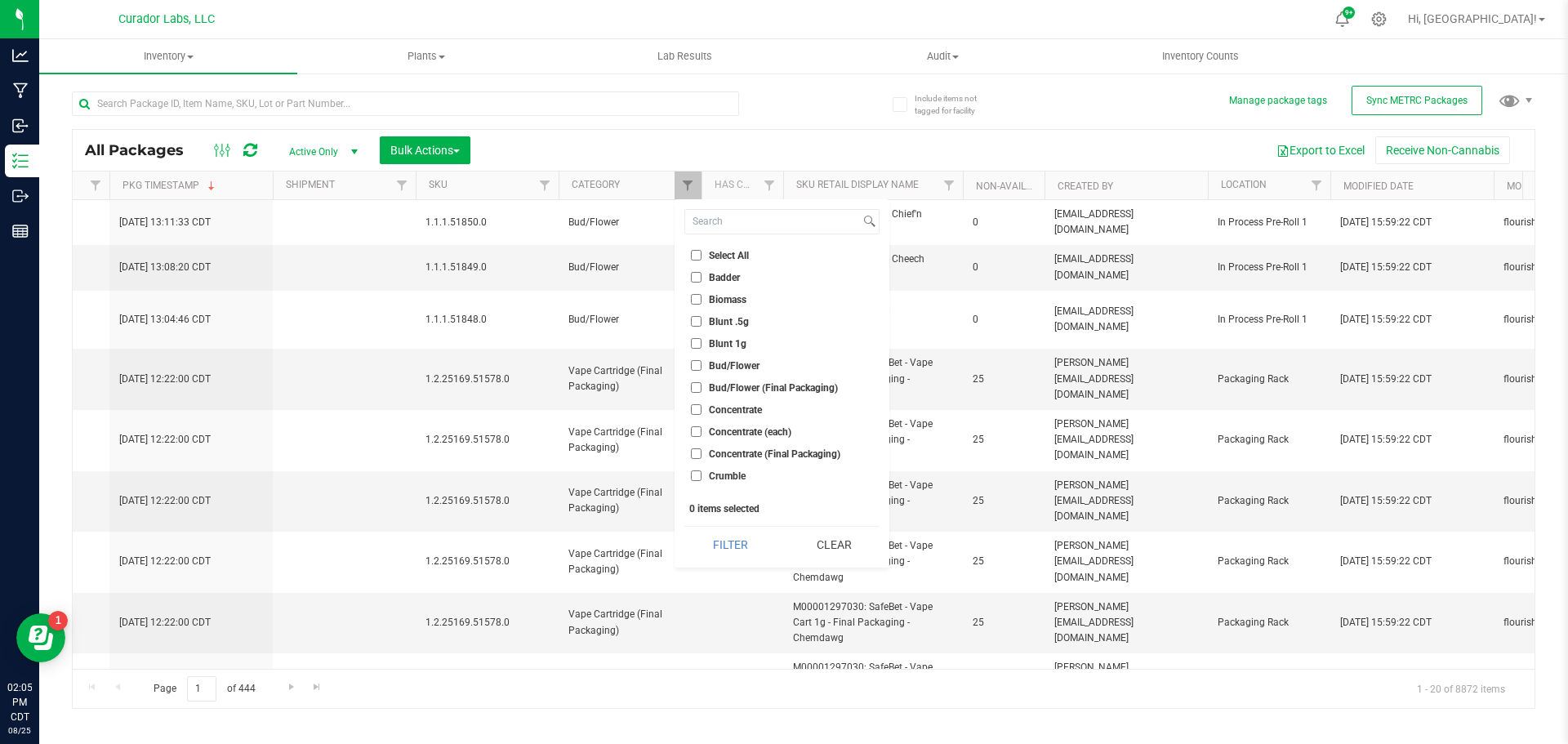
click at [704, 400] on ul "Select All Badder Biomass Blunt .5g Blunt 1g Bud/Flower Bud/Flower (Final Packa…" at bounding box center [782, 369] width 195 height 245
click at [715, 411] on span "Concentrate" at bounding box center [736, 410] width 53 height 10
click at [702, 411] on input "Concentrate" at bounding box center [696, 410] width 11 height 11
checkbox input "true"
click at [744, 427] on span "Concentrate (each)" at bounding box center [750, 432] width 83 height 10
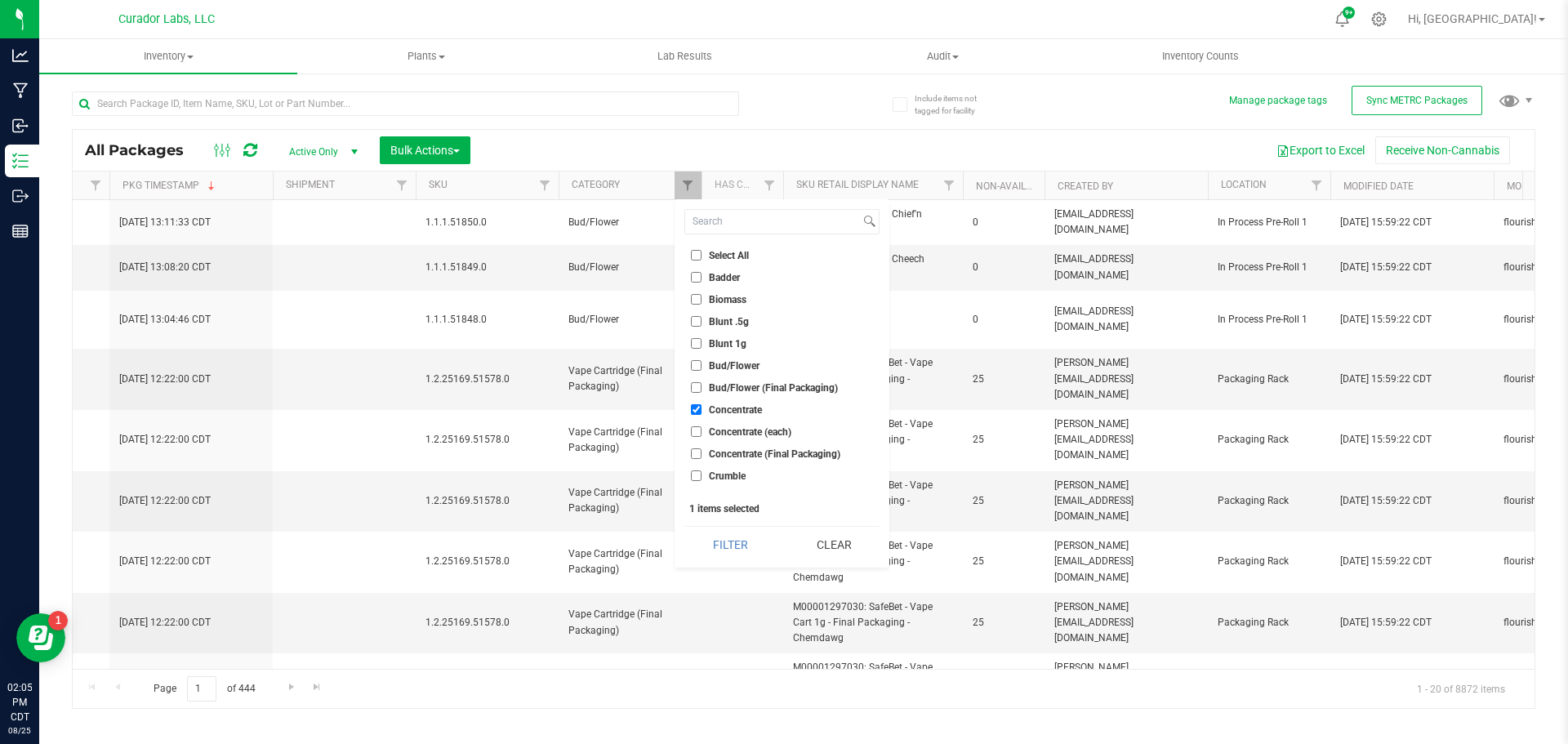
click at [702, 427] on input "Concentrate (each)" at bounding box center [696, 431] width 11 height 11
checkbox input "true"
click at [739, 454] on span "Concentrate (Final Packaging)" at bounding box center [775, 454] width 132 height 10
click at [702, 454] on input "Concentrate (Final Packaging)" at bounding box center [696, 453] width 11 height 11
checkbox input "true"
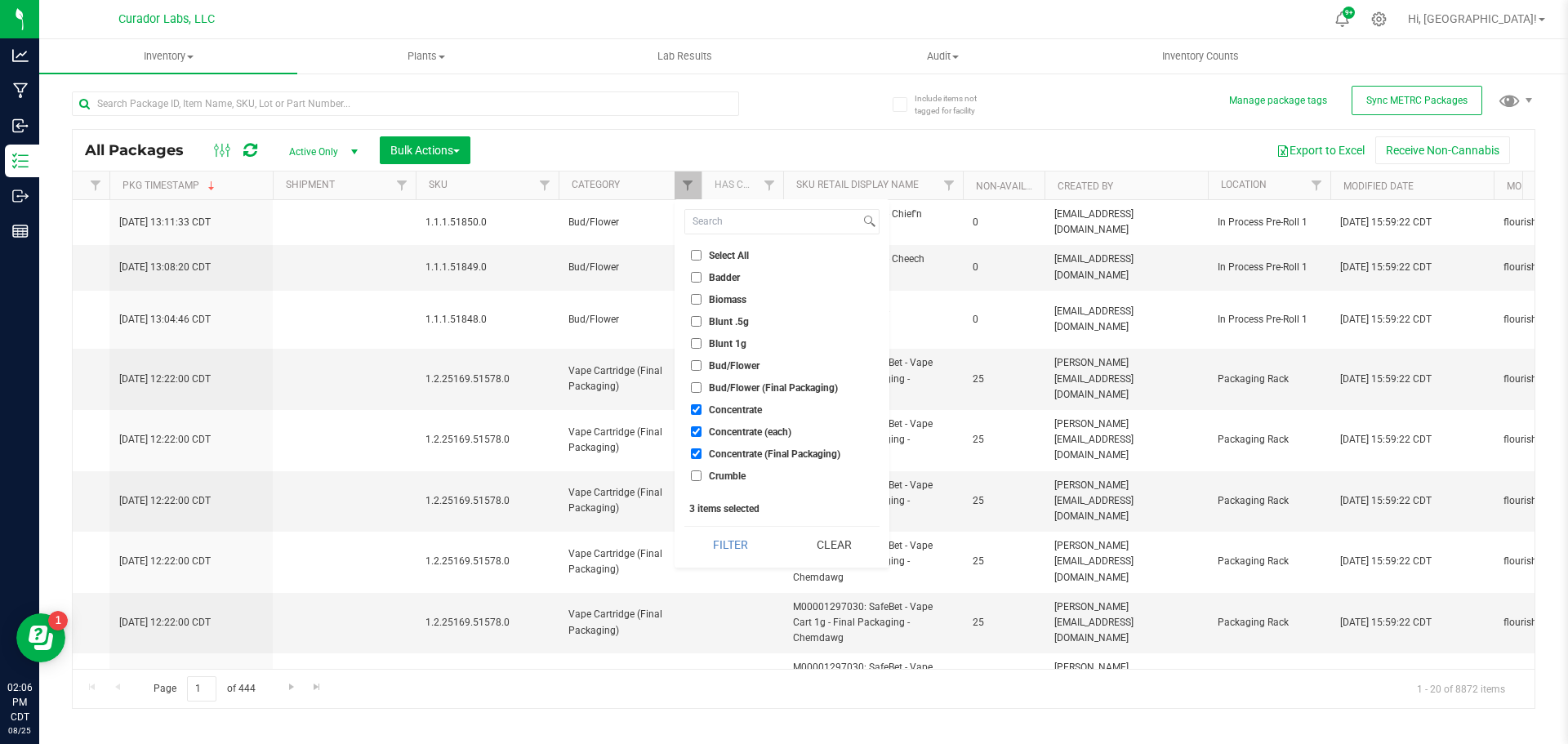
click at [799, 150] on div "Export to Excel Receive Non-Cannabis" at bounding box center [1003, 149] width 1040 height 28
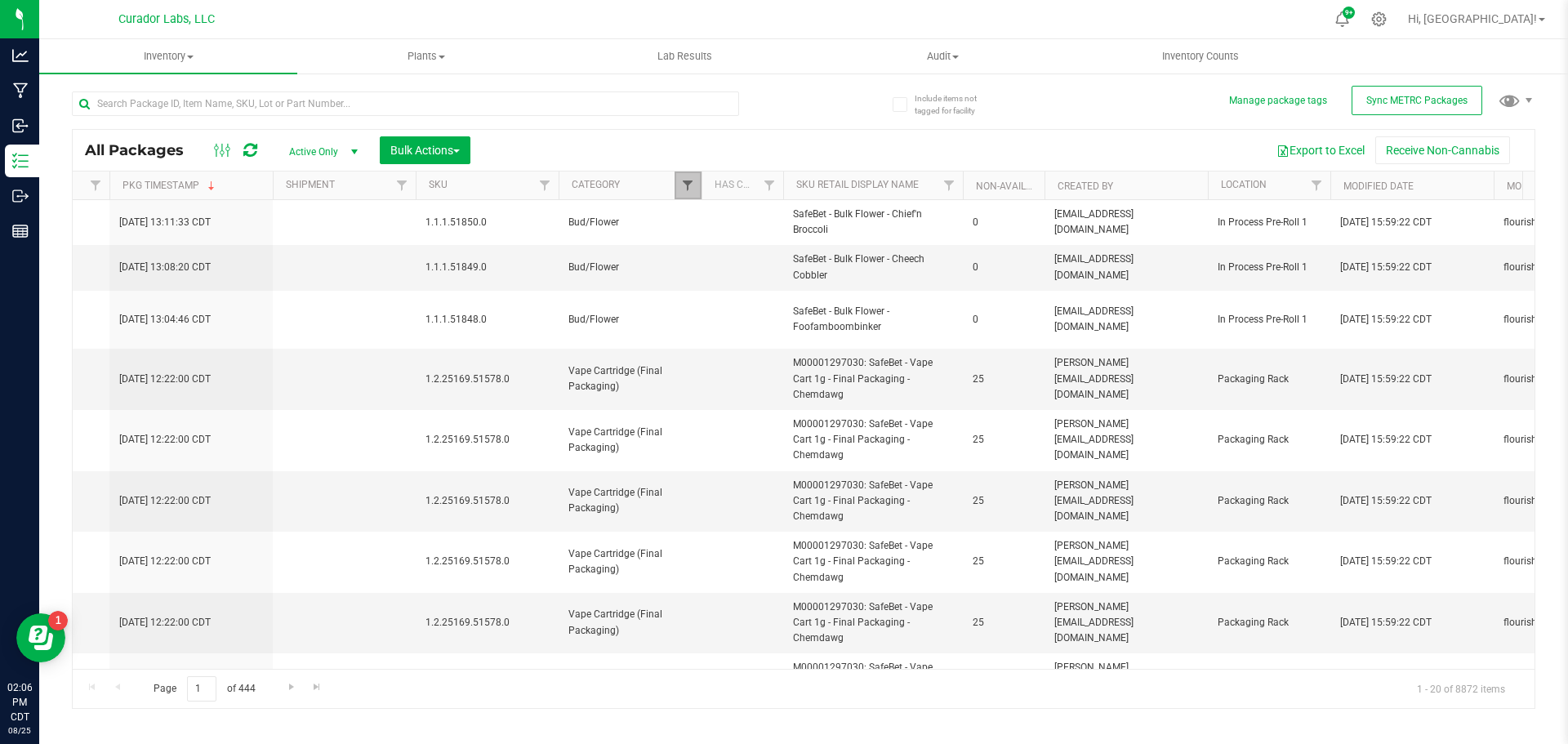
click at [688, 186] on span "Filter" at bounding box center [688, 185] width 13 height 13
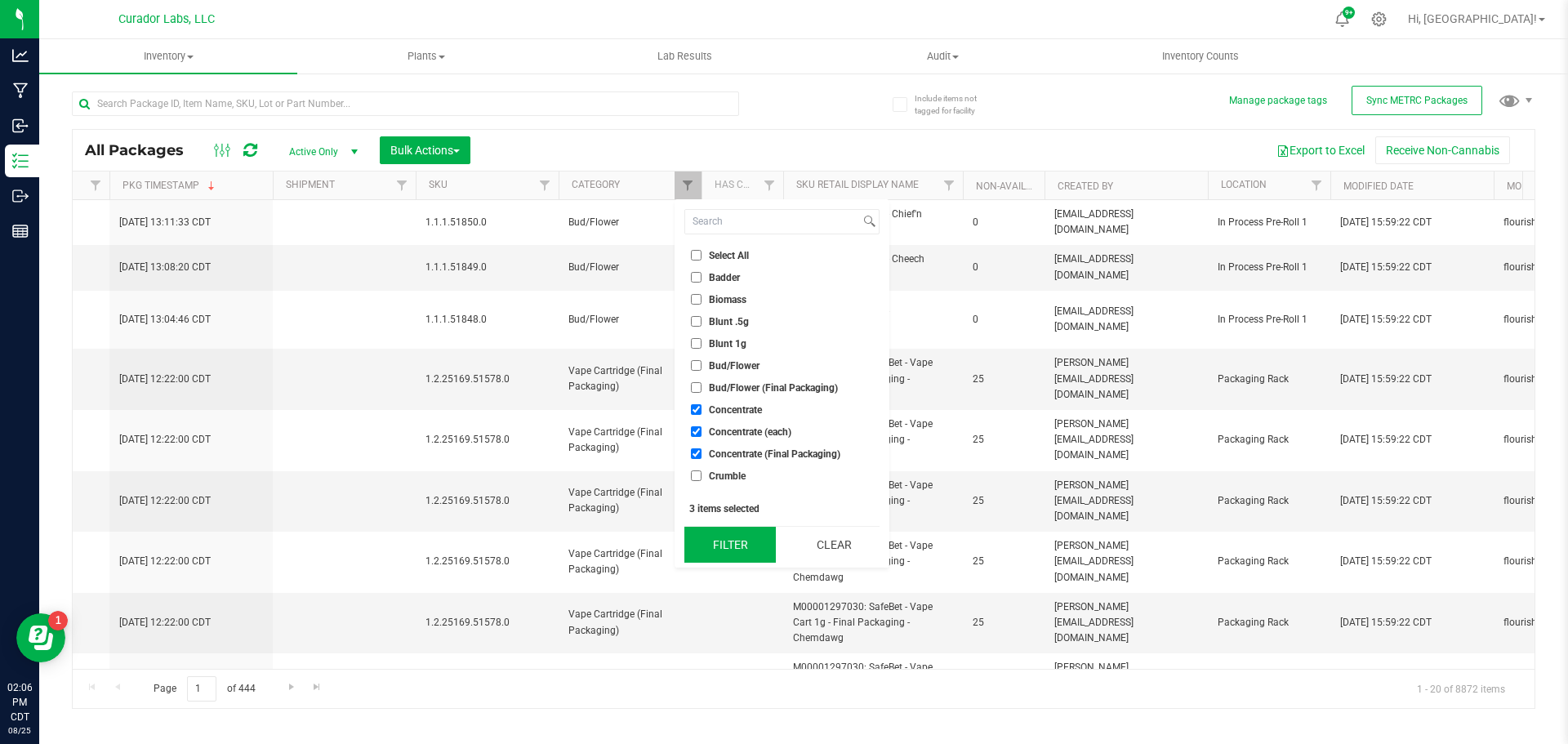
click at [712, 547] on button "Filter" at bounding box center [730, 544] width 92 height 36
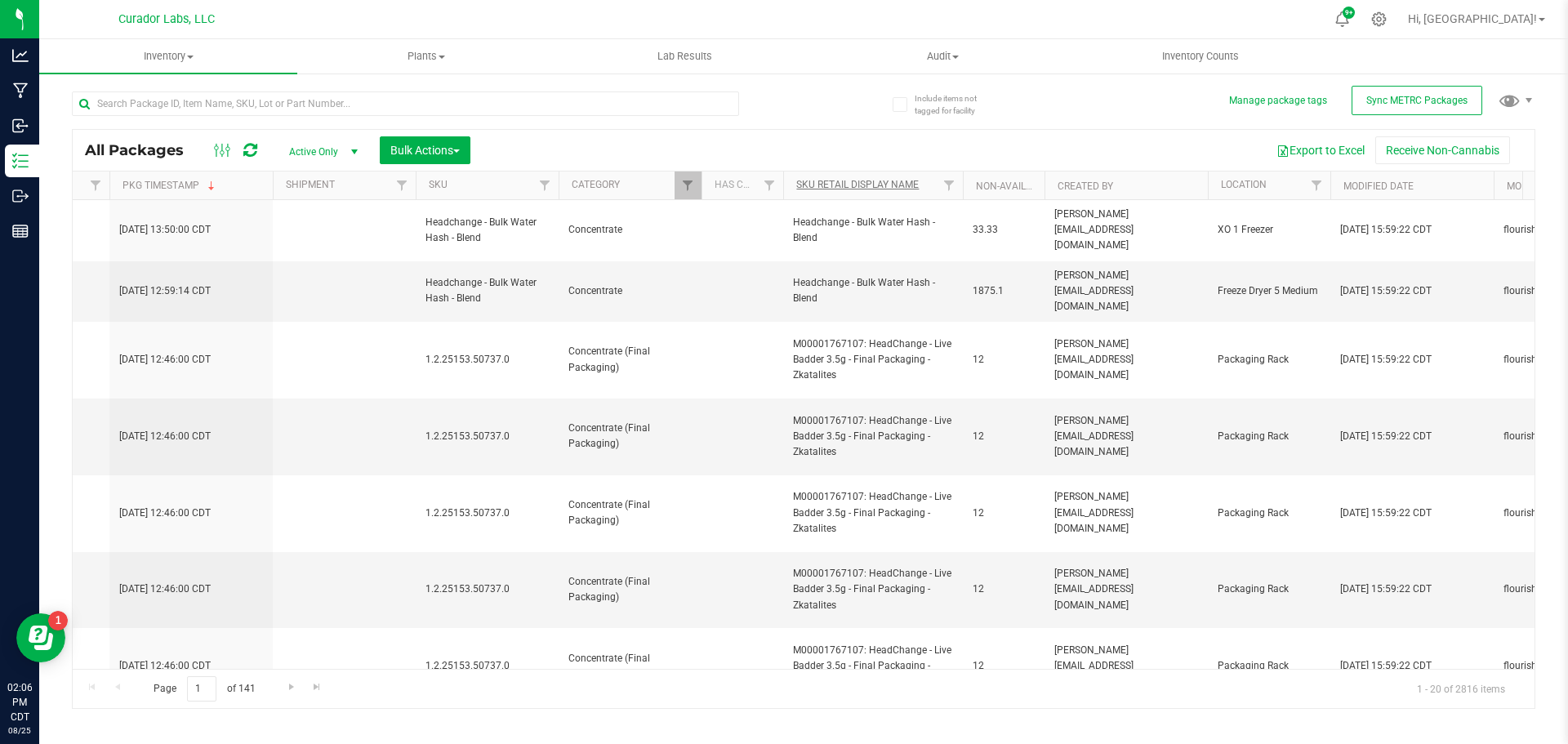
type input "2026-08-25"
type input "2026-08-07"
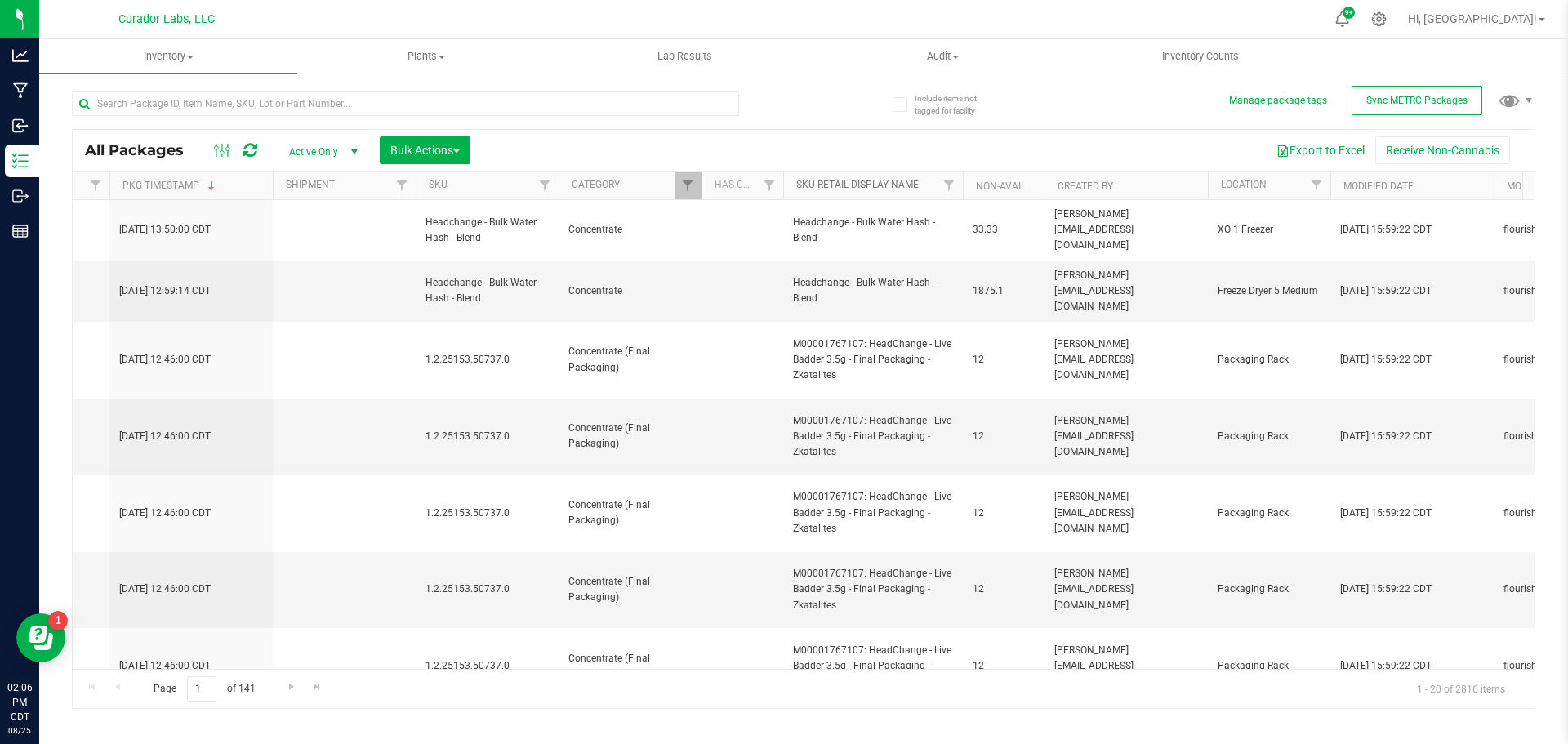
type input "2026-08-07"
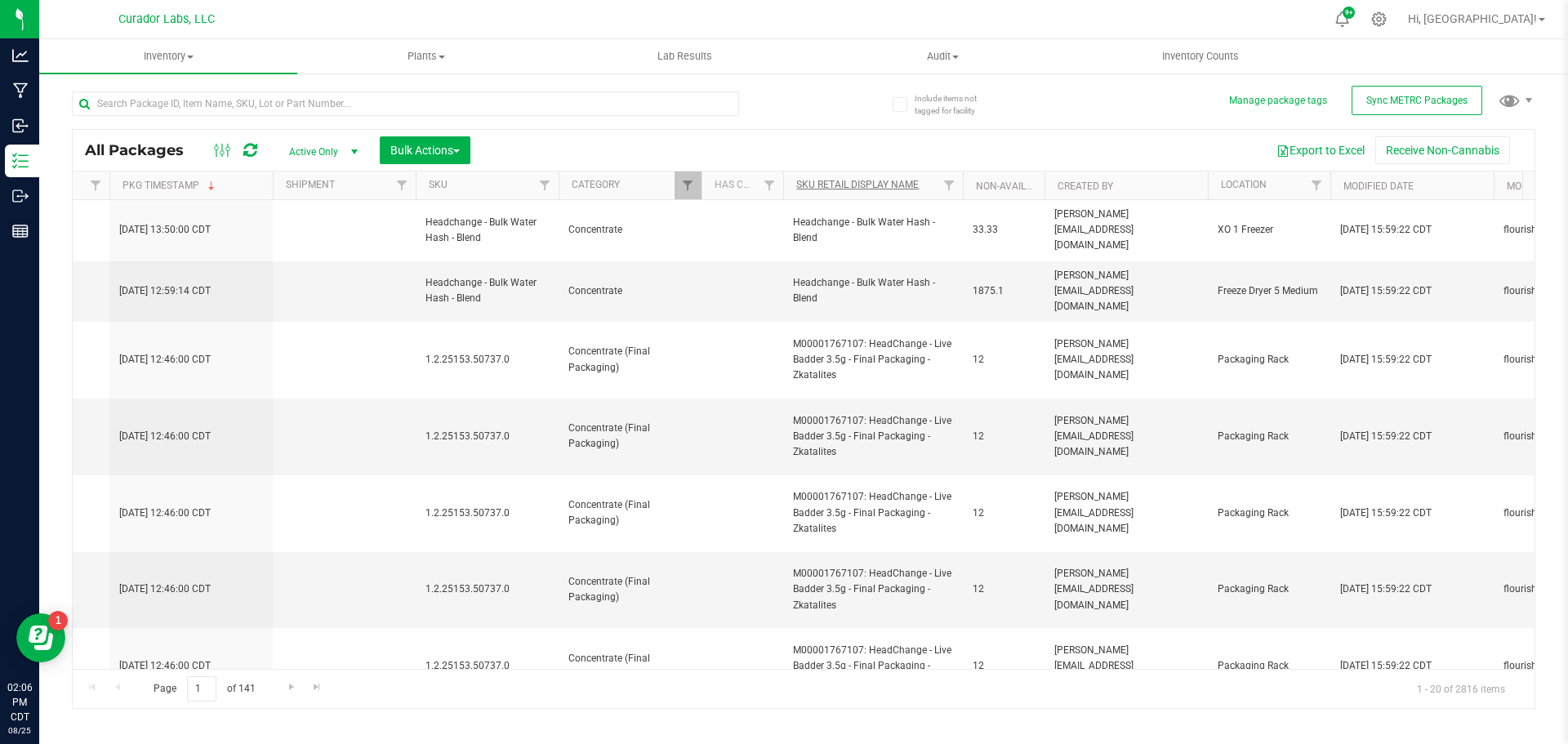
type input "2026-08-07"
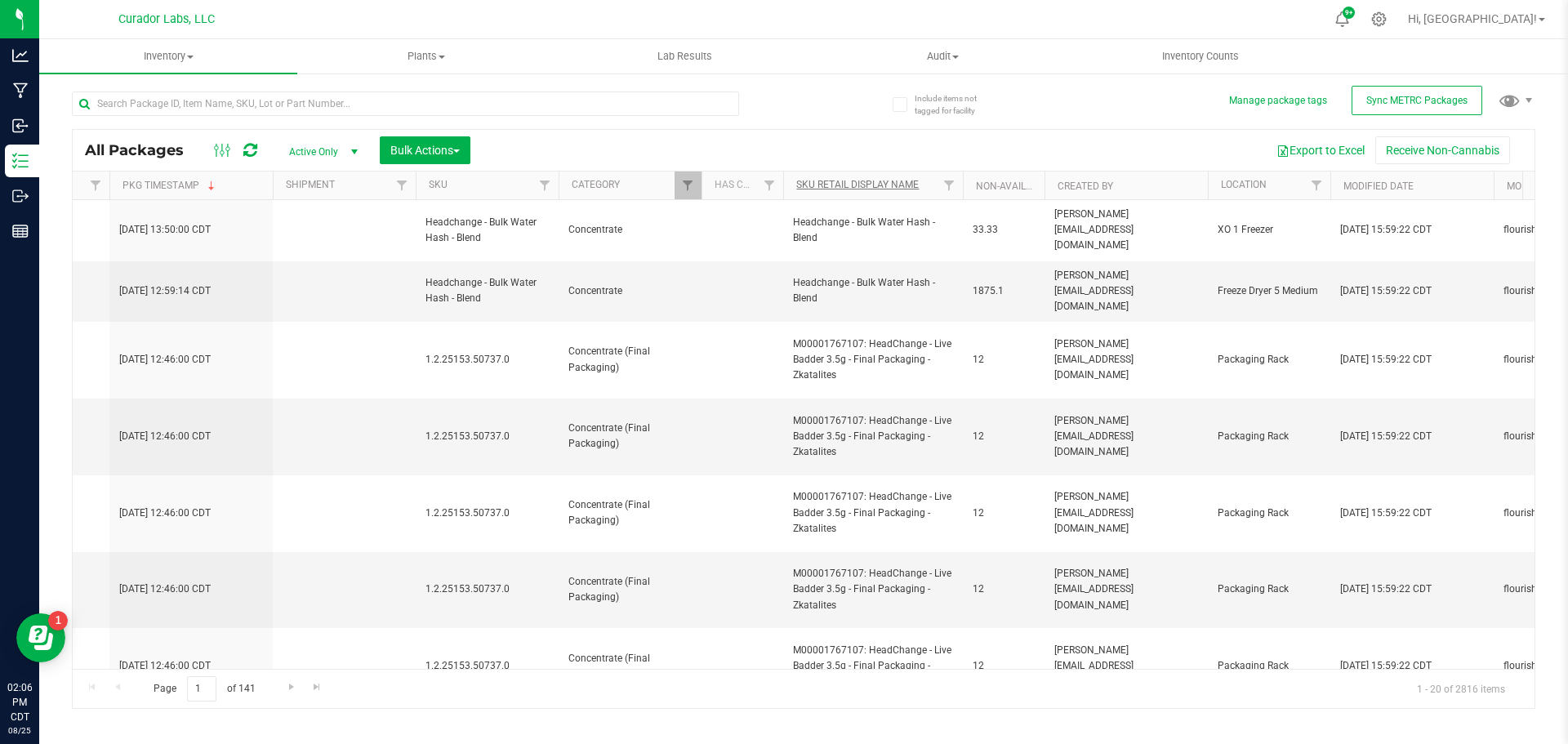
type input "2026-08-07"
type input "2026-08-25"
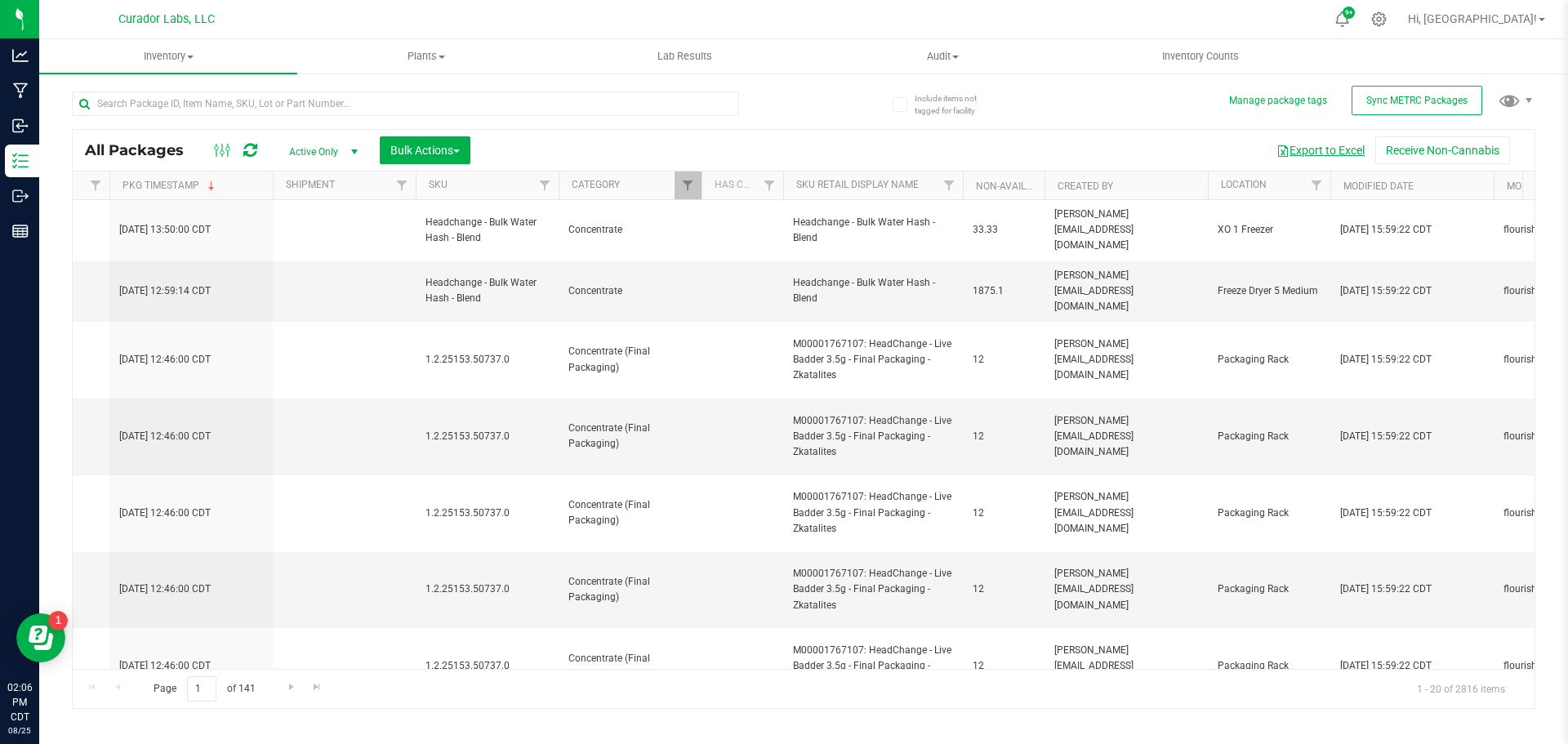
click at [1297, 148] on button "Export to Excel" at bounding box center [1320, 149] width 109 height 28
